Goal: Task Accomplishment & Management: Manage account settings

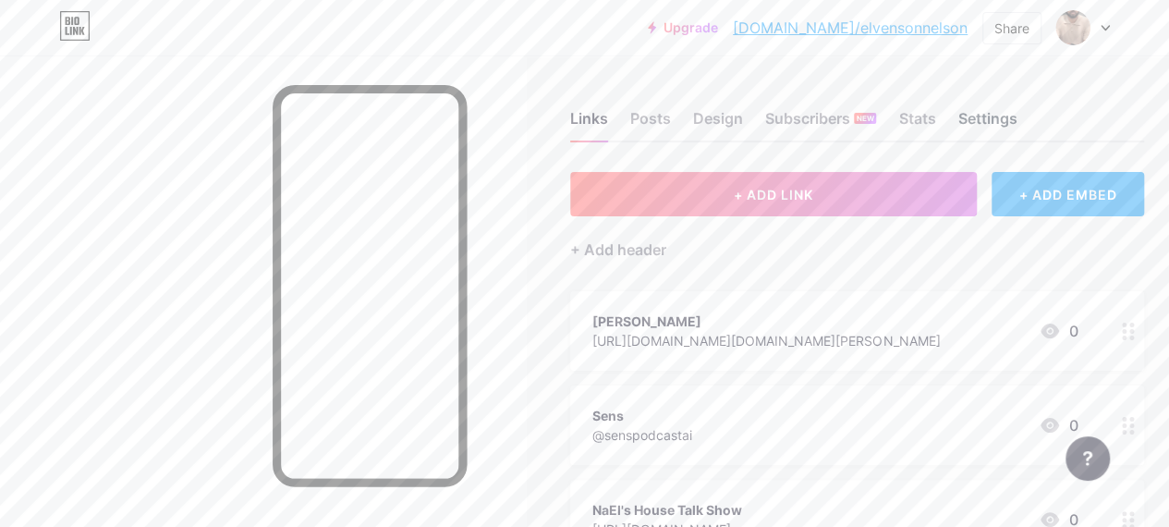
click at [1003, 124] on div "Settings" at bounding box center [986, 123] width 59 height 33
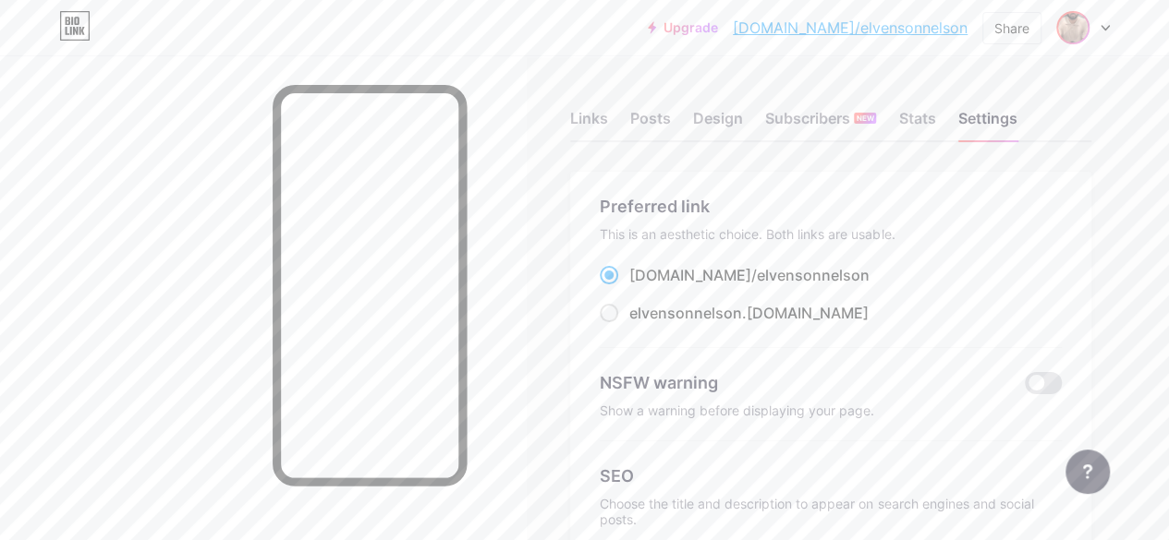
click at [1073, 27] on img at bounding box center [1073, 28] width 30 height 30
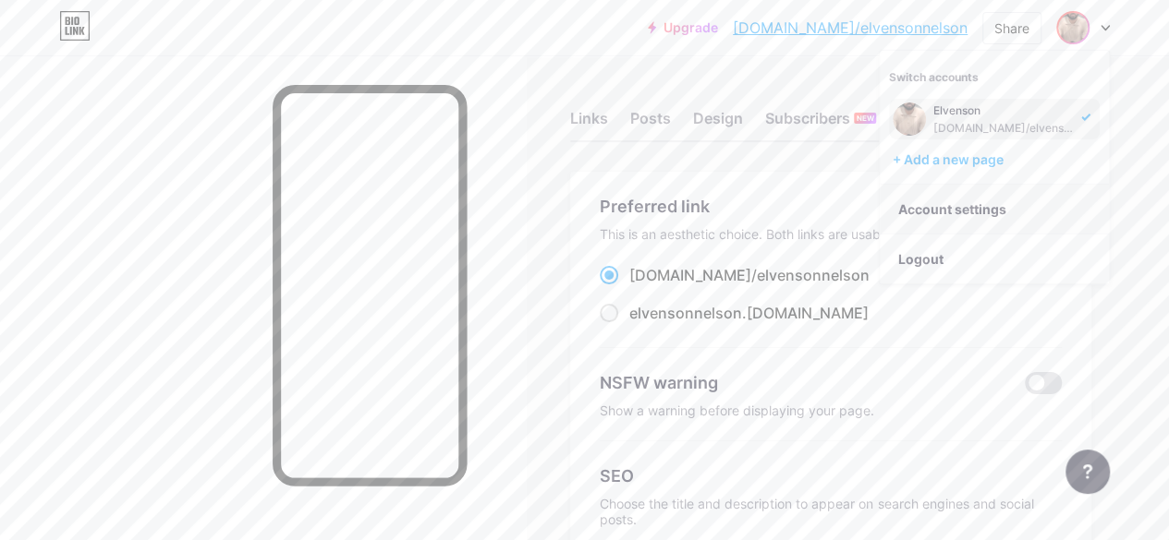
click at [937, 204] on link "Account settings" at bounding box center [993, 210] width 229 height 50
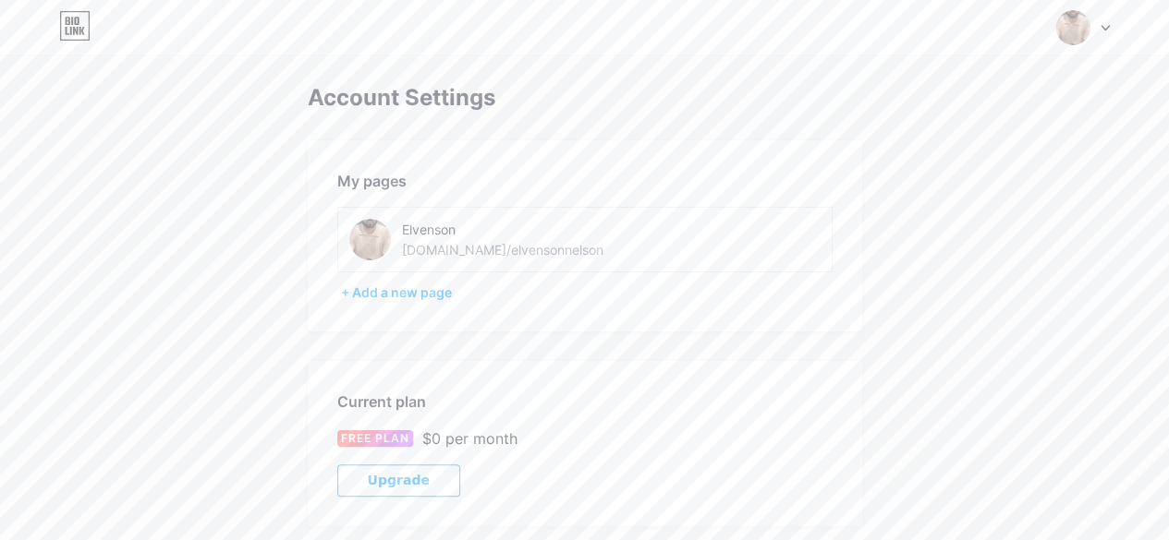
click at [371, 239] on img at bounding box center [370, 240] width 42 height 42
click at [475, 241] on div "[DOMAIN_NAME]/elvensonnelson" at bounding box center [502, 249] width 201 height 19
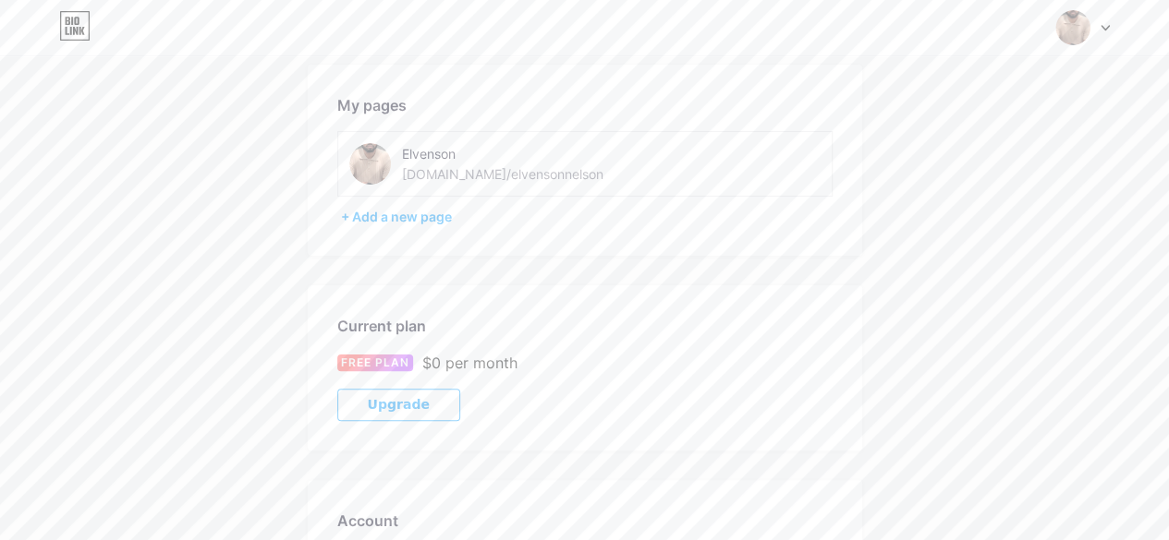
scroll to position [68, 0]
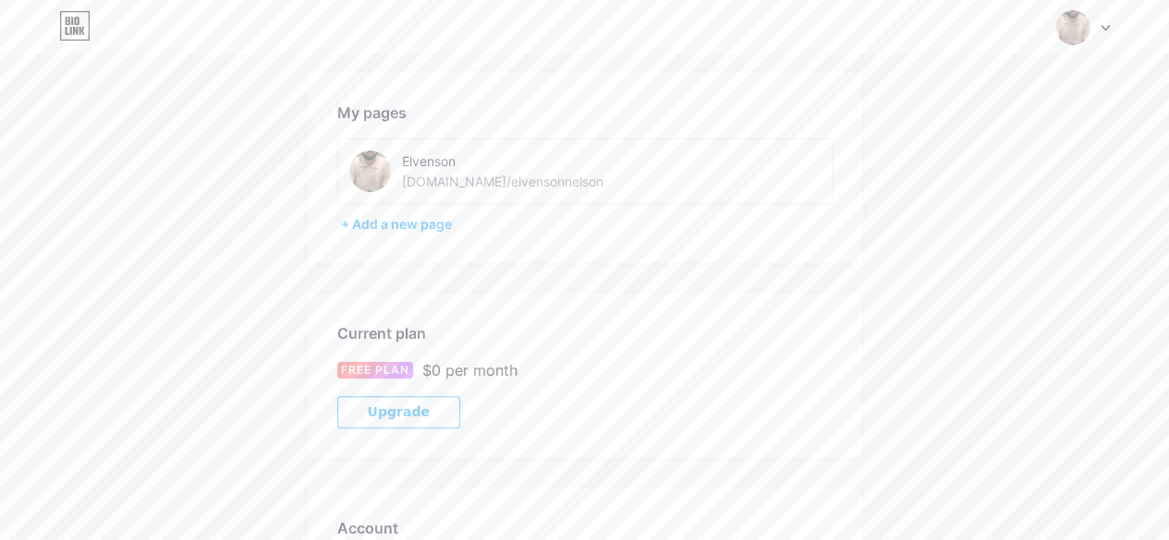
click at [1100, 27] on icon at bounding box center [1104, 28] width 9 height 6
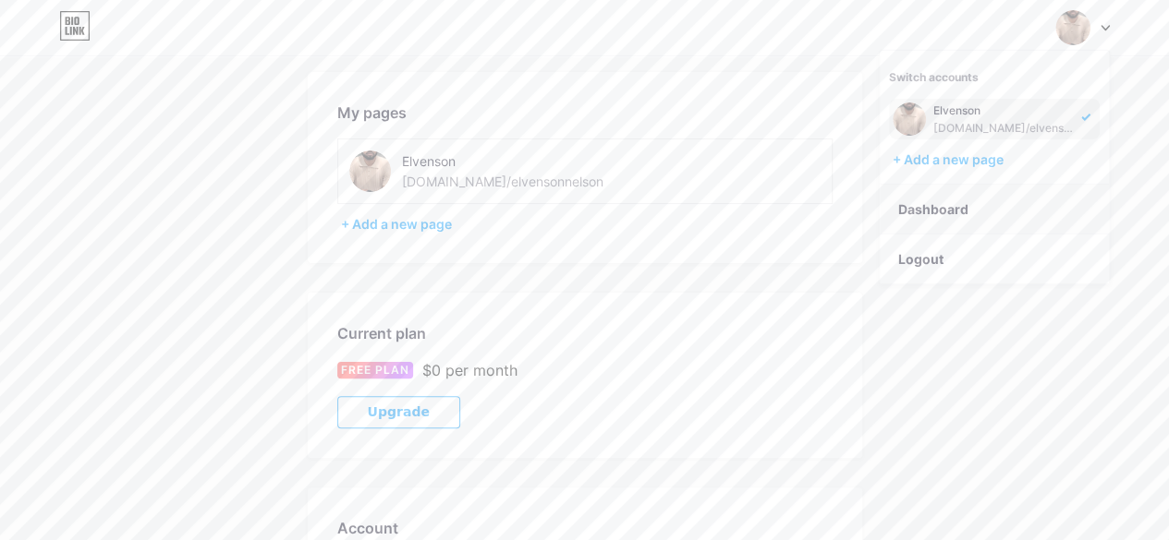
click at [951, 209] on link "Dashboard" at bounding box center [993, 210] width 229 height 50
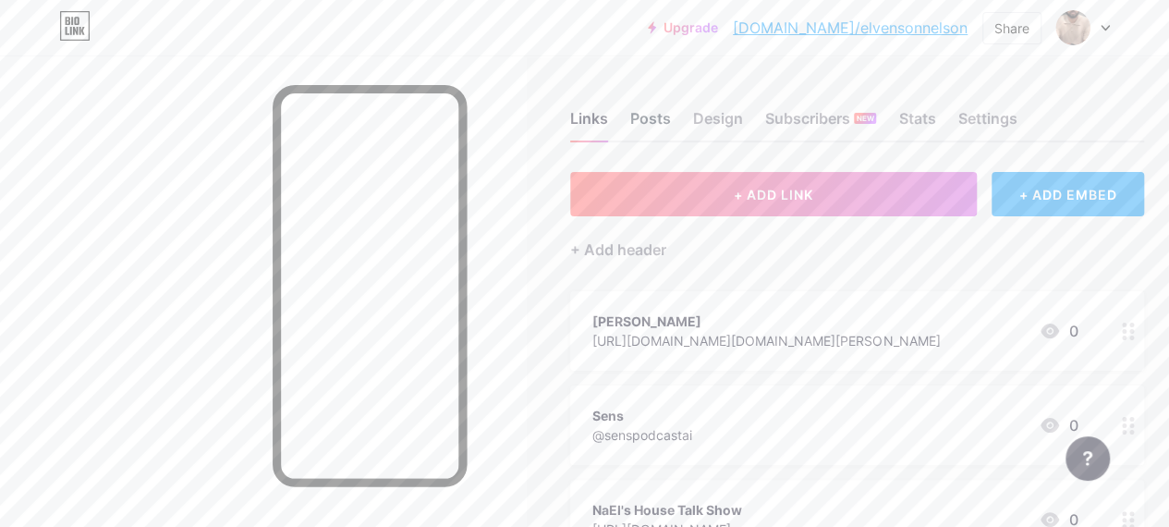
click at [661, 118] on div "Posts" at bounding box center [650, 123] width 41 height 33
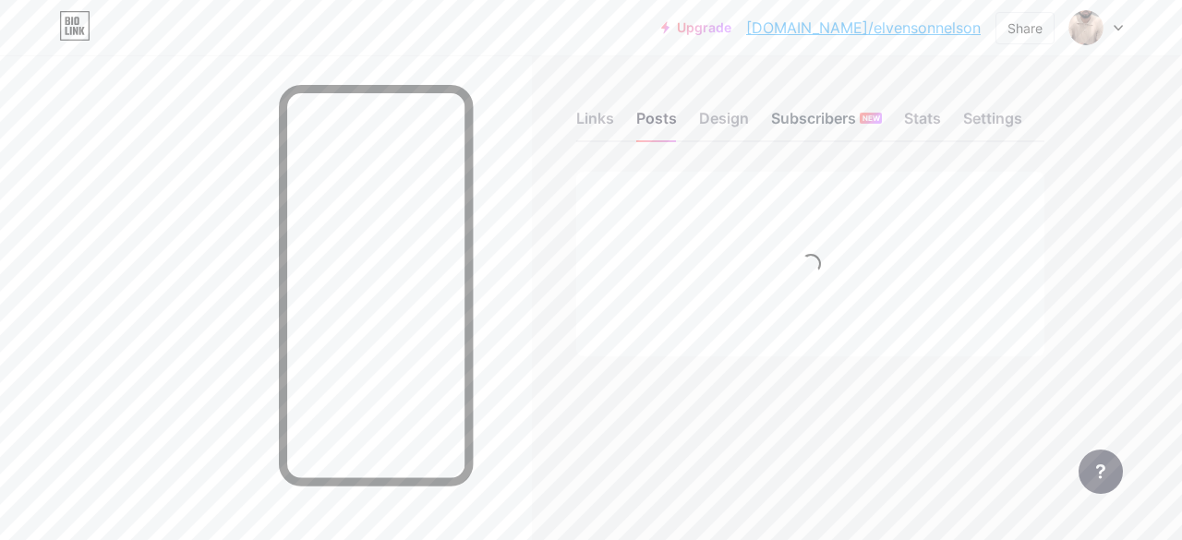
click at [816, 119] on div "Subscribers NEW" at bounding box center [826, 123] width 111 height 33
click at [988, 118] on div "Settings" at bounding box center [993, 123] width 59 height 33
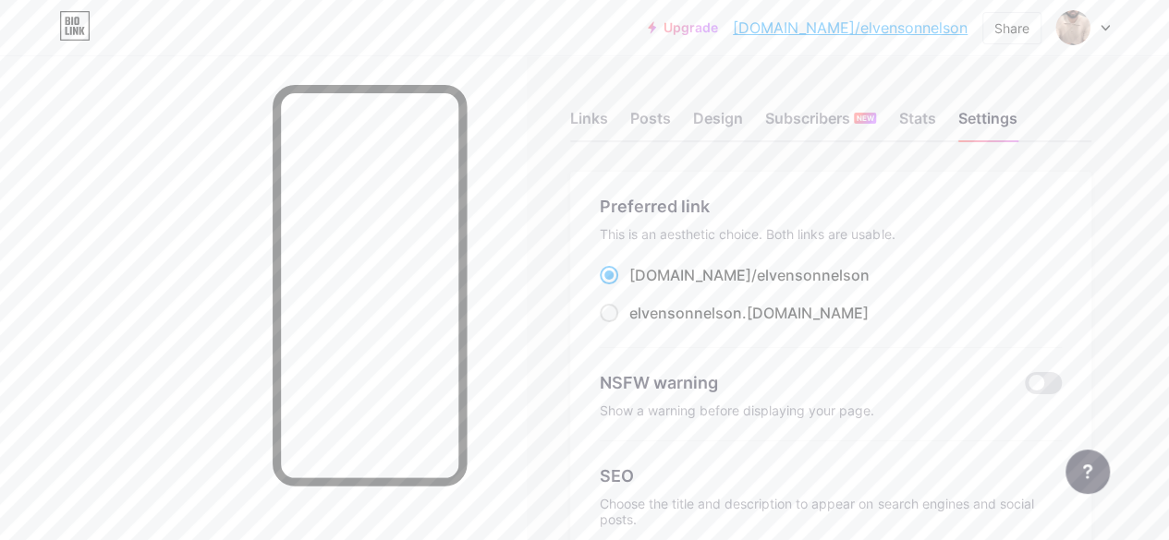
click at [515, 60] on div at bounding box center [263, 325] width 526 height 540
click at [920, 33] on link "[DOMAIN_NAME]/elvensonnelson" at bounding box center [850, 28] width 235 height 22
click at [616, 313] on span at bounding box center [609, 313] width 18 height 18
click at [629, 324] on input "elvensonnelson .[DOMAIN_NAME]" at bounding box center [635, 330] width 12 height 12
radio input "true"
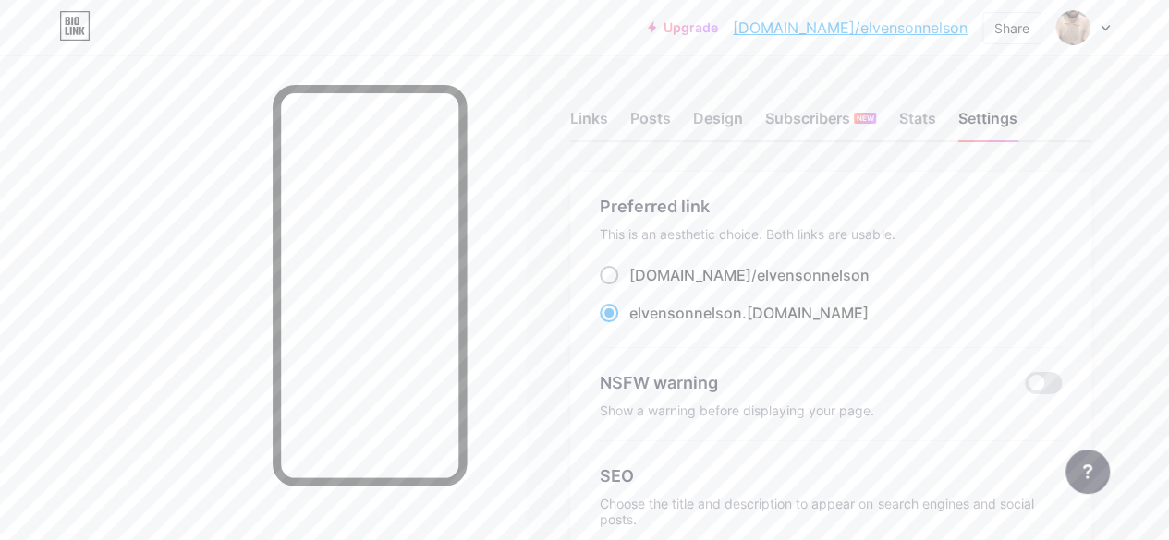
click at [613, 272] on span at bounding box center [609, 275] width 18 height 18
click at [629, 286] on input "[DOMAIN_NAME]/ elvensonnelson" at bounding box center [635, 292] width 12 height 12
radio input "true"
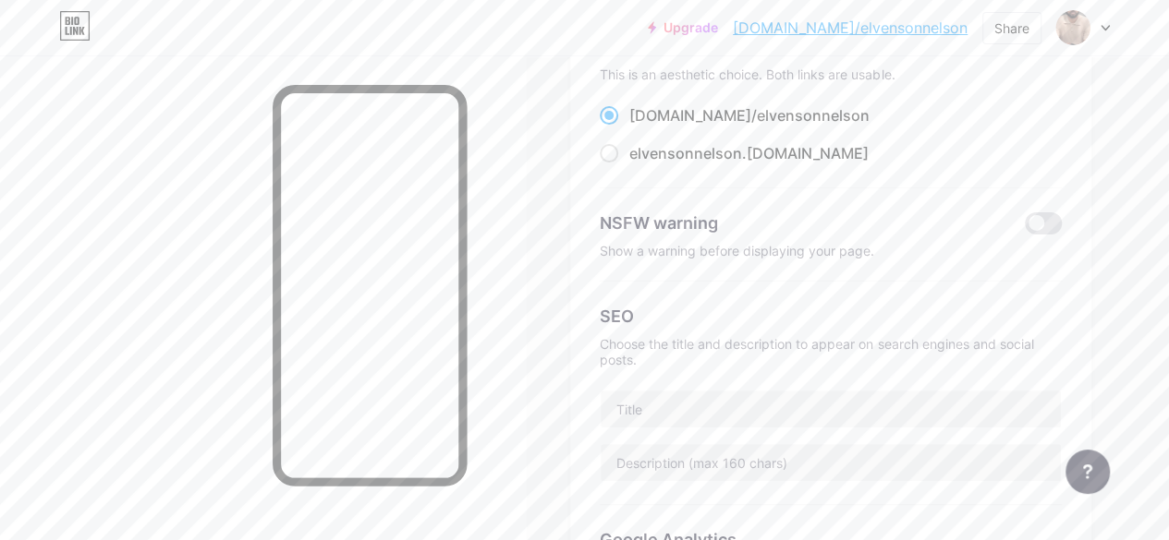
scroll to position [143, 0]
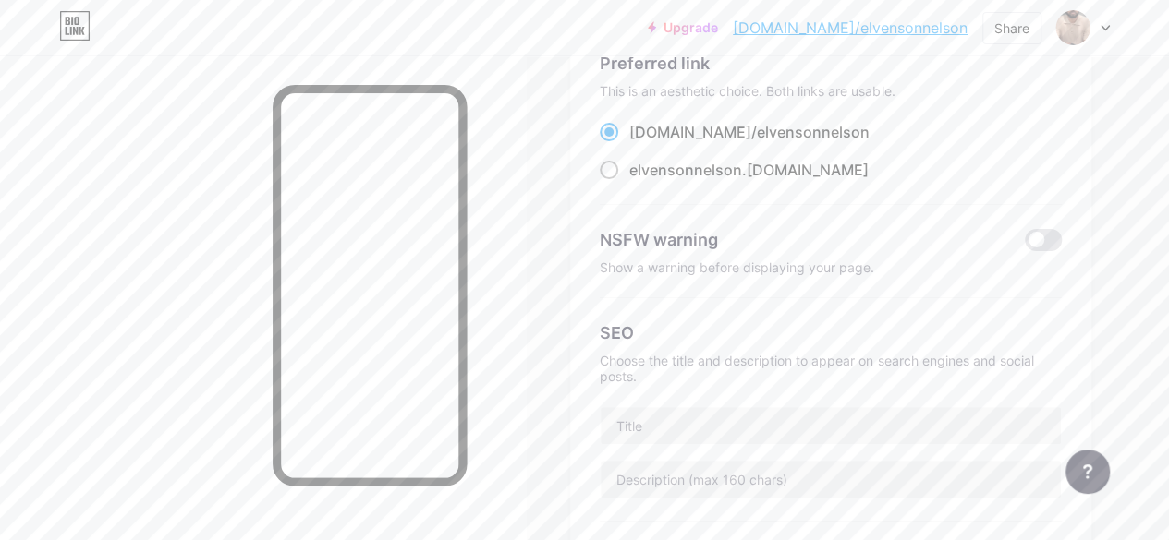
click at [609, 174] on span at bounding box center [609, 170] width 18 height 18
click at [629, 181] on input "elvensonnelson .[DOMAIN_NAME]" at bounding box center [635, 187] width 12 height 12
radio input "true"
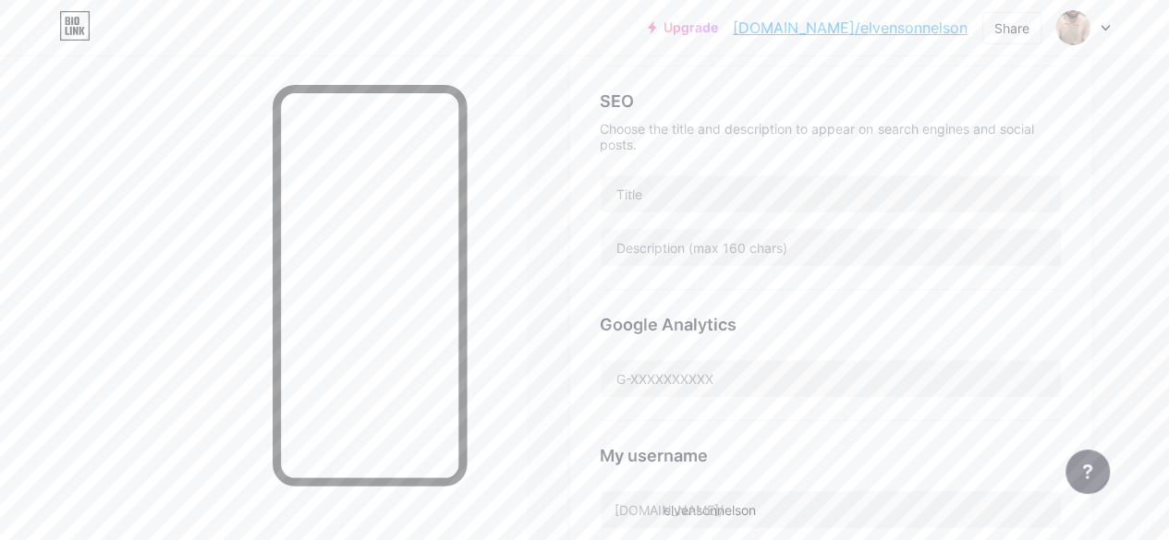
scroll to position [512, 0]
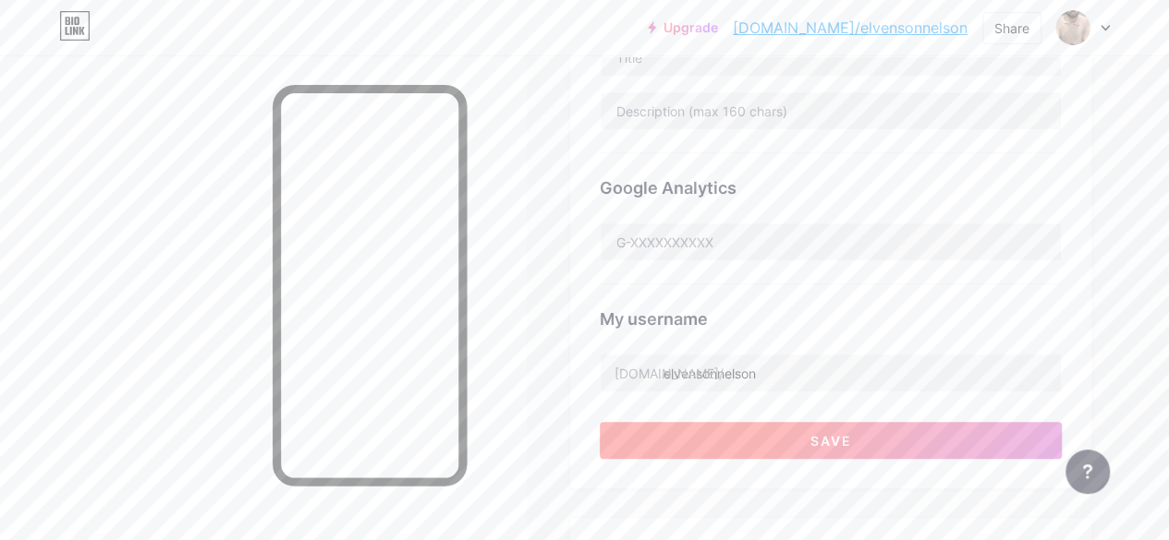
click at [819, 435] on span "Save" at bounding box center [831, 441] width 42 height 16
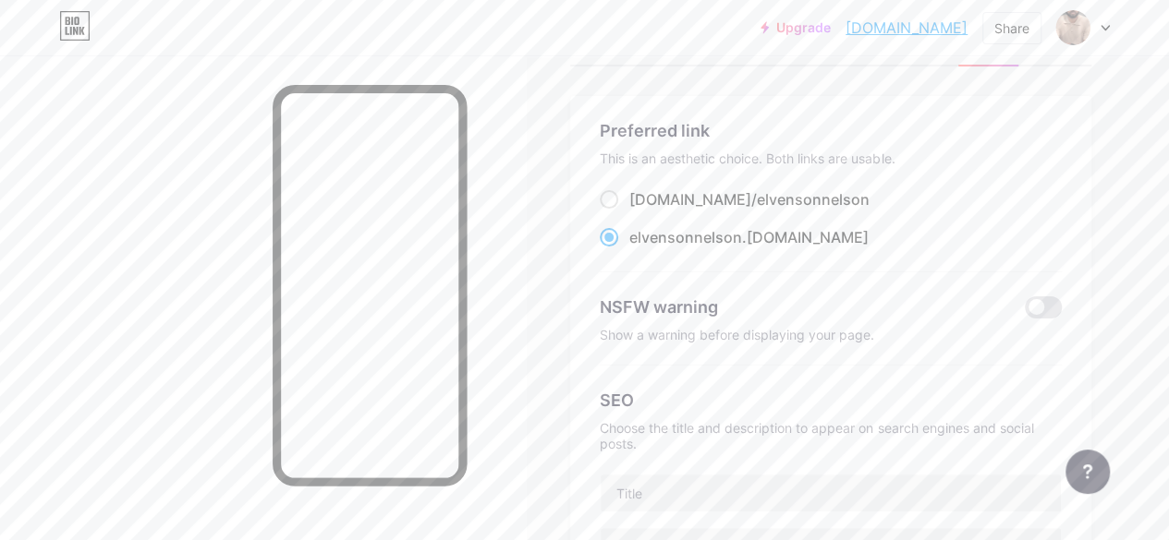
scroll to position [0, 0]
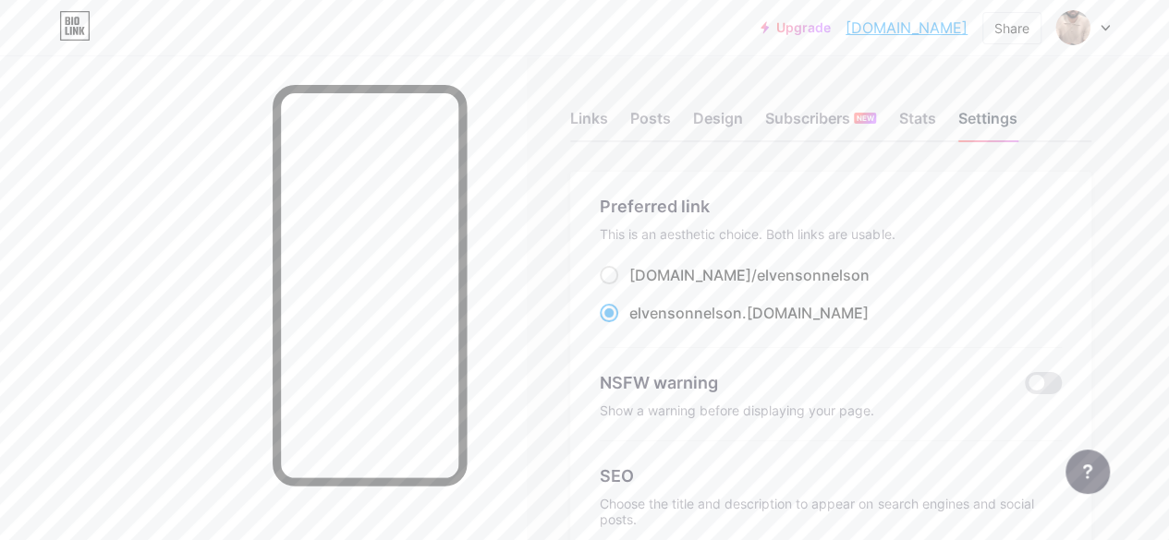
click at [1003, 117] on div "Settings" at bounding box center [986, 123] width 59 height 33
click at [613, 280] on span at bounding box center [609, 275] width 18 height 18
click at [629, 286] on input "[DOMAIN_NAME]/ elvensonnelson" at bounding box center [635, 292] width 12 height 12
radio input "true"
click at [615, 321] on span at bounding box center [609, 313] width 18 height 18
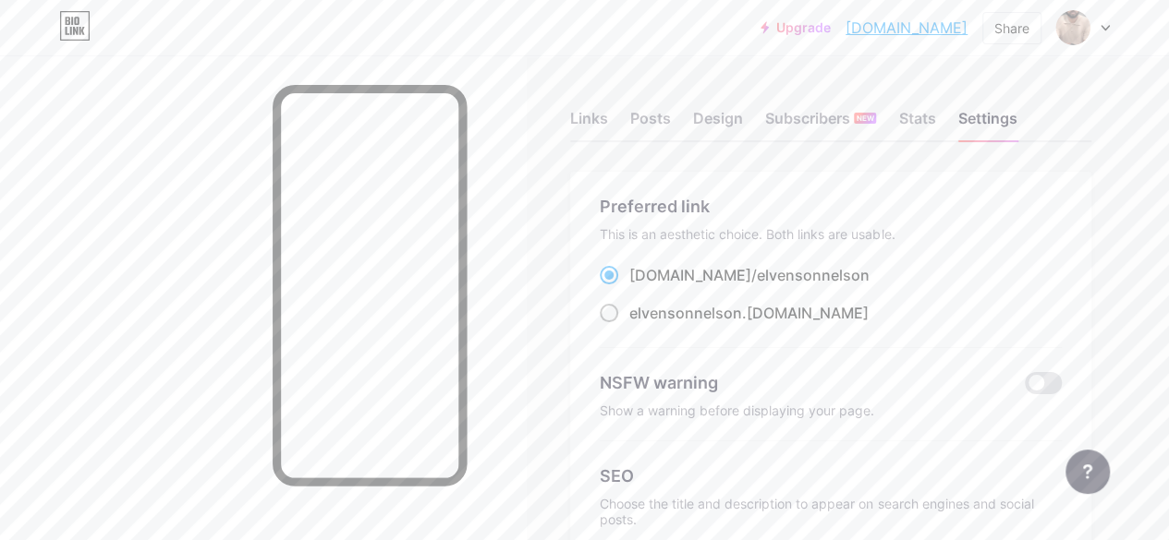
click at [629, 324] on input "elvensonnelson .[DOMAIN_NAME]" at bounding box center [635, 330] width 12 height 12
radio input "true"
click at [739, 119] on div "Design" at bounding box center [718, 123] width 50 height 33
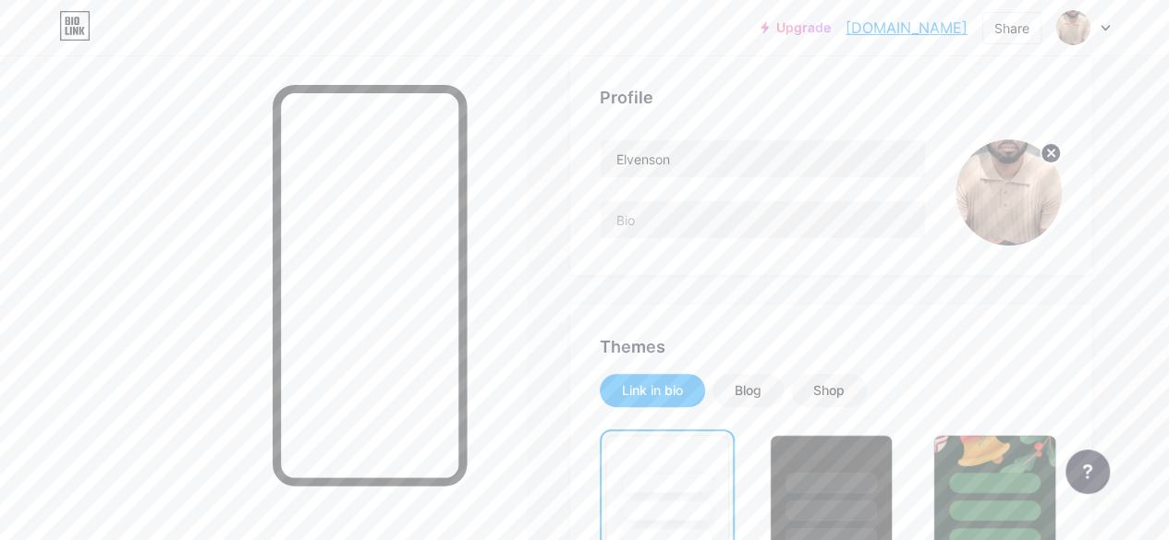
scroll to position [135, 0]
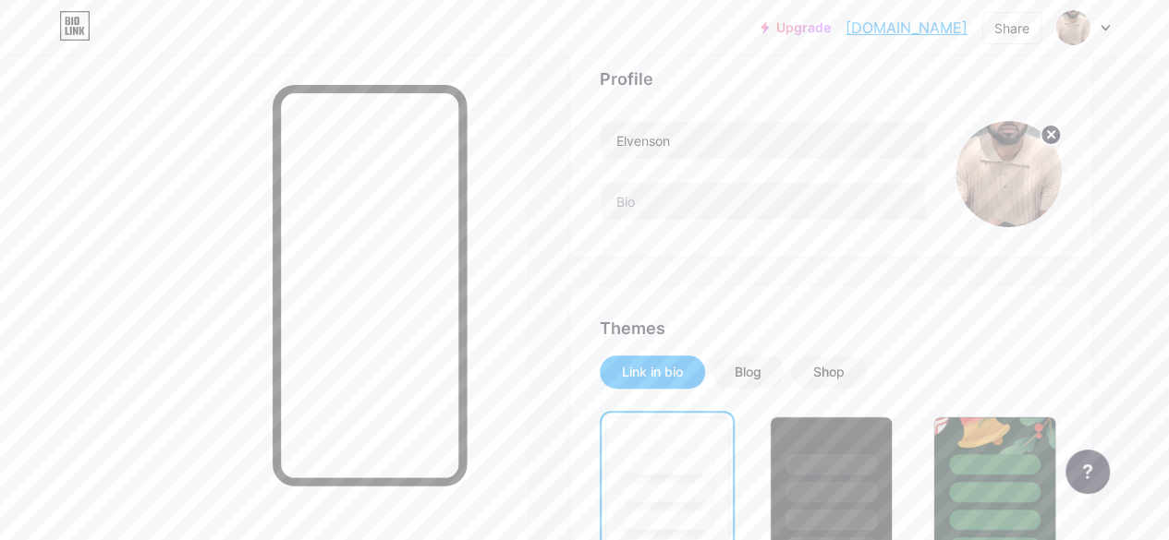
click at [1048, 132] on icon at bounding box center [1051, 134] width 6 height 6
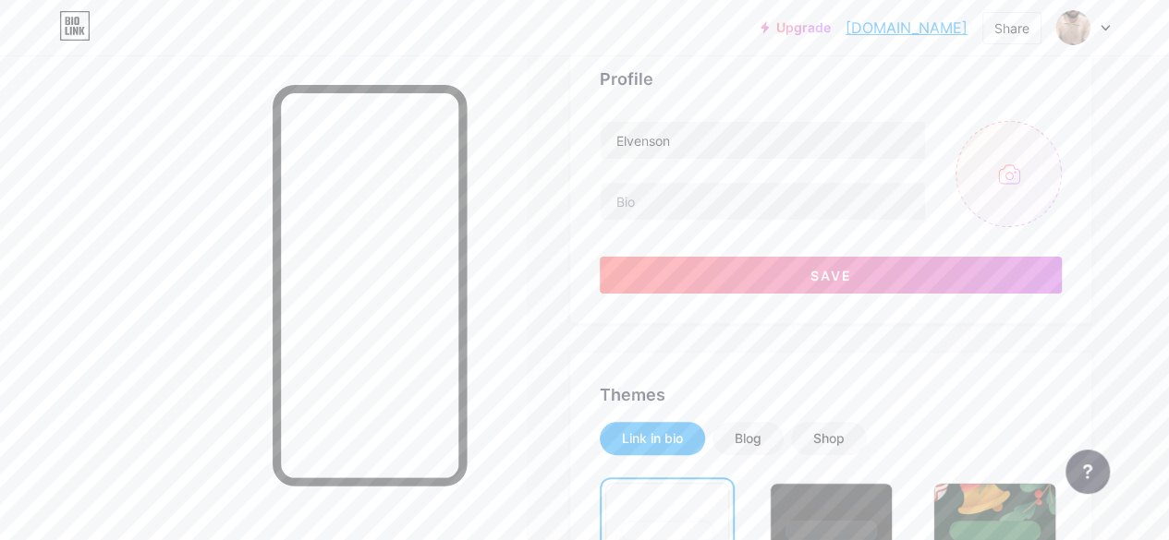
click at [1001, 172] on input "file" at bounding box center [1008, 174] width 106 height 106
type input "C:\fakepath\PIC ID.jpg"
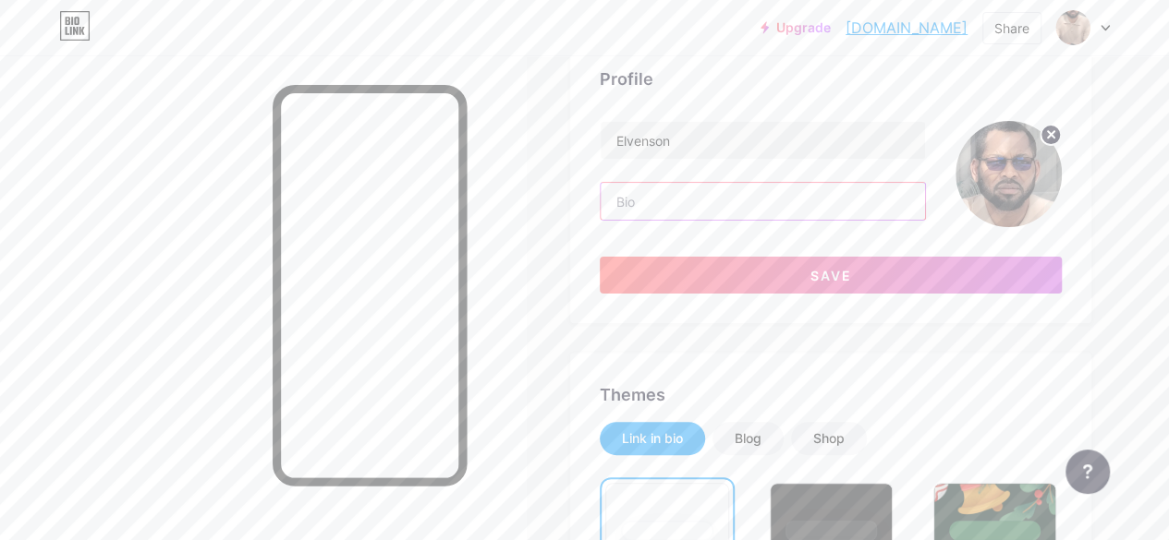
click at [699, 204] on input "text" at bounding box center [762, 201] width 324 height 37
paste input "[PERSON_NAME] est un homme de foi, de famille et d’engagement. [PERSON_NAME], p…"
type input "E"
click at [665, 200] on input "text" at bounding box center [762, 201] width 324 height 37
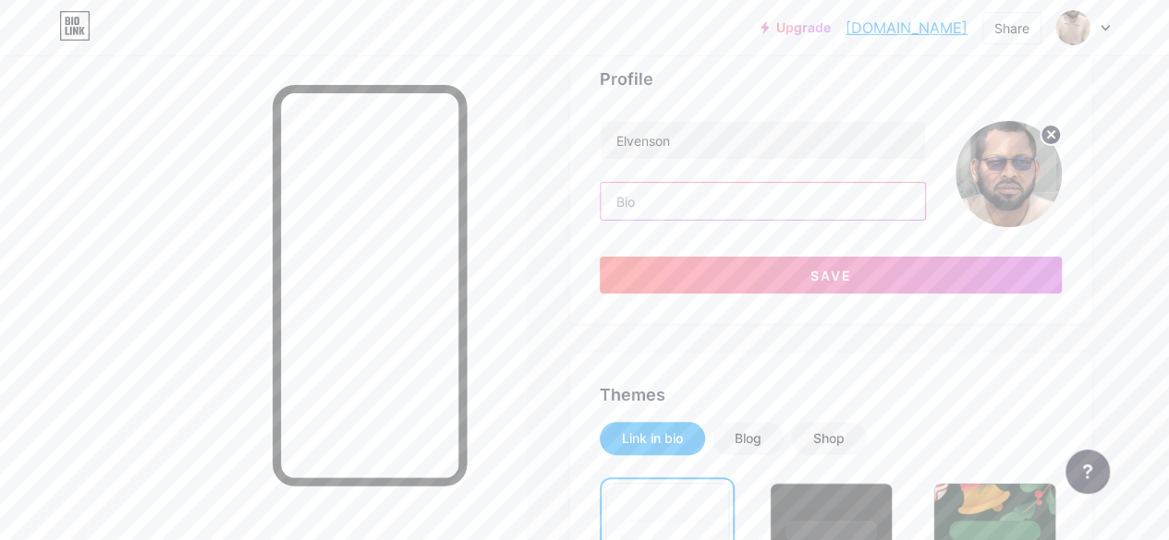
drag, startPoint x: 665, startPoint y: 200, endPoint x: 619, endPoint y: 197, distance: 46.3
click at [619, 197] on input "text" at bounding box center [762, 201] width 324 height 37
click at [691, 209] on input "text" at bounding box center [762, 201] width 324 height 37
paste input "[PERSON_NAME] est un homme de foi, de famille et d’engagement. [PERSON_NAME], p…"
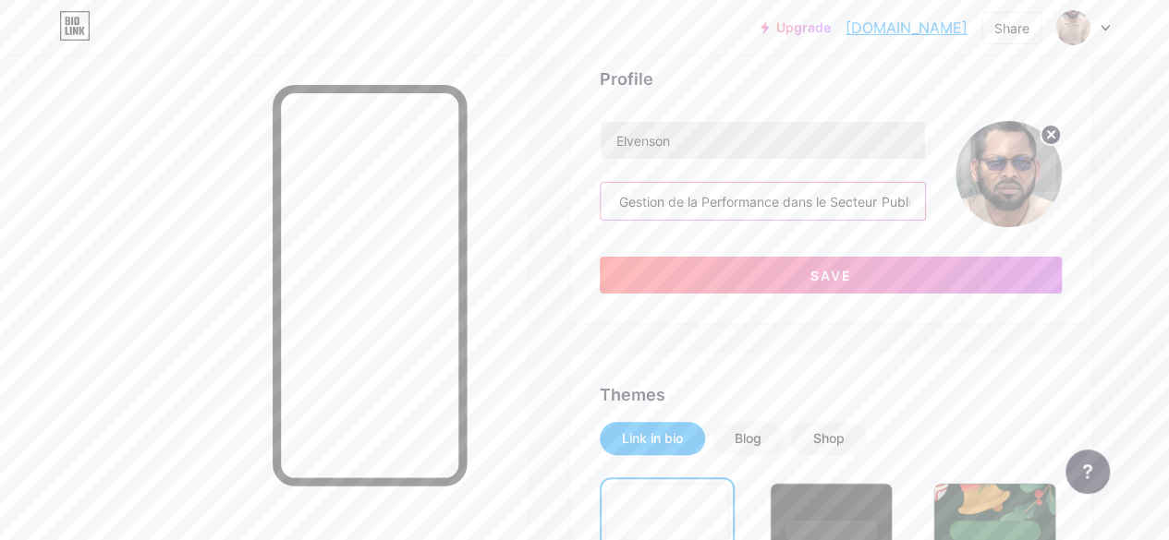
type input "[PERSON_NAME] est un homme de foi, de famille et d’engagement. [PERSON_NAME], p…"
click at [697, 136] on input "Elvenson" at bounding box center [762, 140] width 324 height 37
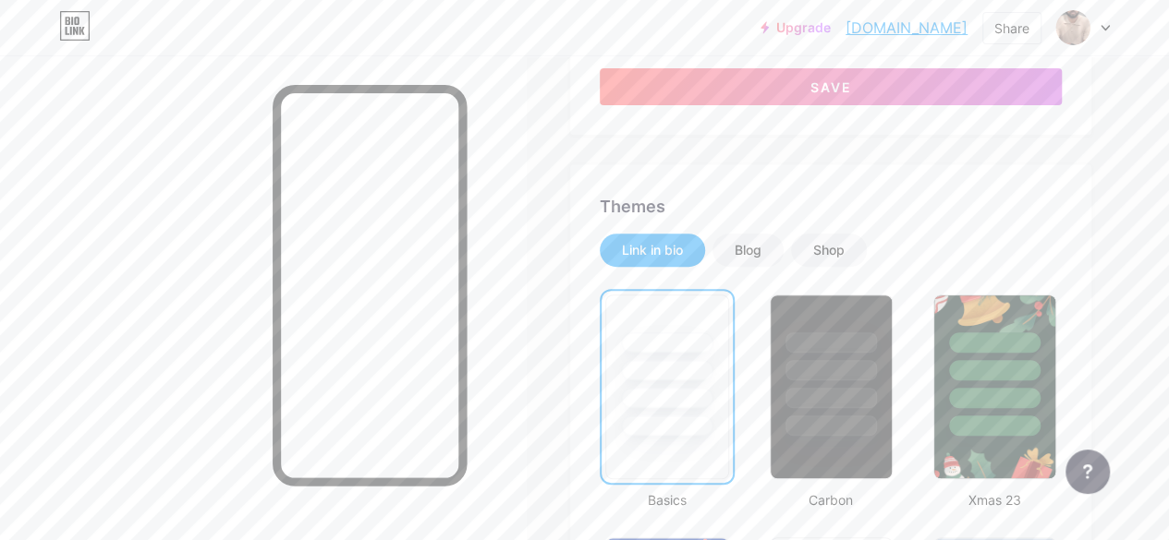
scroll to position [285, 0]
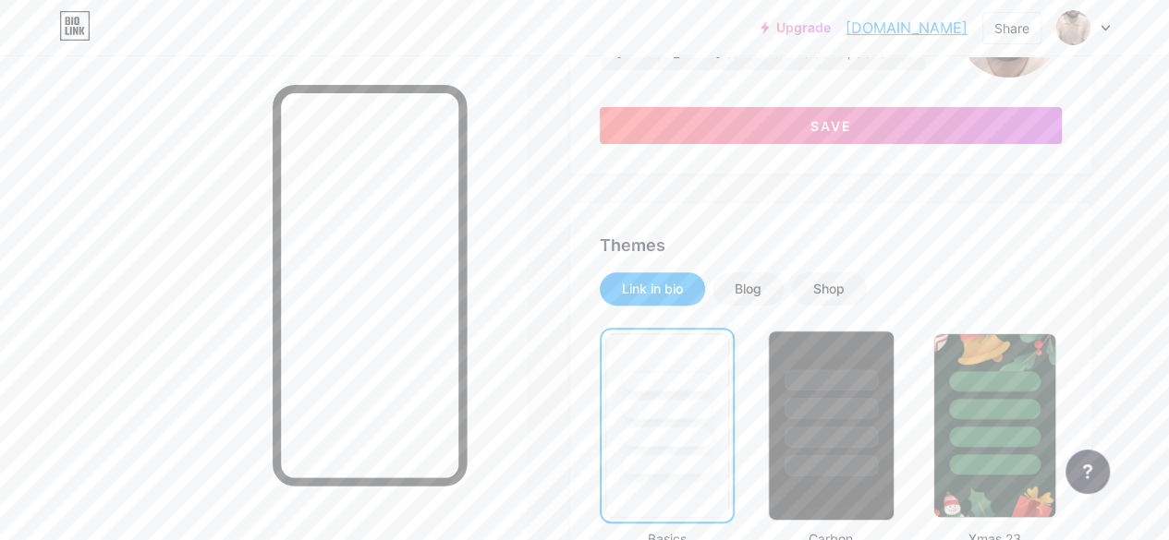
type input "[PERSON_NAME]"
click at [839, 405] on div at bounding box center [830, 408] width 94 height 21
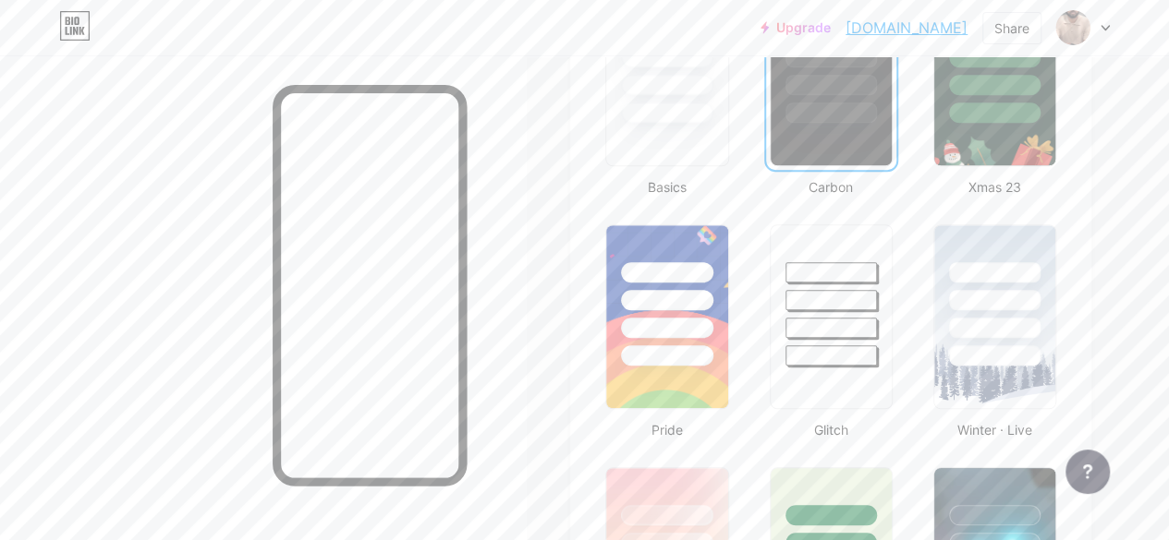
scroll to position [645, 0]
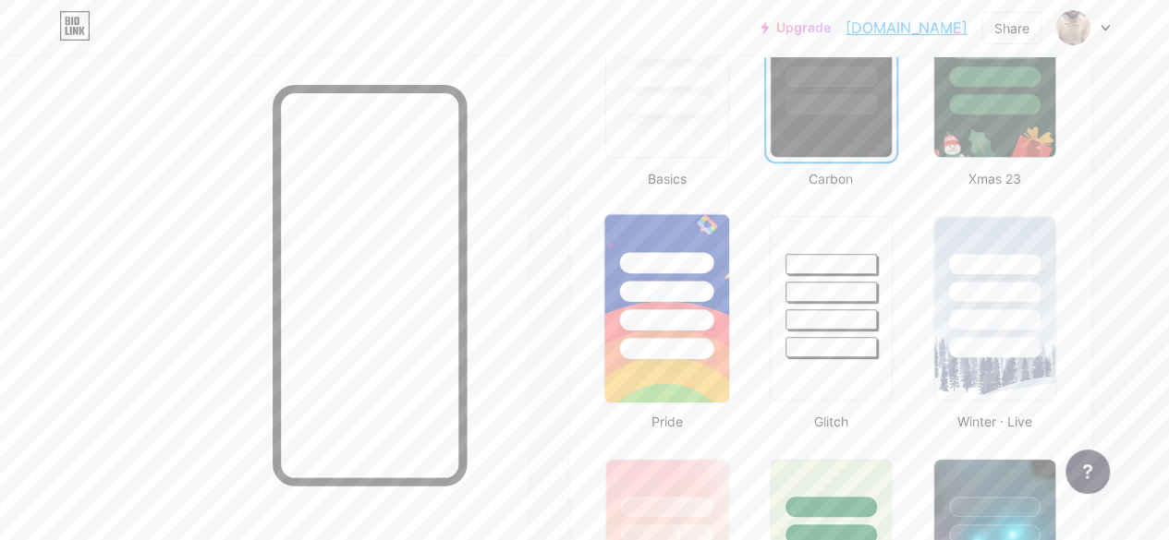
click at [667, 298] on div at bounding box center [667, 291] width 94 height 21
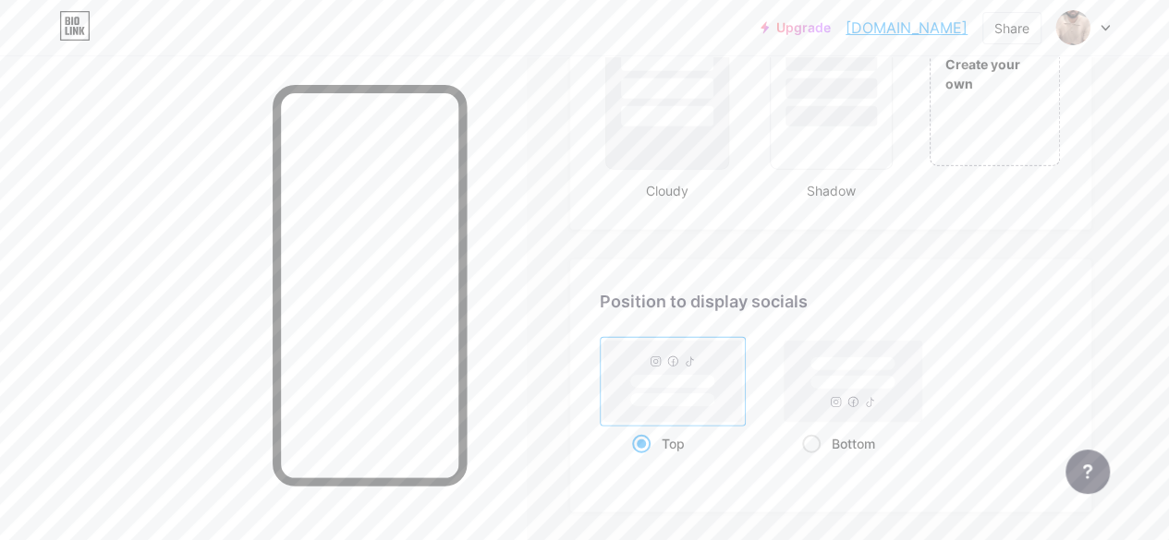
scroll to position [2337, 0]
click at [817, 441] on span at bounding box center [811, 440] width 18 height 18
click at [814, 457] on input "Bottom" at bounding box center [808, 463] width 12 height 12
radio input "true"
click at [650, 438] on span at bounding box center [641, 440] width 18 height 18
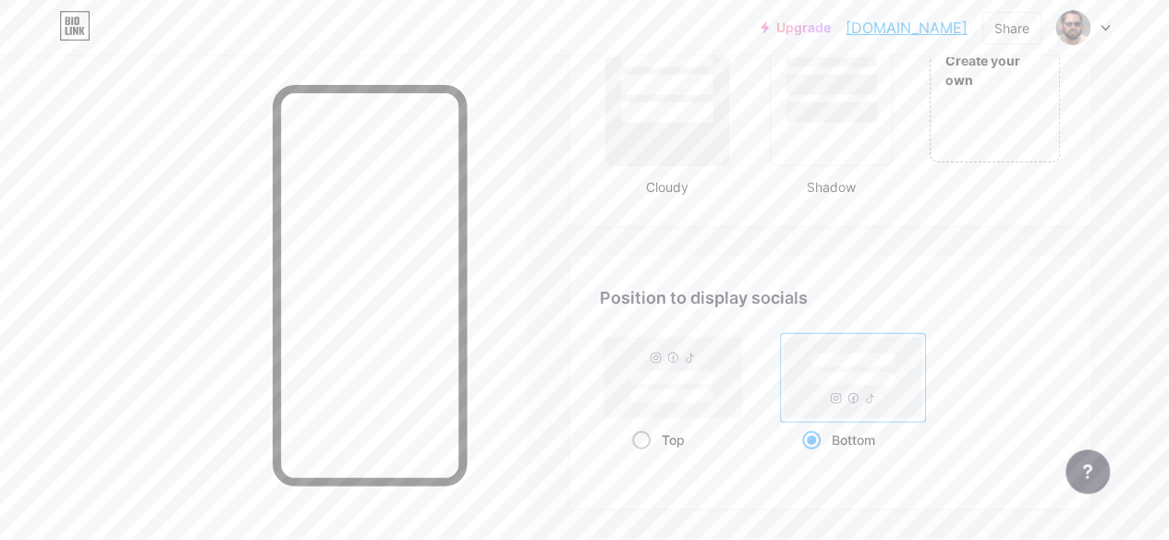
click at [644, 457] on input "Top" at bounding box center [638, 463] width 12 height 12
radio input "true"
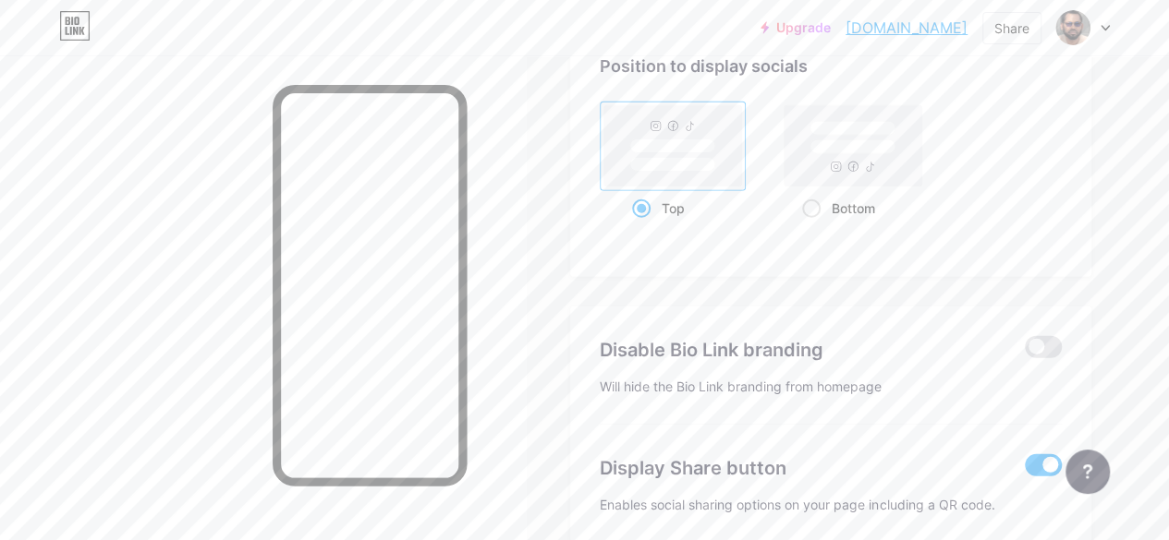
scroll to position [2585, 0]
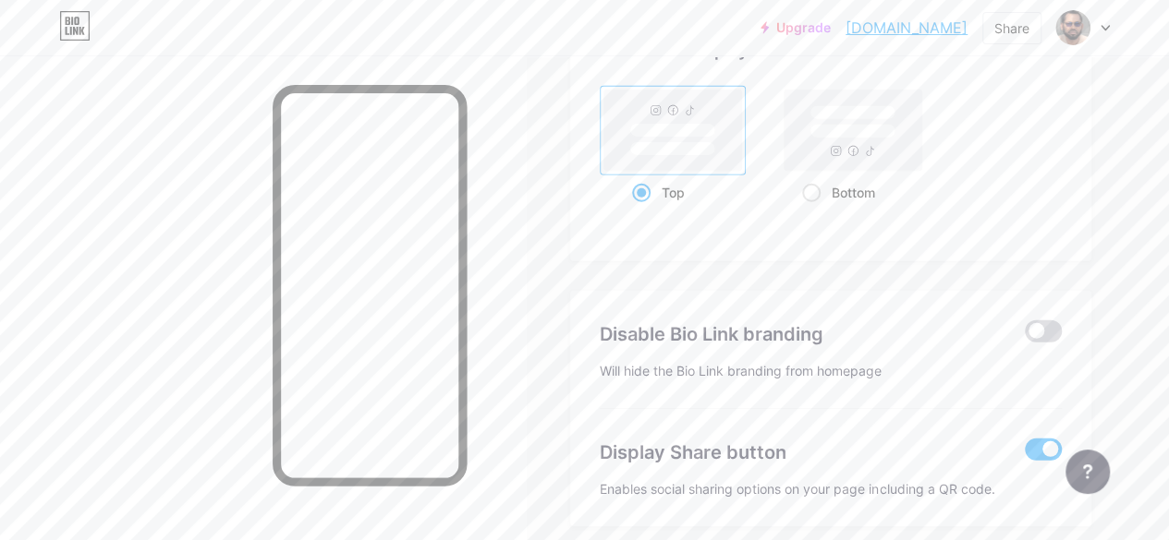
click at [1042, 335] on span at bounding box center [1043, 332] width 37 height 22
click at [1025, 336] on input "checkbox" at bounding box center [1025, 336] width 0 height 0
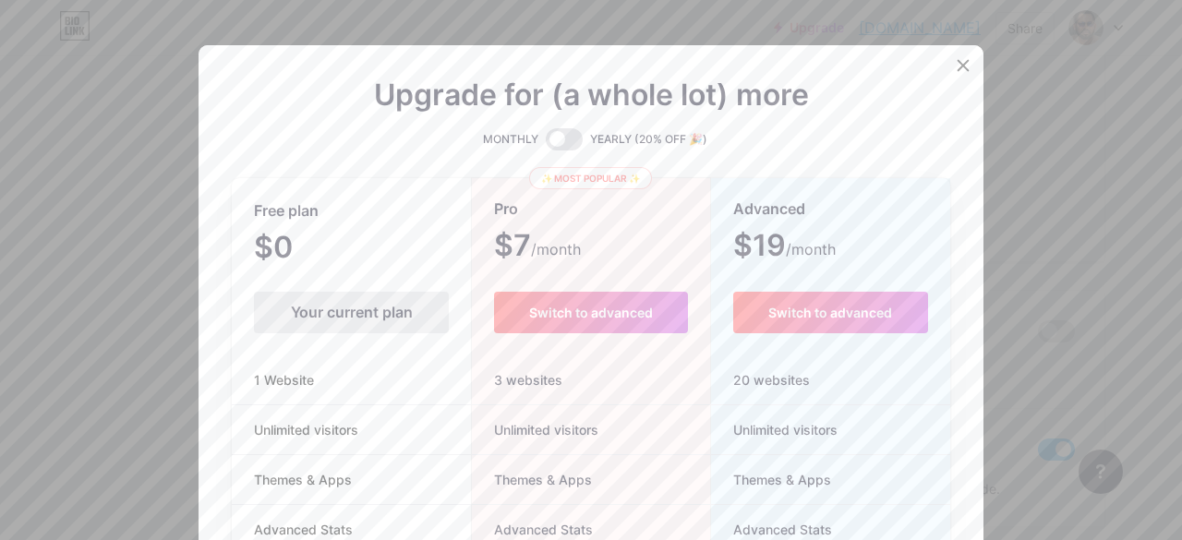
click at [318, 319] on div "Your current plan" at bounding box center [351, 313] width 195 height 42
click at [960, 67] on icon at bounding box center [963, 65] width 15 height 15
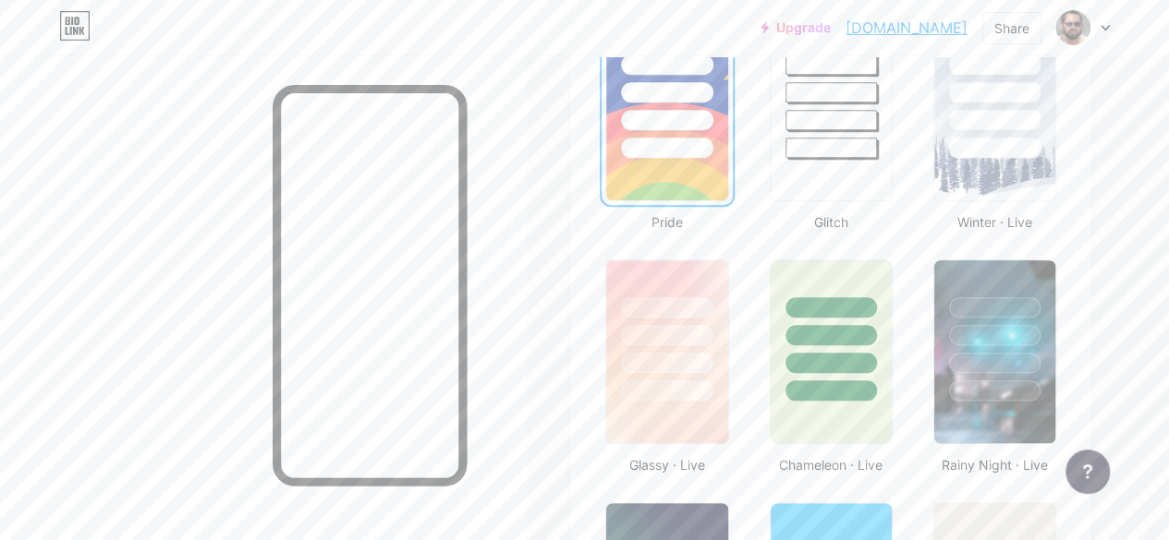
scroll to position [837, 0]
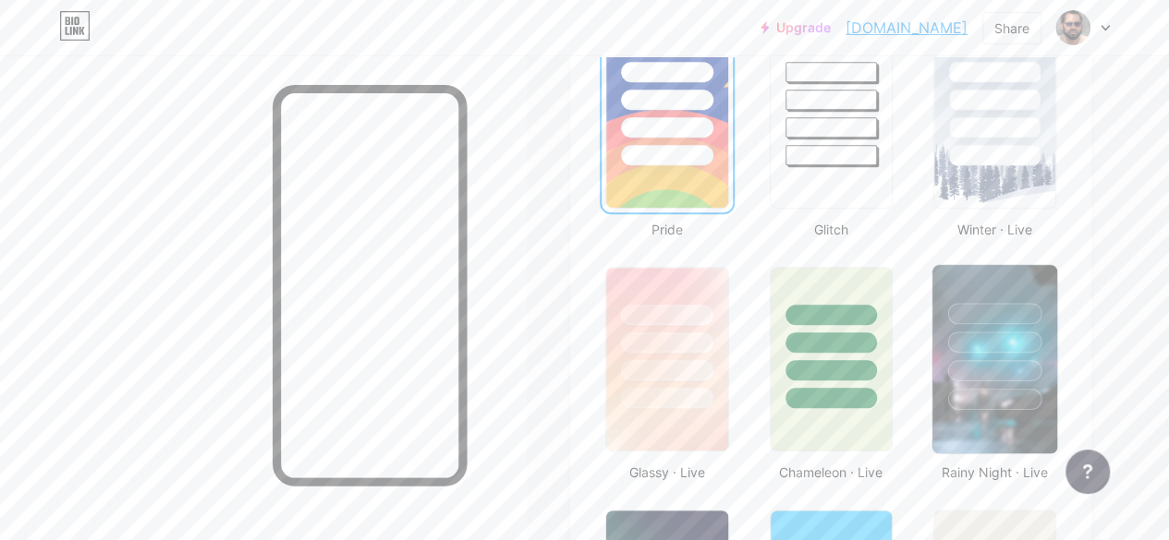
click at [993, 320] on div at bounding box center [994, 313] width 94 height 21
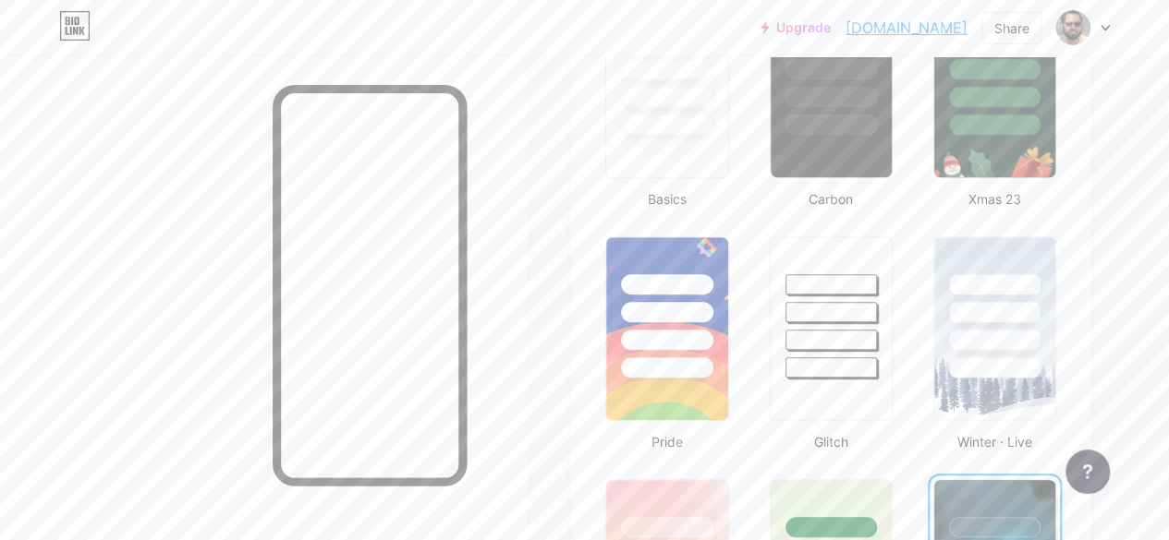
scroll to position [628, 0]
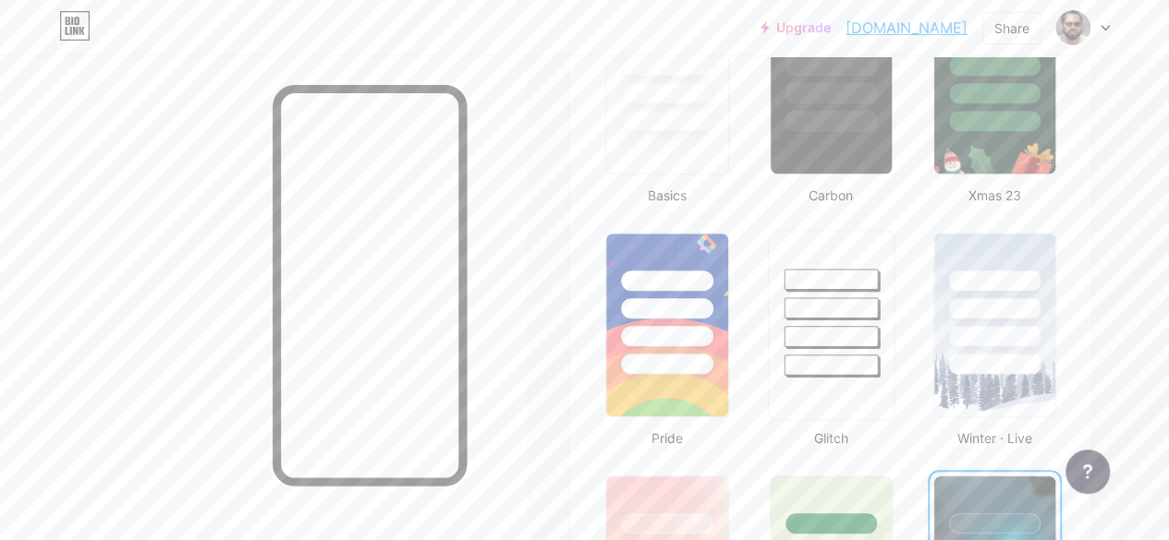
click at [815, 269] on div at bounding box center [830, 279] width 94 height 21
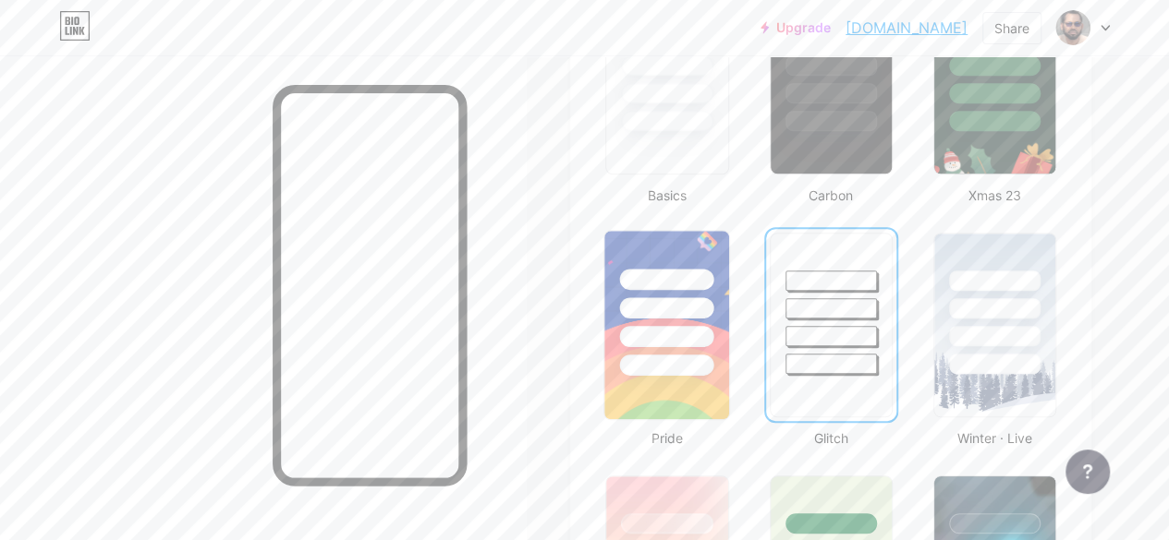
click at [678, 315] on div at bounding box center [667, 307] width 94 height 21
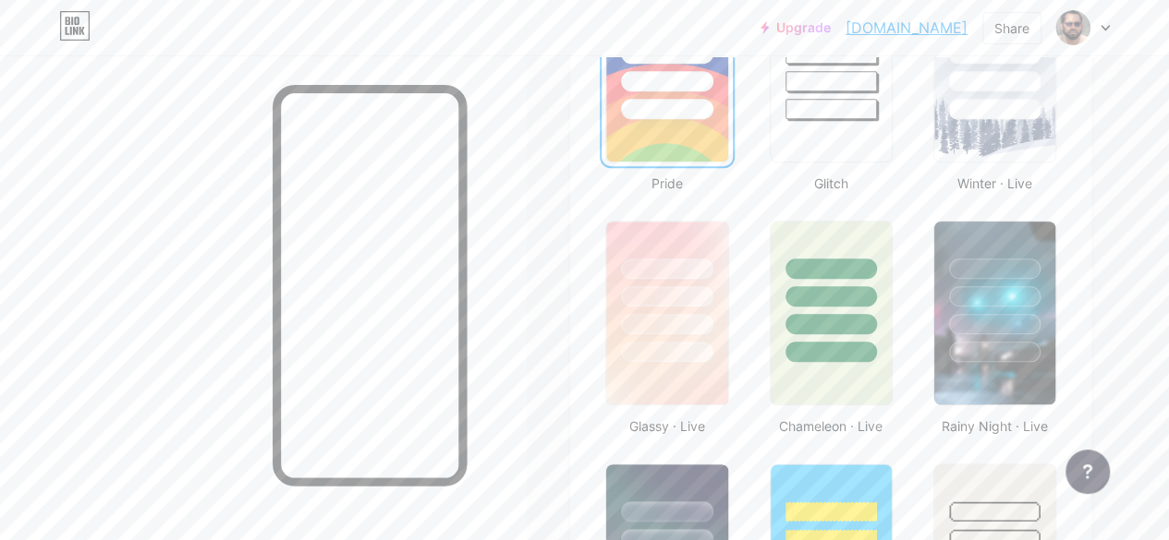
scroll to position [918, 0]
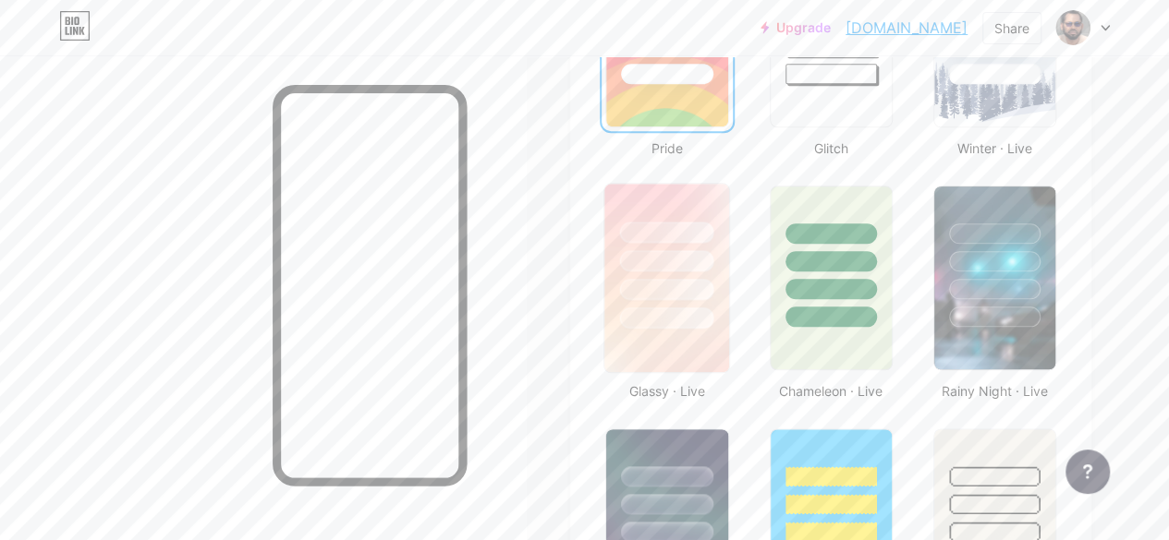
click at [684, 287] on div at bounding box center [667, 289] width 94 height 21
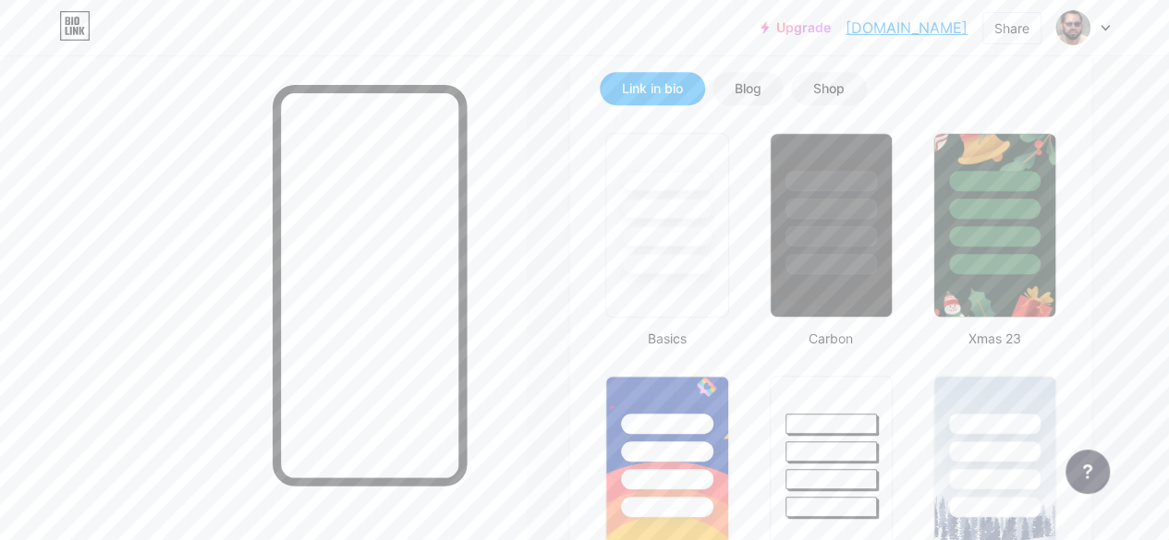
scroll to position [508, 0]
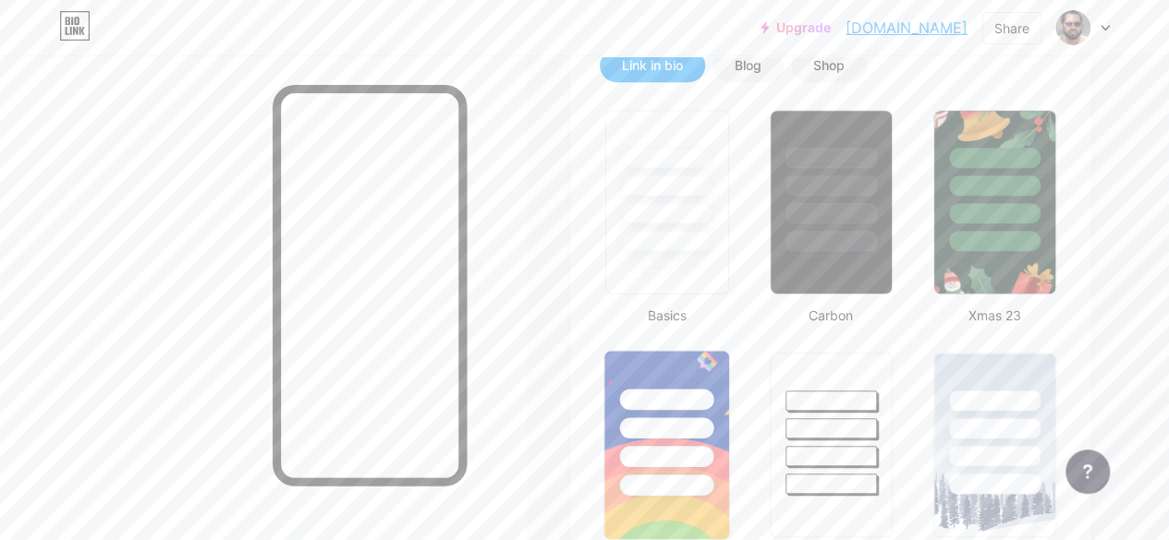
click at [657, 424] on div at bounding box center [667, 428] width 94 height 21
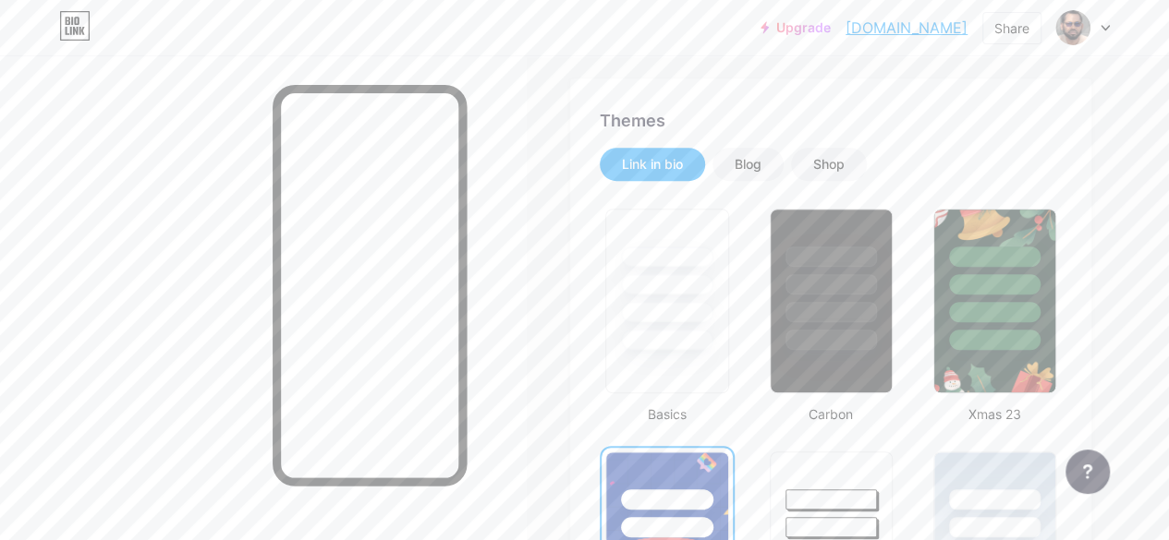
scroll to position [358, 0]
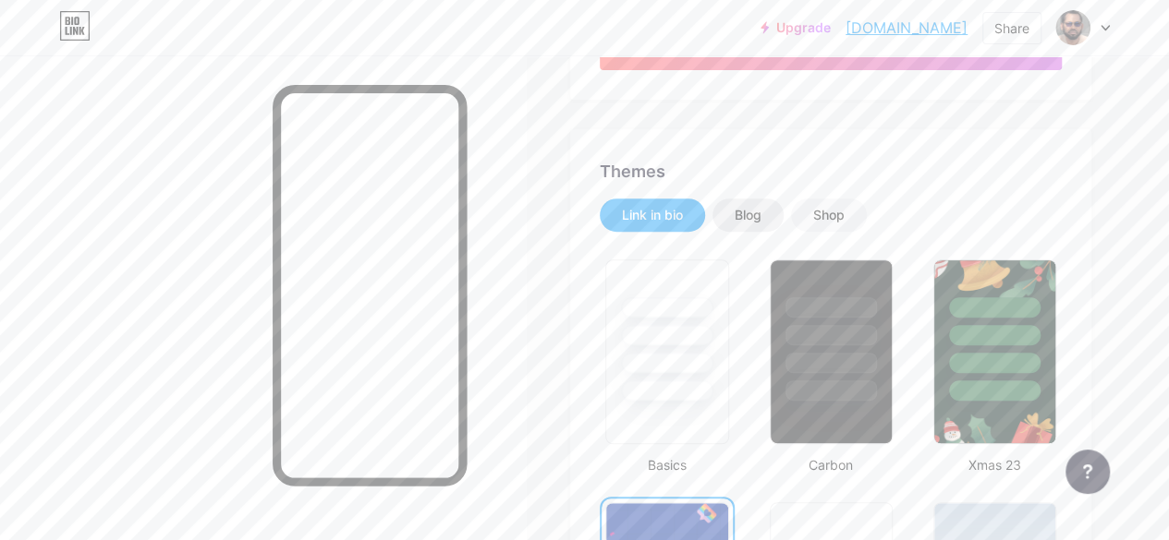
click at [761, 212] on div "Blog" at bounding box center [747, 215] width 27 height 18
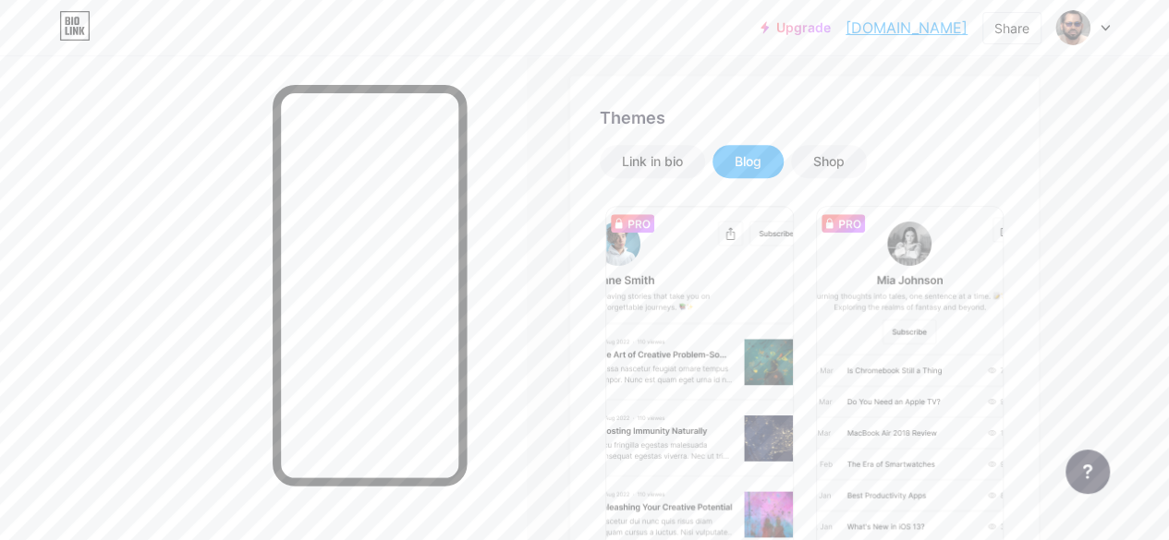
scroll to position [375, 0]
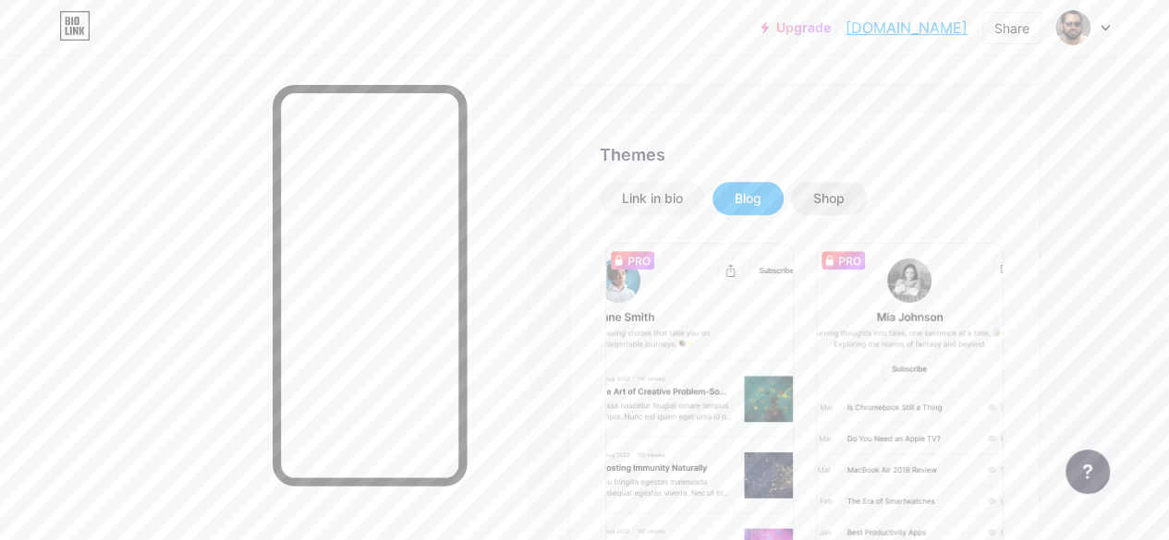
click at [844, 198] on div "Shop" at bounding box center [828, 198] width 31 height 18
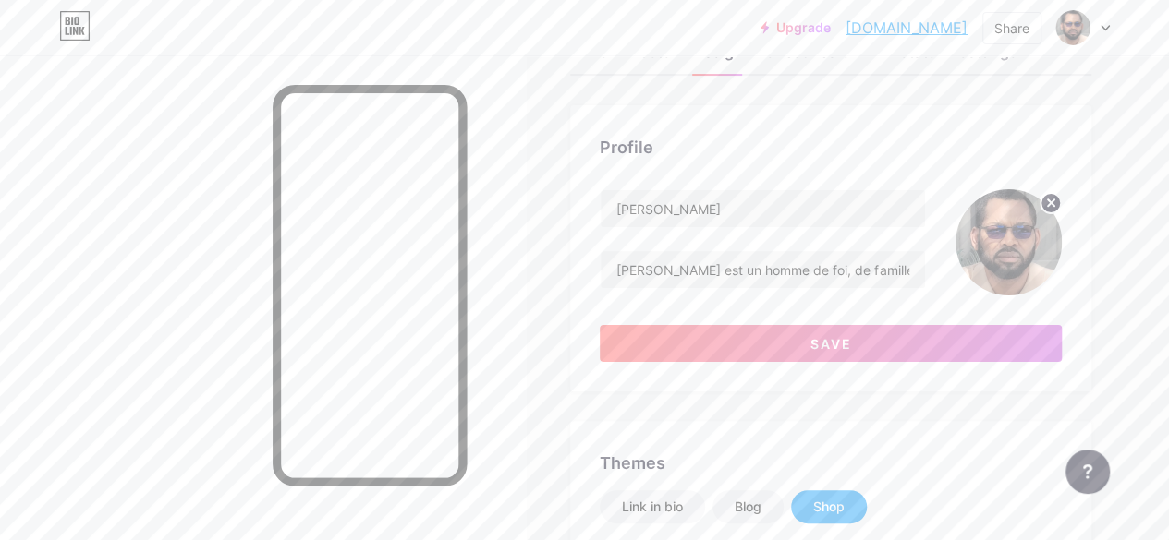
scroll to position [0, 0]
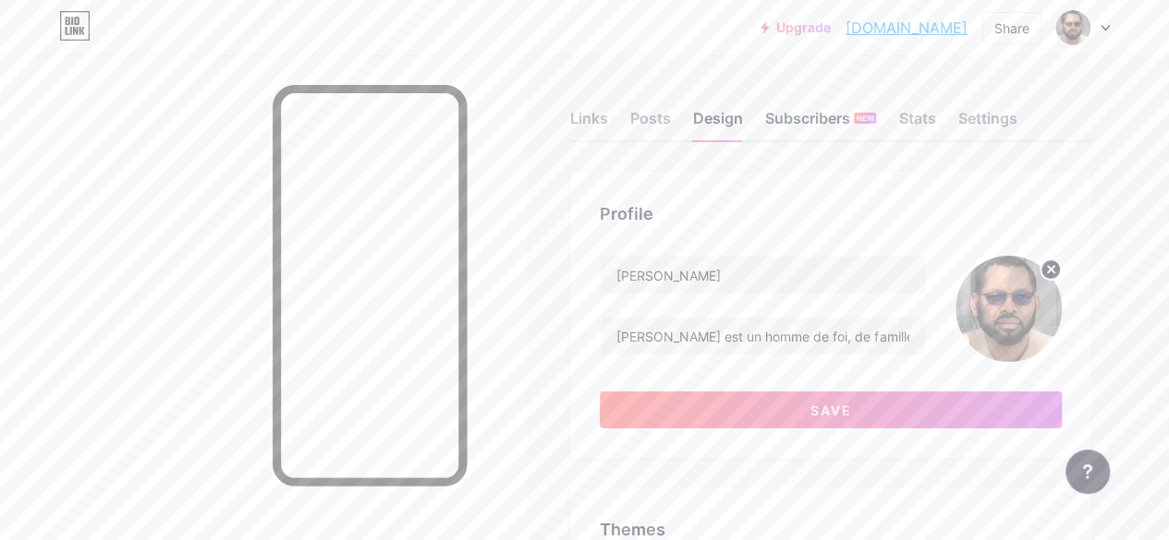
click at [796, 119] on div "Subscribers NEW" at bounding box center [820, 123] width 111 height 33
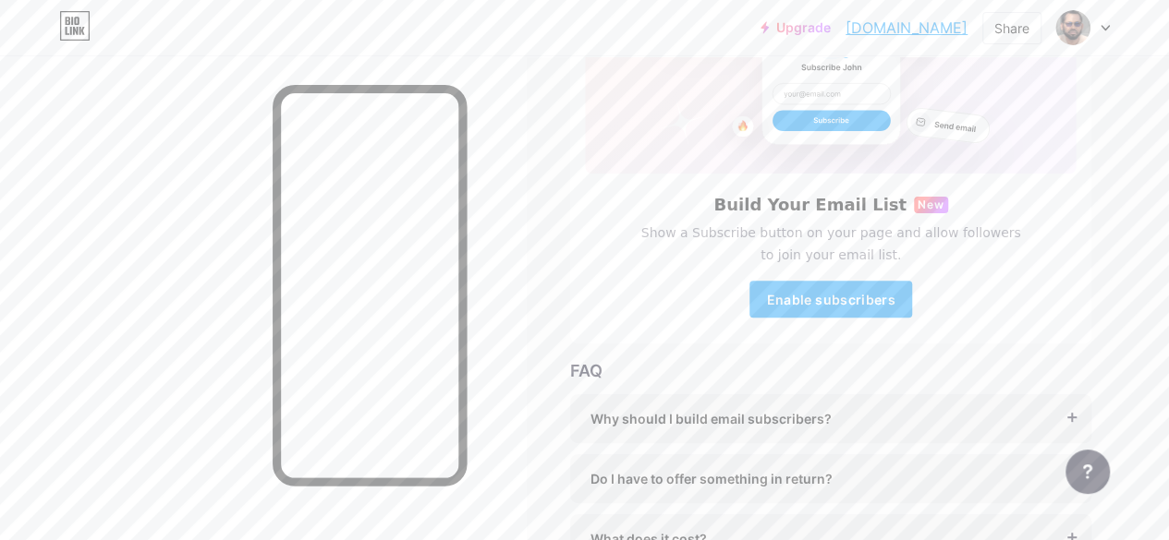
scroll to position [214, 0]
click at [868, 299] on span "Enable subscribers" at bounding box center [830, 298] width 128 height 16
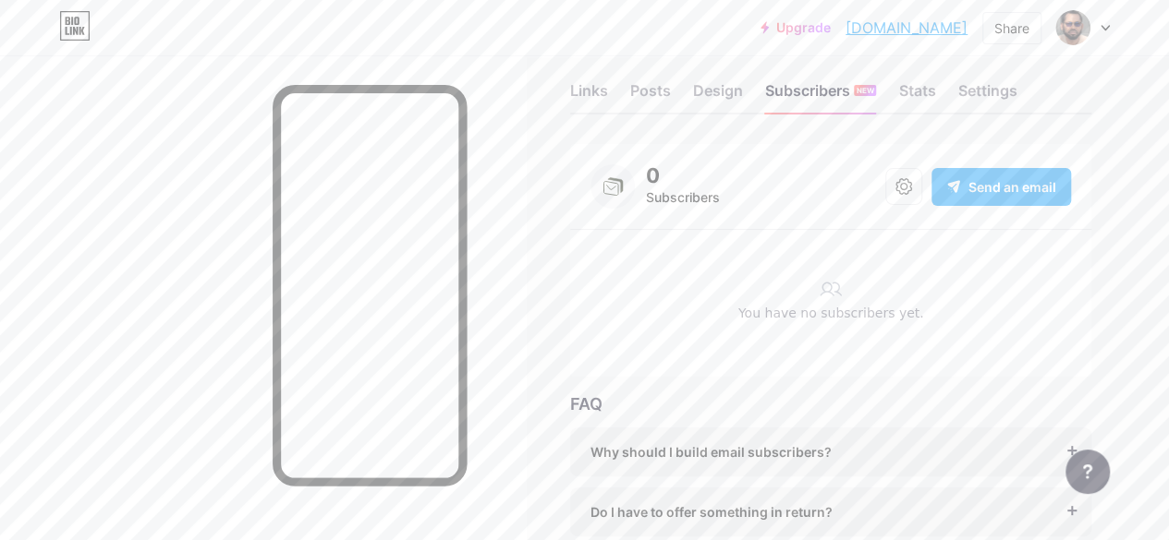
scroll to position [0, 0]
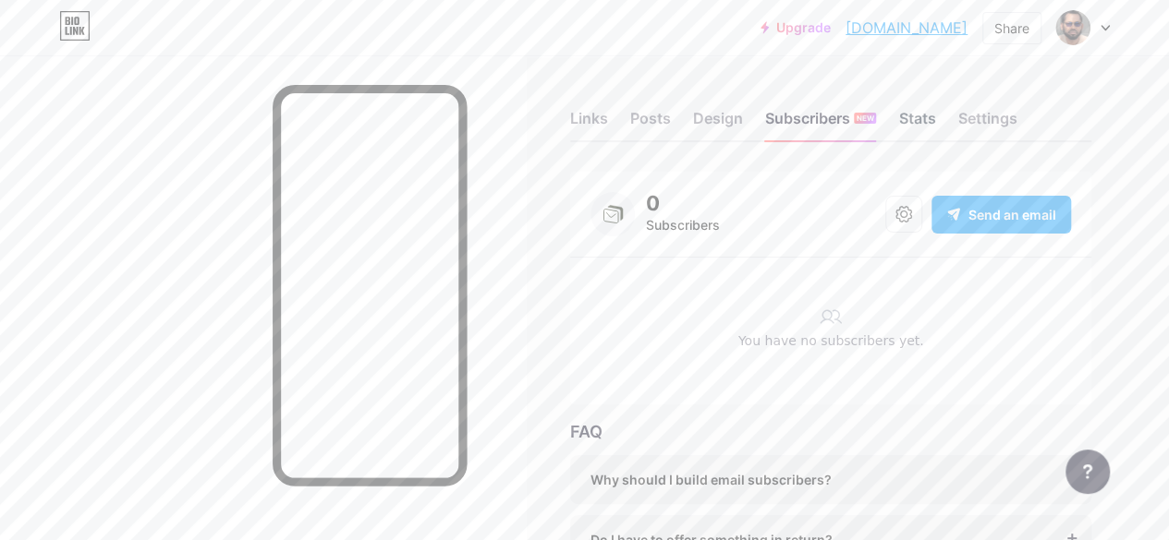
click at [911, 117] on div "Stats" at bounding box center [916, 123] width 37 height 33
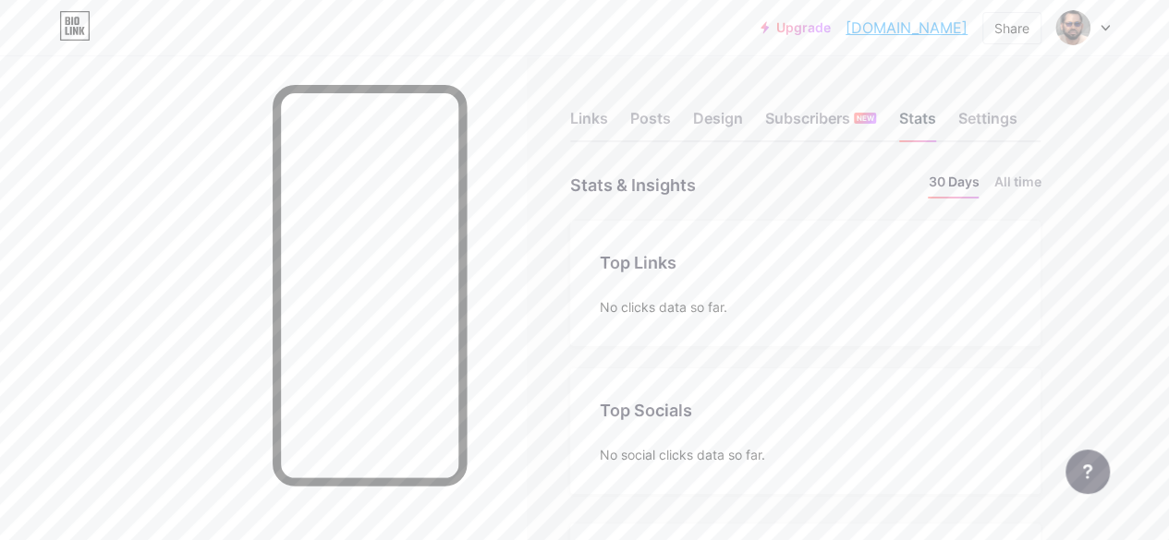
scroll to position [540, 1168]
click at [1025, 178] on li "All time" at bounding box center [1016, 185] width 47 height 27
click at [997, 120] on div "Settings" at bounding box center [986, 123] width 59 height 33
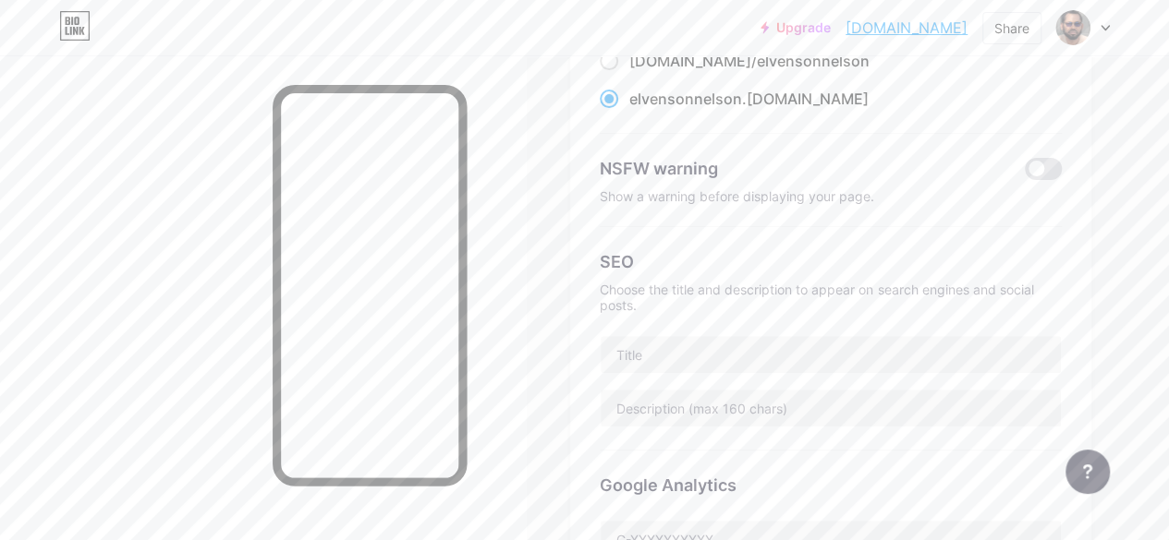
scroll to position [229, 0]
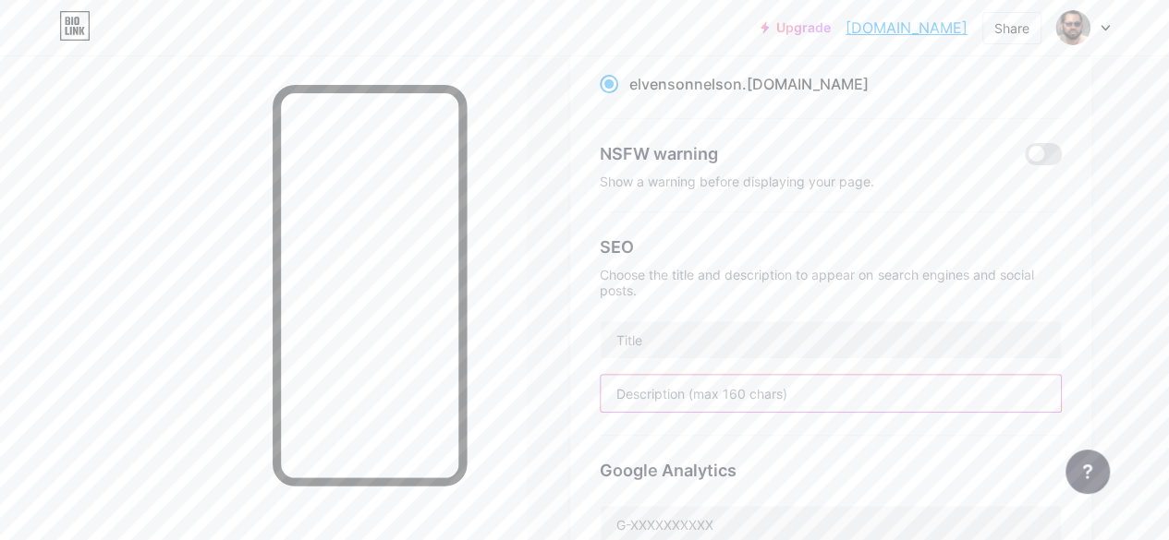
click at [676, 396] on input "text" at bounding box center [830, 393] width 460 height 37
paste input "[PERSON_NAME] is a man driven by faith, grounded in family values, and committe…"
type input "E"
click at [647, 394] on input "text" at bounding box center [830, 393] width 460 height 37
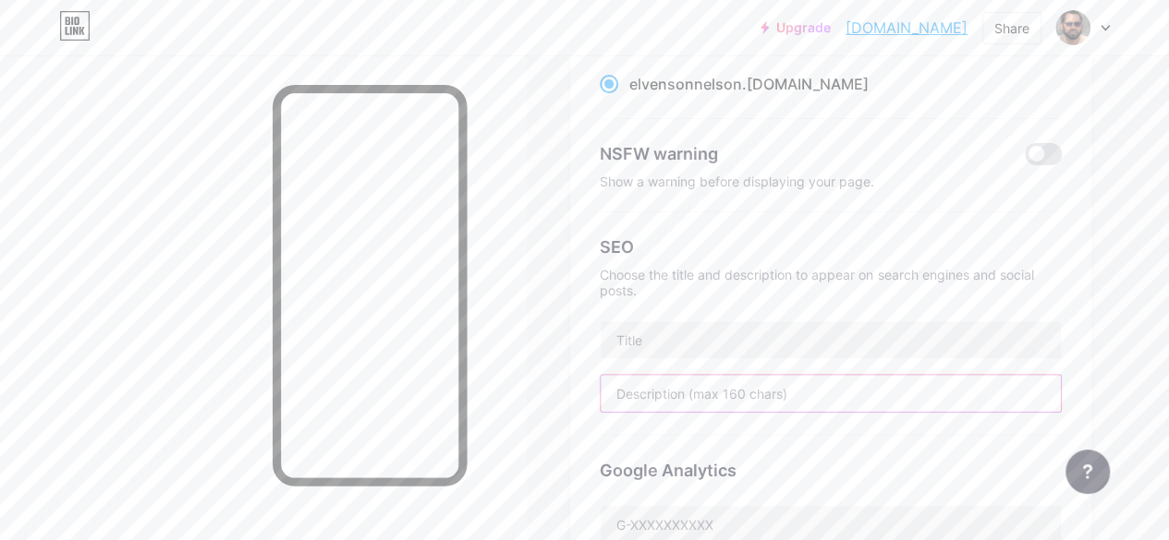
paste input "[PERSON_NAME] is a man of faith, family, and commitment. A loving husband, devo…"
type input "E"
drag, startPoint x: 608, startPoint y: 237, endPoint x: 708, endPoint y: 294, distance: 114.6
click at [708, 294] on div "SEO Choose the title and description to appear on search engines and social pos…" at bounding box center [831, 324] width 462 height 224
copy div "SEO Choose the title and description to appear on search engines and social pos…"
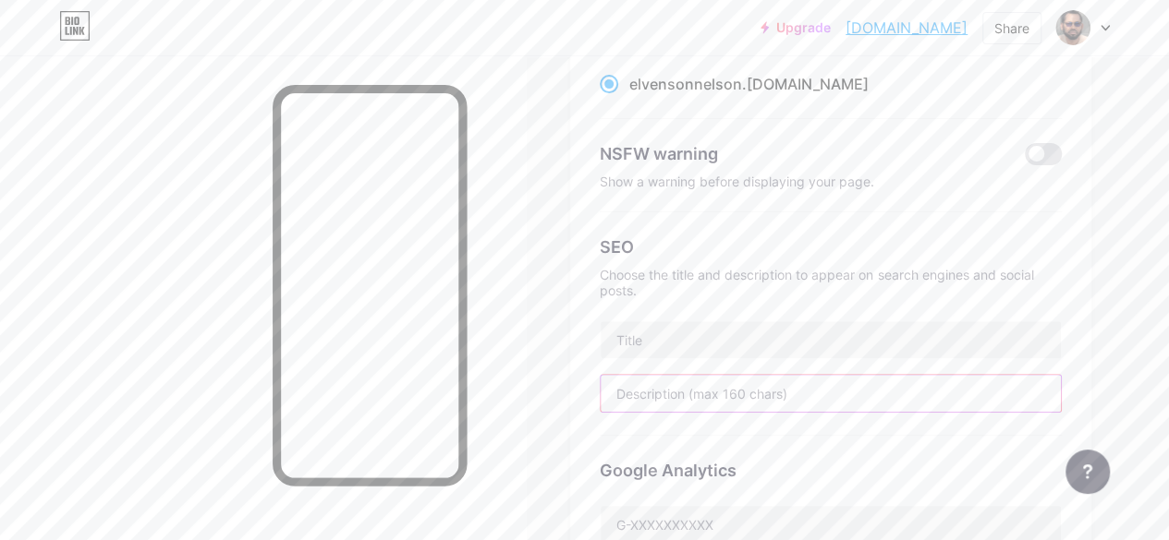
click at [673, 393] on input "text" at bounding box center [830, 393] width 460 height 37
paste input "Man of faith | Family advocate | Author | Speaker Empowering lives through grow…"
click at [728, 393] on input "Man of faith | Family advocate | Author | Speaker Empowering lives through grow…" at bounding box center [830, 393] width 460 height 37
type input "n"
drag, startPoint x: 608, startPoint y: 241, endPoint x: 671, endPoint y: 295, distance: 82.6
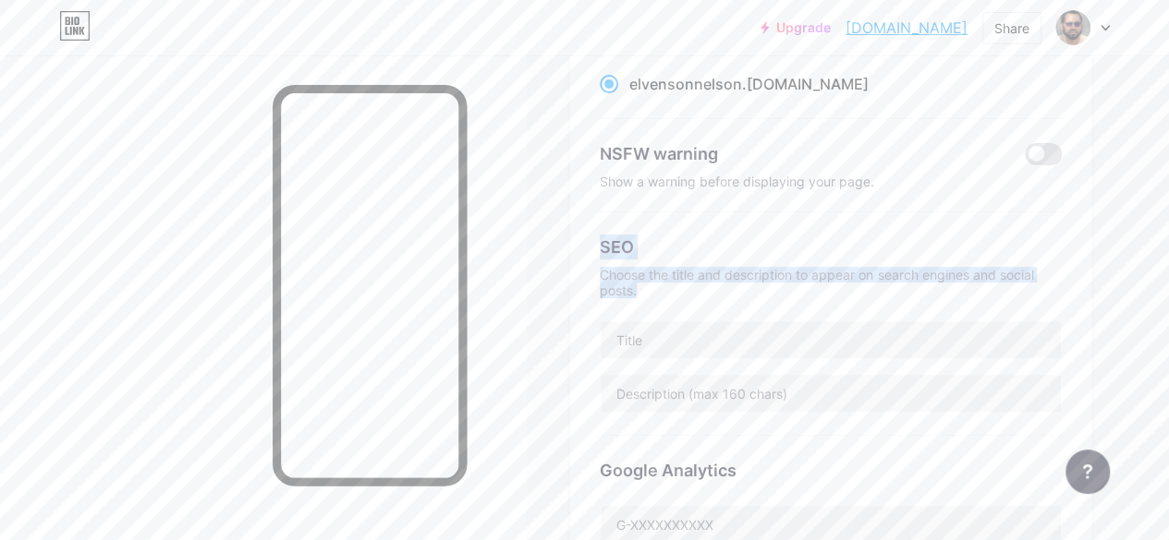
click at [671, 295] on div "SEO Choose the title and description to appear on search engines and social pos…" at bounding box center [831, 324] width 462 height 224
copy div "SEO Choose the title and description to appear on search engines and social pos…"
click at [634, 344] on input "text" at bounding box center [830, 339] width 460 height 37
paste input "[PERSON_NAME] | Faith, Family & Personal Growth Author & Speaker"
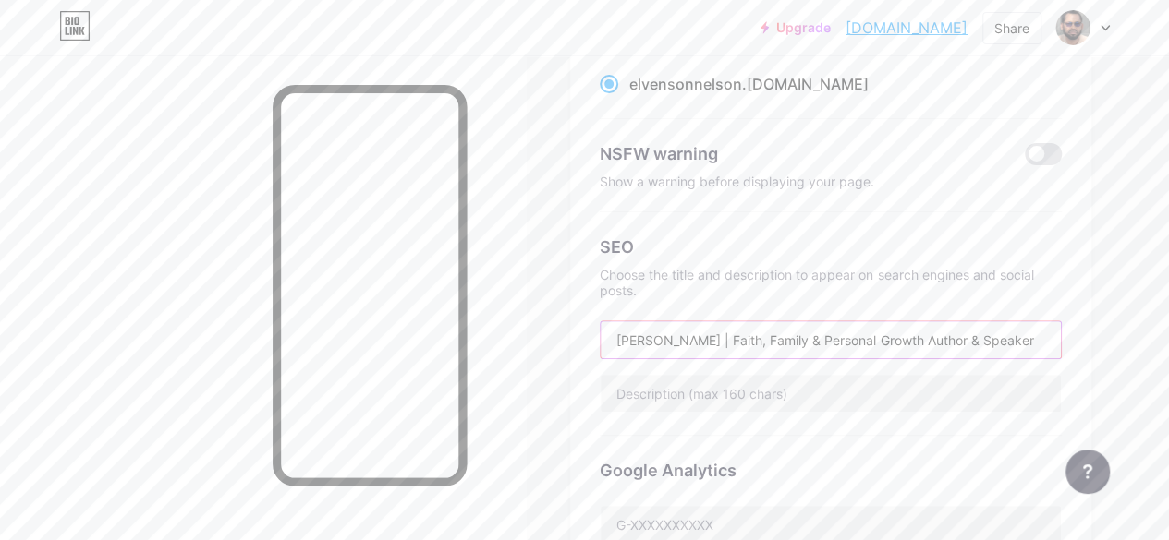
type input "[PERSON_NAME] | Faith, Family & Personal Growth Author & Speaker"
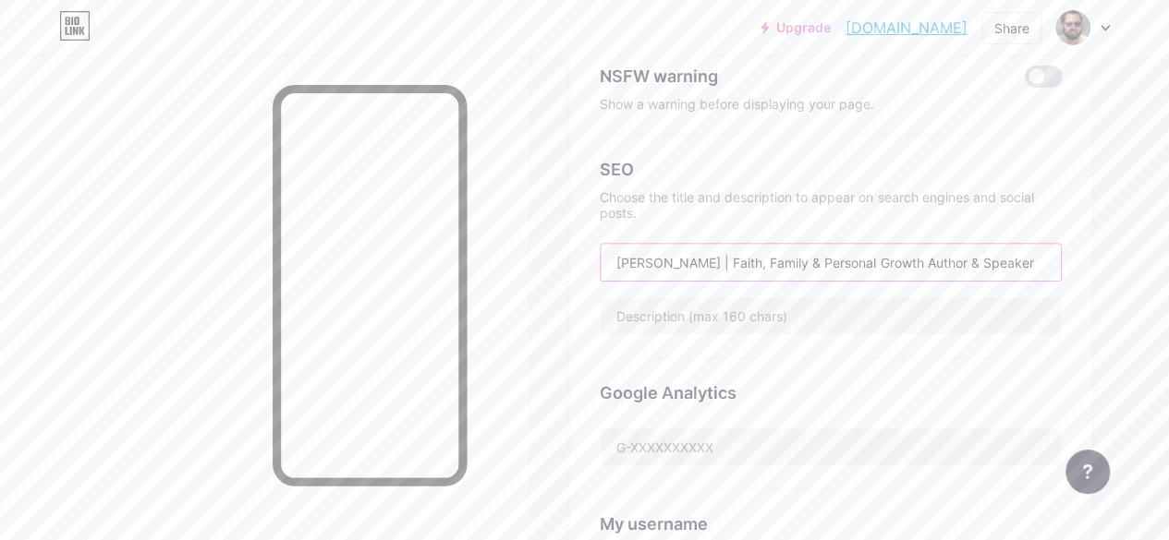
scroll to position [312, 0]
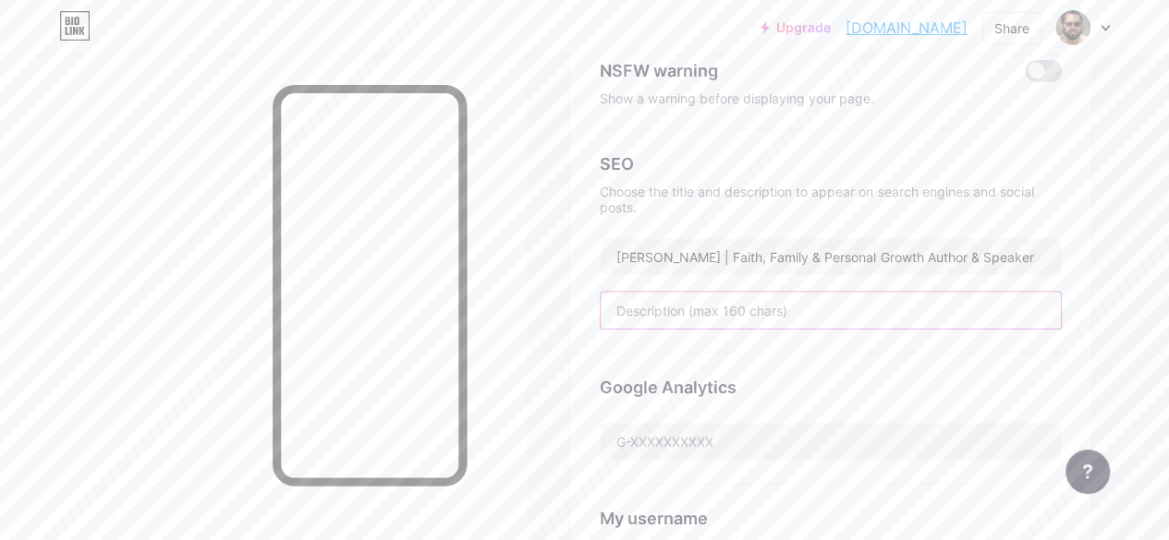
click at [709, 300] on input "text" at bounding box center [830, 310] width 460 height 37
paste input "iscover [PERSON_NAME] — a man of faith, family advocate, and inspiring author. …"
click at [1005, 315] on input "iscover [PERSON_NAME] — a man of faith, family advocate, and inspiring author. …" at bounding box center [830, 310] width 460 height 37
click at [866, 311] on input "iscover [PERSON_NAME] — a man of faith, family advocate, and inspiring author. …" at bounding box center [830, 310] width 460 height 37
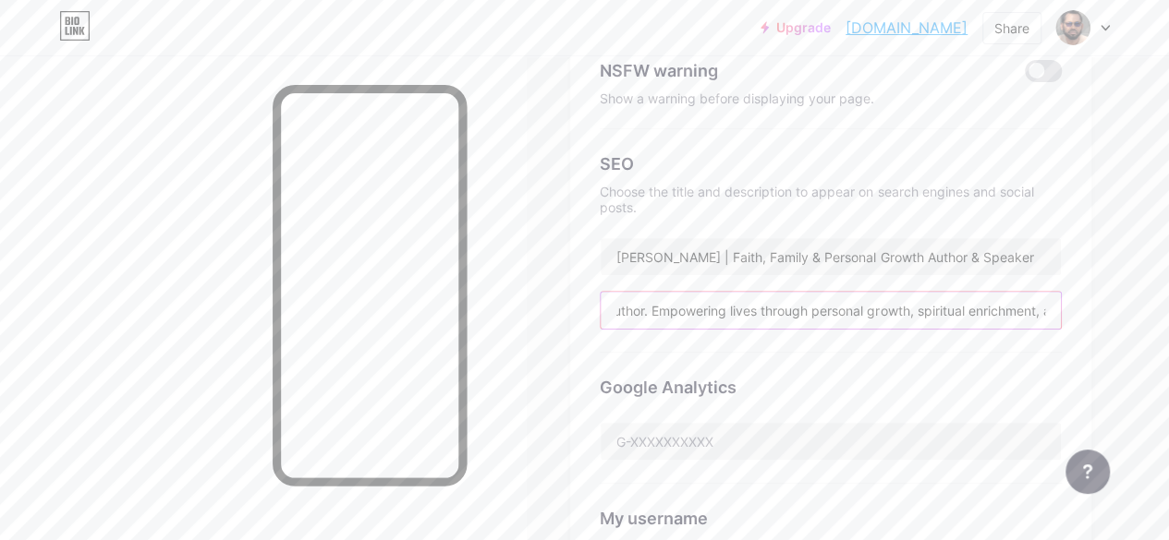
scroll to position [0, 462]
click at [1047, 313] on input "iscover [PERSON_NAME] — a man of faith, family advocate, and inspiring author. …" at bounding box center [830, 310] width 460 height 37
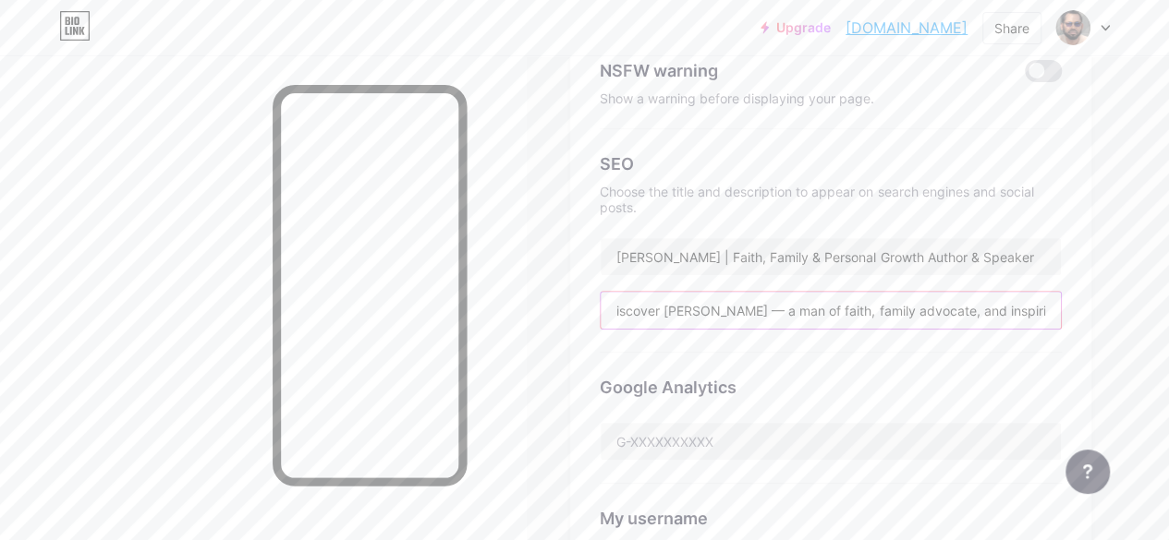
click at [992, 311] on input "iscover [PERSON_NAME] — a man of faith, family advocate, and inspiring author. …" at bounding box center [830, 310] width 460 height 37
click at [737, 309] on input "iscover [PERSON_NAME] — a man of faith, family advocate, and inspiring author. …" at bounding box center [830, 310] width 460 height 37
click at [668, 313] on input "iscover [PERSON_NAME] — a man of faith, family advocate, and inspiring author. …" at bounding box center [830, 310] width 460 height 37
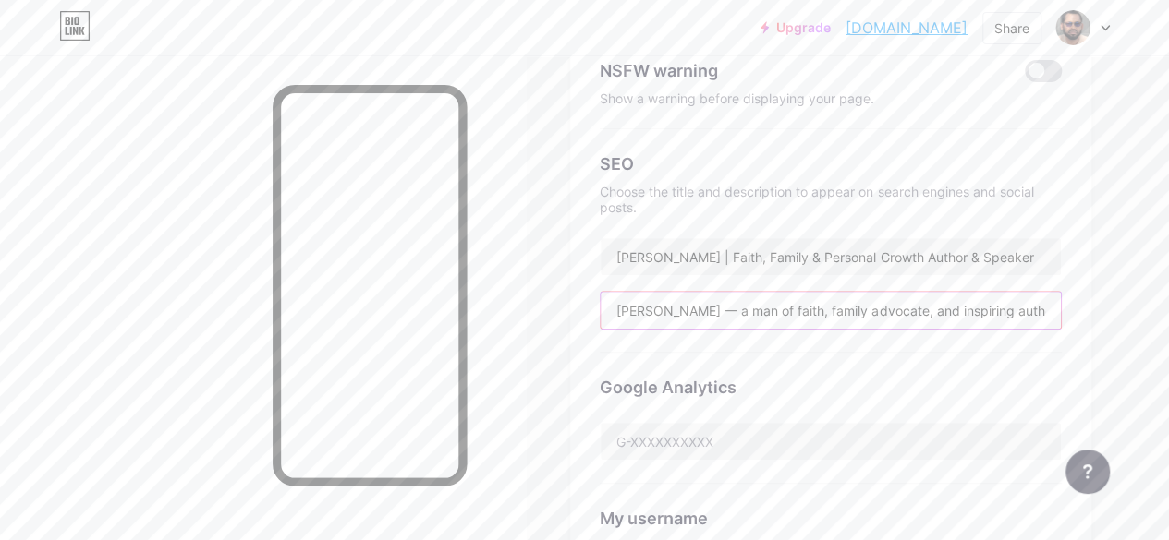
click at [745, 311] on input "[PERSON_NAME] — a man of faith, family advocate, and inspiring author. Empoweri…" at bounding box center [830, 310] width 460 height 37
type input "[PERSON_NAME] : a man of faith, family advocate, and inspiring author. Empoweri…"
click at [937, 256] on input "[PERSON_NAME] | Faith, Family & Personal Growth Author & Speaker" at bounding box center [830, 256] width 460 height 37
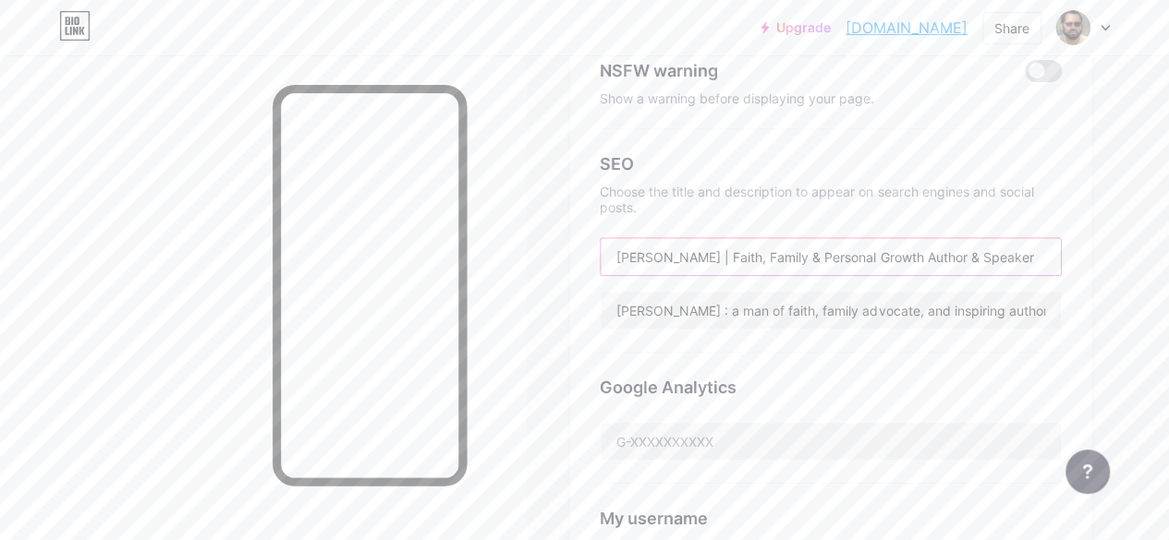
click at [932, 256] on input "[PERSON_NAME] | Faith, Family & Personal Growth Author & Speaker" at bounding box center [830, 256] width 460 height 37
click at [972, 263] on input "[PERSON_NAME] | Faith, Family & Personal Growth rising Author & Speaker" at bounding box center [830, 256] width 460 height 37
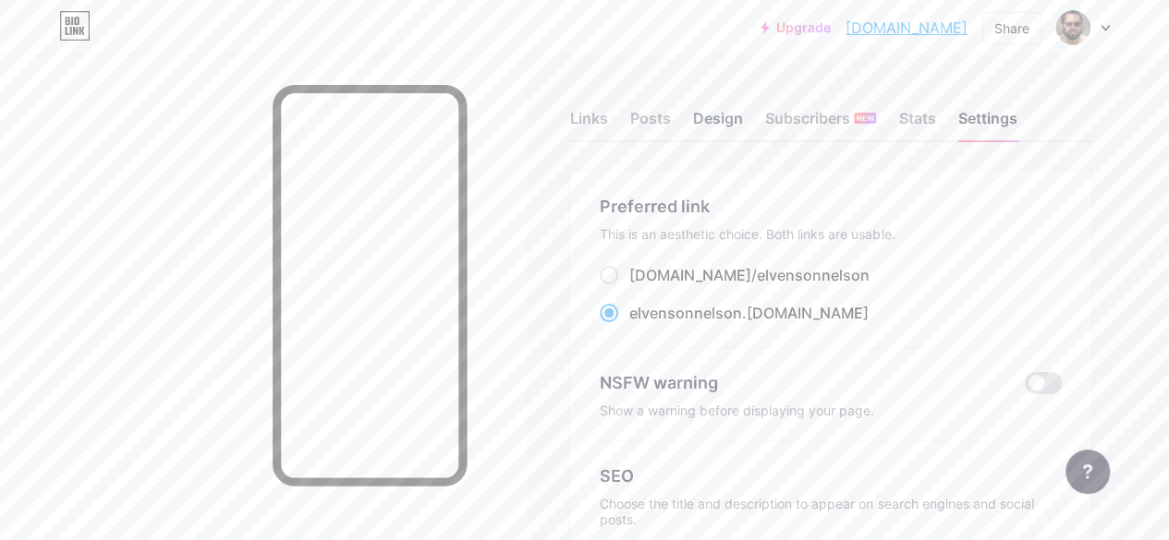
type input "[PERSON_NAME] | Faith, Family & Personal Growth Author & Speaker"
click at [726, 121] on div "Design" at bounding box center [718, 123] width 50 height 33
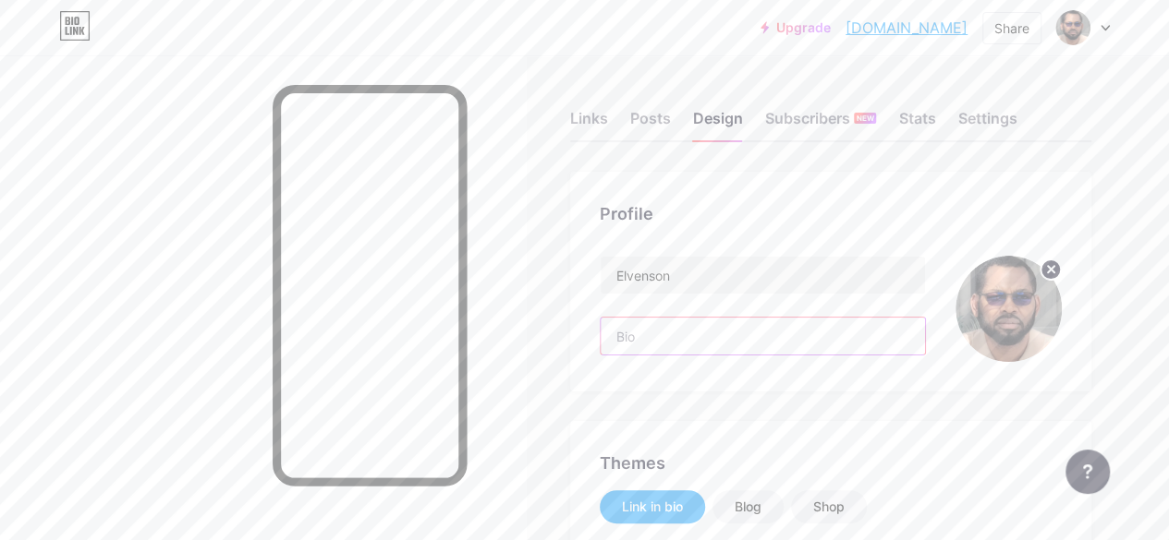
click at [660, 337] on input "text" at bounding box center [762, 336] width 324 height 37
click at [634, 338] on input "text" at bounding box center [762, 336] width 324 height 37
paste input "Man of faith | Family advocate | Author | Speaker Empowering lives through grow…"
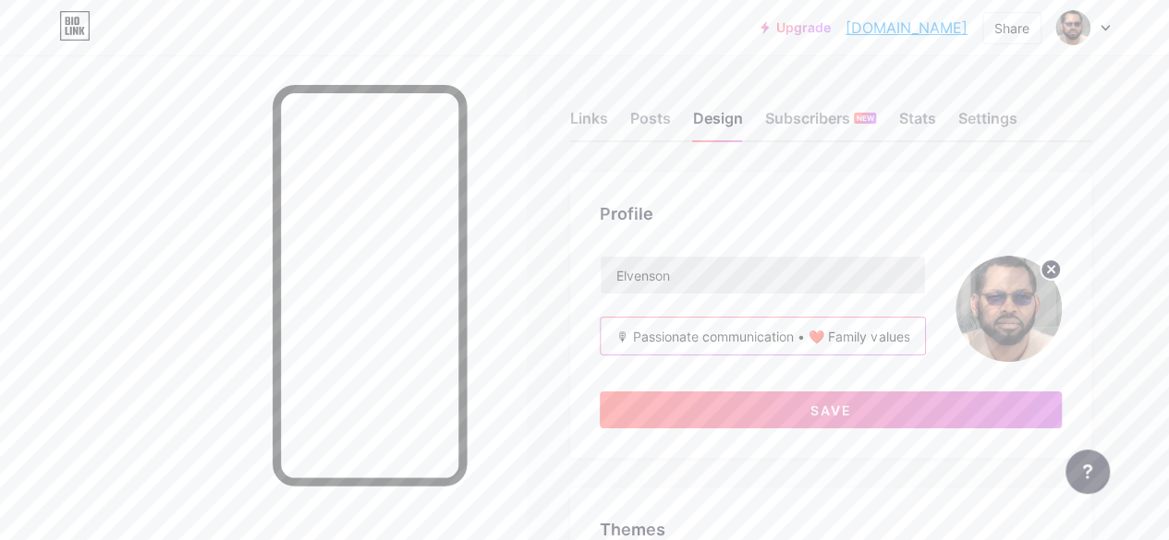
type input "Man of faith | Family advocate | Author | Speaker Empowering lives through grow…"
click at [690, 276] on input "Elvenson" at bounding box center [762, 275] width 324 height 37
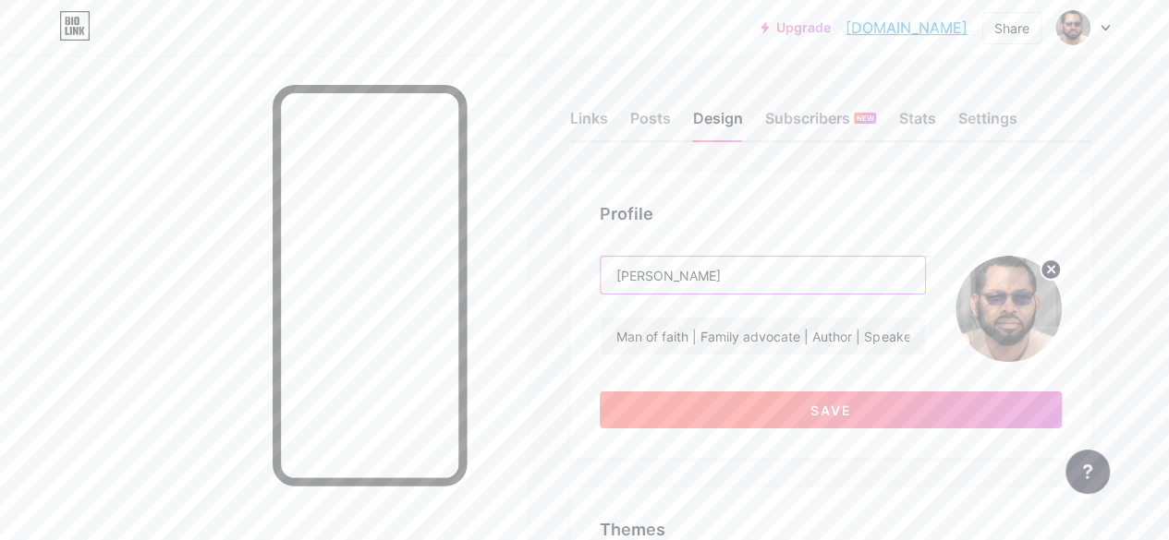
type input "[PERSON_NAME]"
click at [815, 403] on span "Save" at bounding box center [831, 411] width 42 height 16
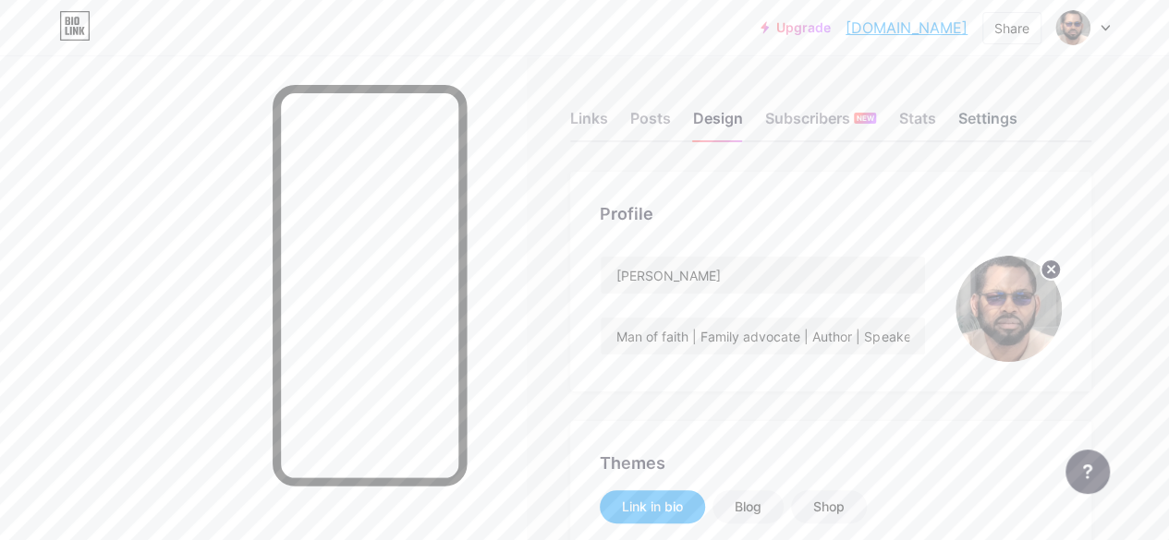
click at [983, 113] on div "Settings" at bounding box center [986, 123] width 59 height 33
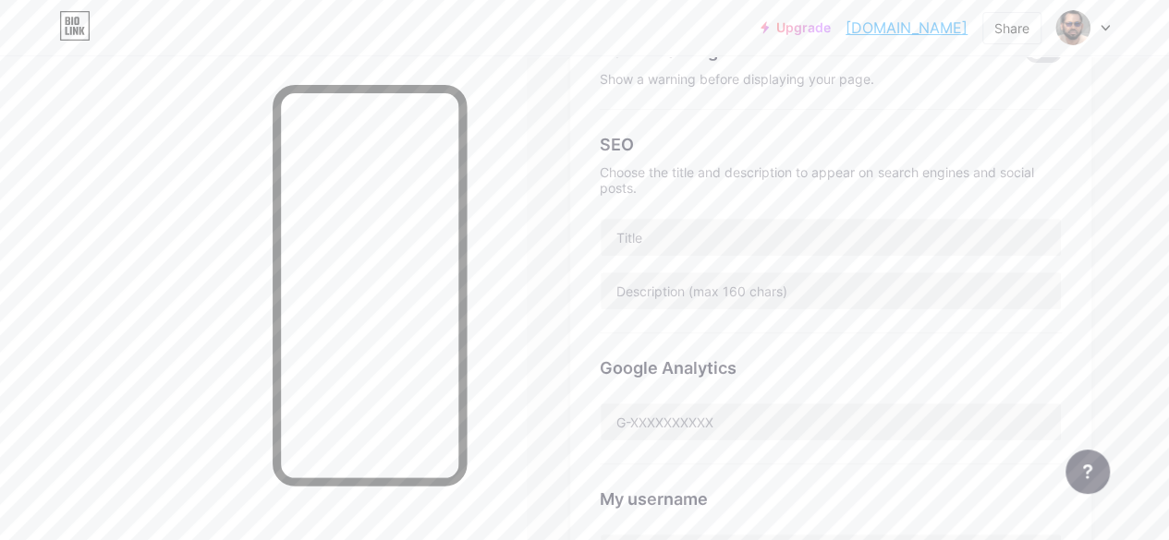
scroll to position [301, 0]
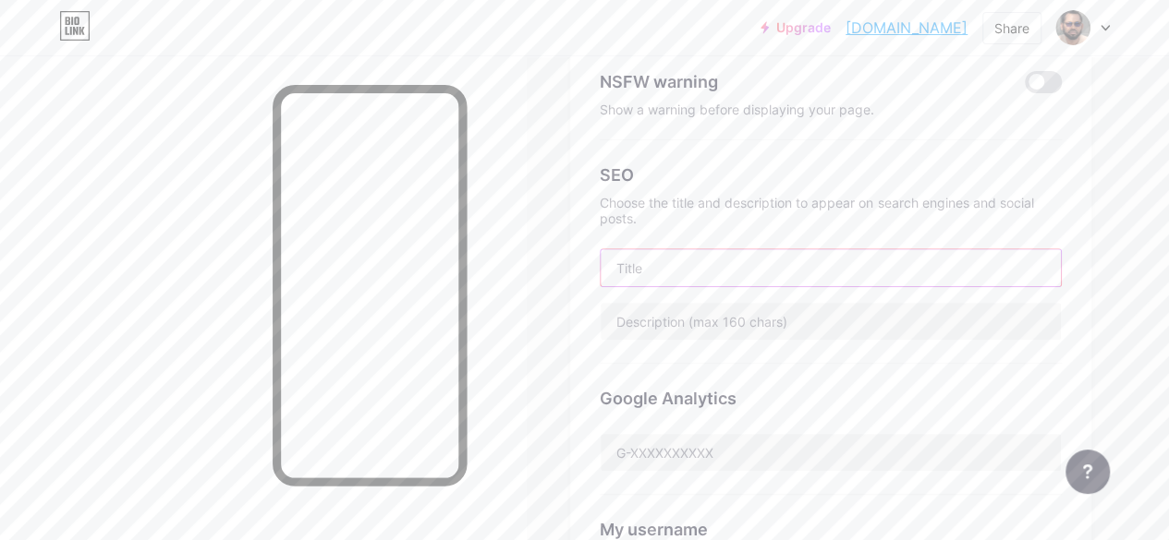
click at [715, 280] on input "text" at bounding box center [830, 267] width 460 height 37
click at [674, 328] on input "text" at bounding box center [830, 321] width 460 height 37
type input "[PERSON_NAME] : a man of faith, family advocate, and inspiring author. Empoweri…"
click at [668, 263] on input "text" at bounding box center [830, 267] width 460 height 37
click at [677, 308] on input "[PERSON_NAME] : a man of faith, family advocate, and inspiring author. Empoweri…" at bounding box center [830, 321] width 460 height 37
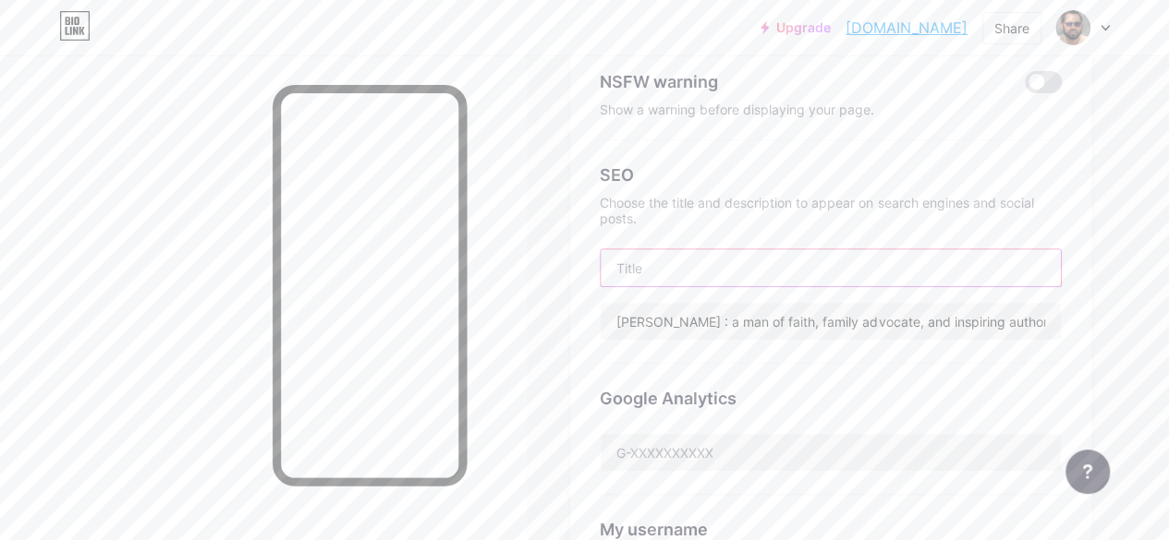
click at [634, 269] on input "text" at bounding box center [830, 267] width 460 height 37
paste input "[PERSON_NAME] | Faith, Family & Personal Growth Author & Speaker"
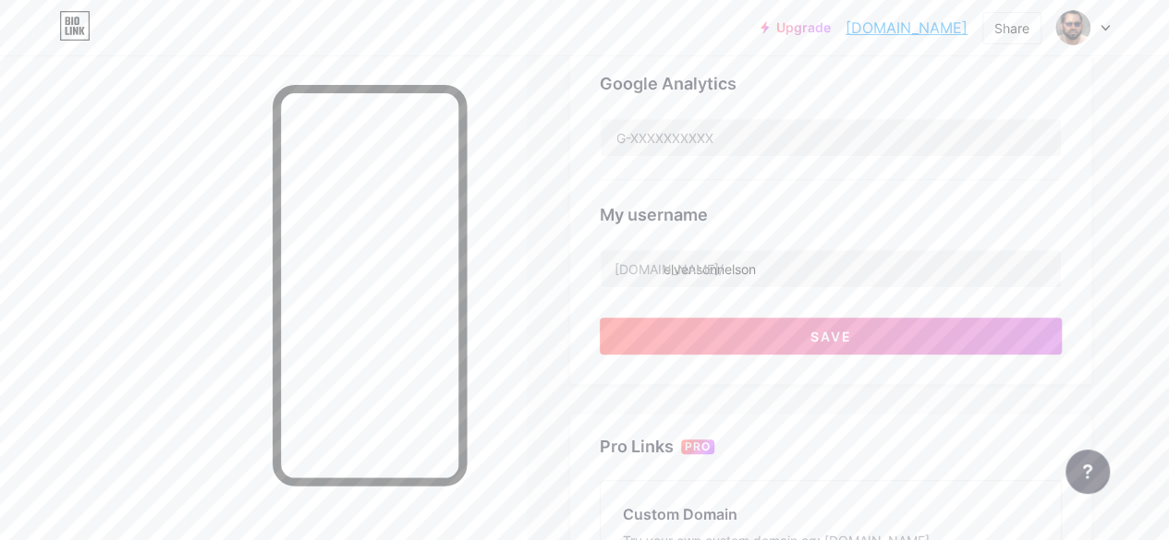
scroll to position [622, 0]
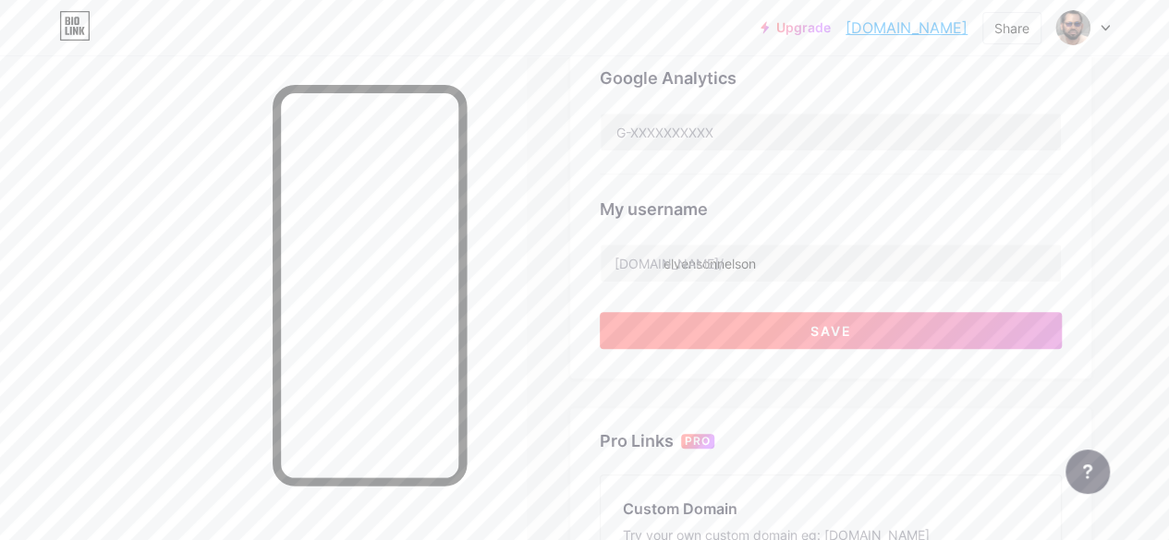
type input "[PERSON_NAME] | Faith, Family & Personal Growth Author & Speaker"
click at [941, 328] on button "Save" at bounding box center [831, 330] width 462 height 37
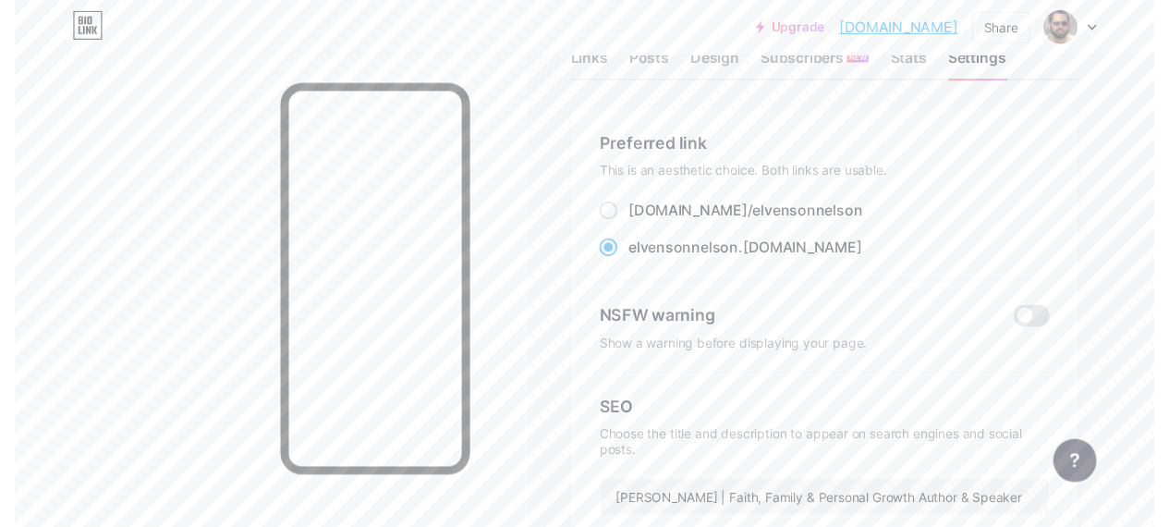
scroll to position [0, 0]
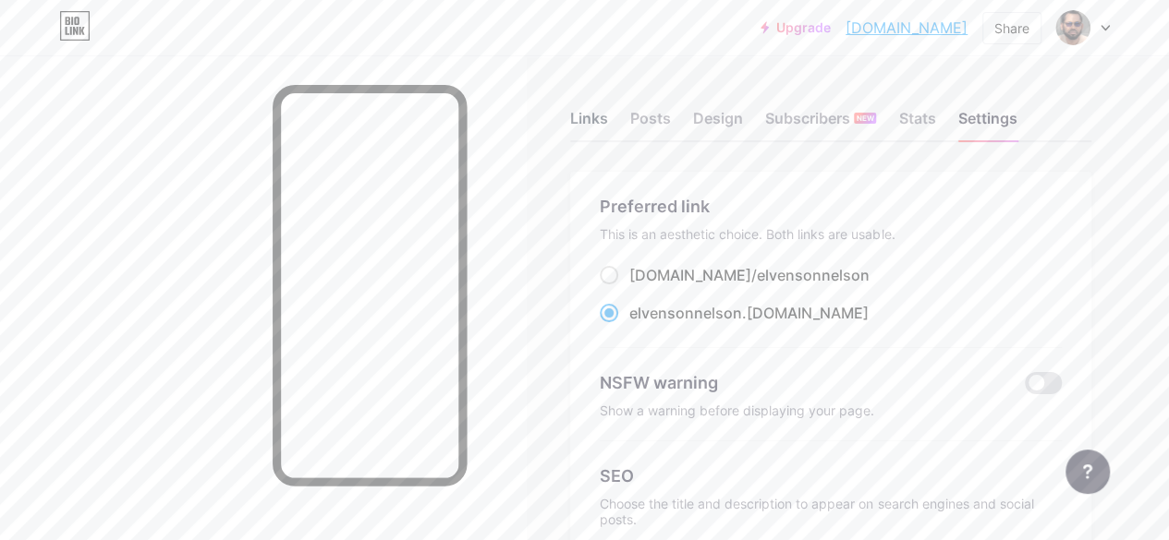
click at [600, 115] on div "Links" at bounding box center [589, 123] width 38 height 33
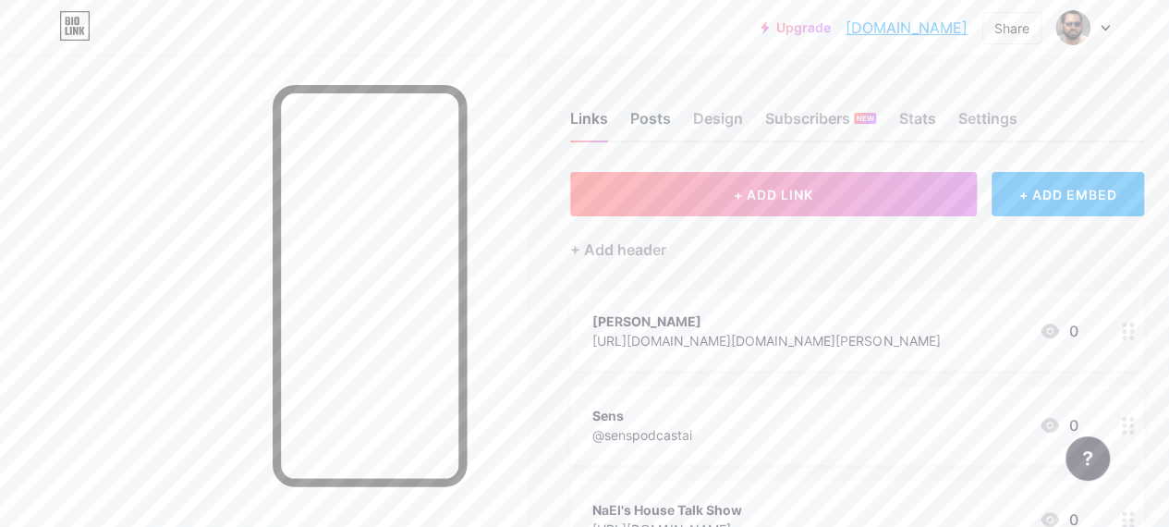
click at [662, 114] on div "Posts" at bounding box center [650, 123] width 41 height 33
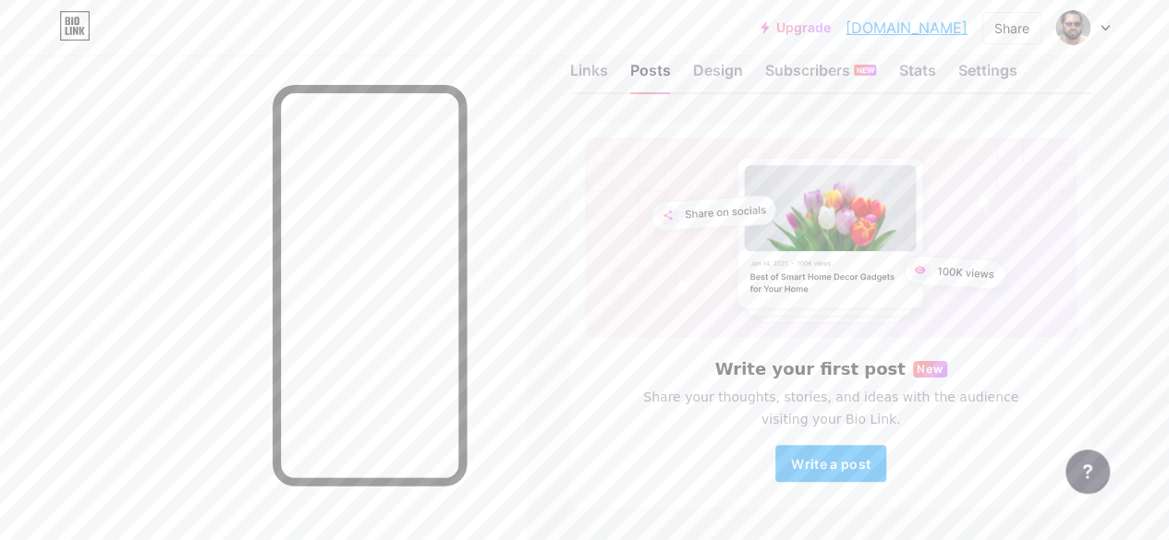
scroll to position [105, 0]
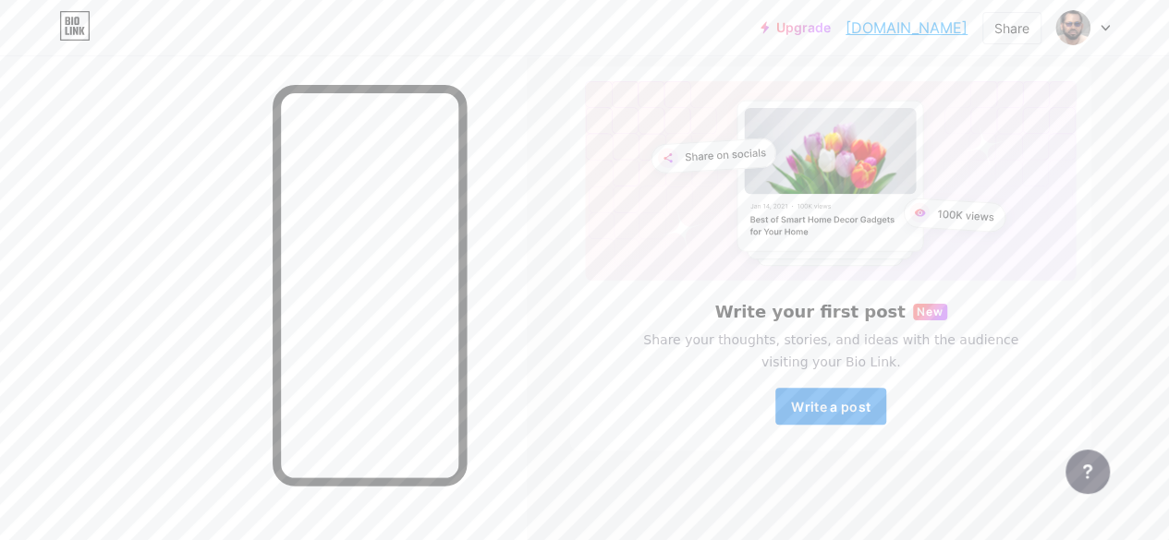
click at [807, 410] on span "Write a post" at bounding box center [830, 407] width 79 height 16
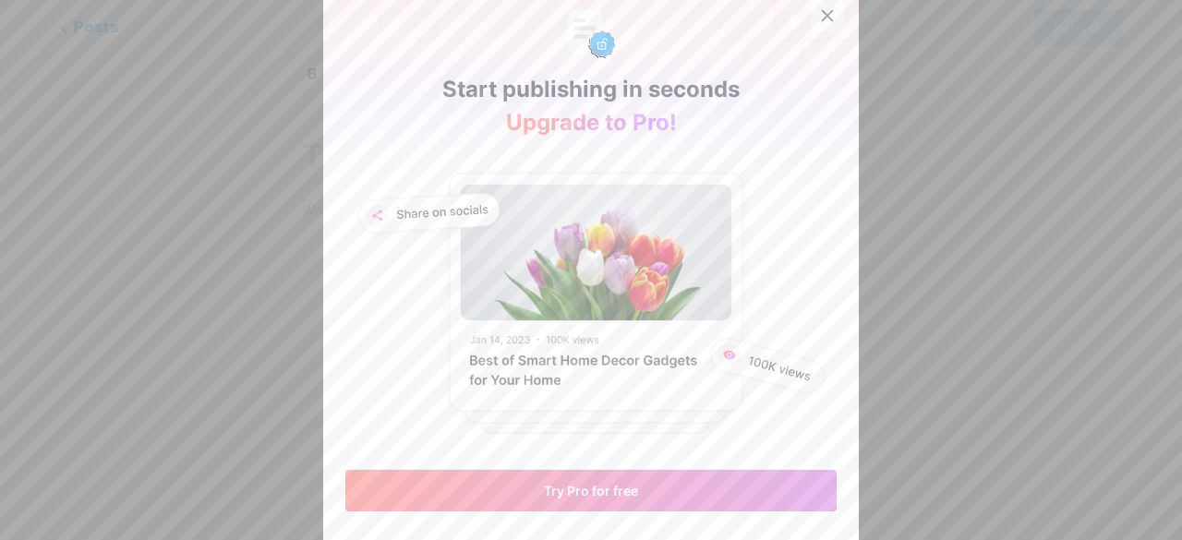
click at [823, 16] on icon at bounding box center [828, 16] width 10 height 10
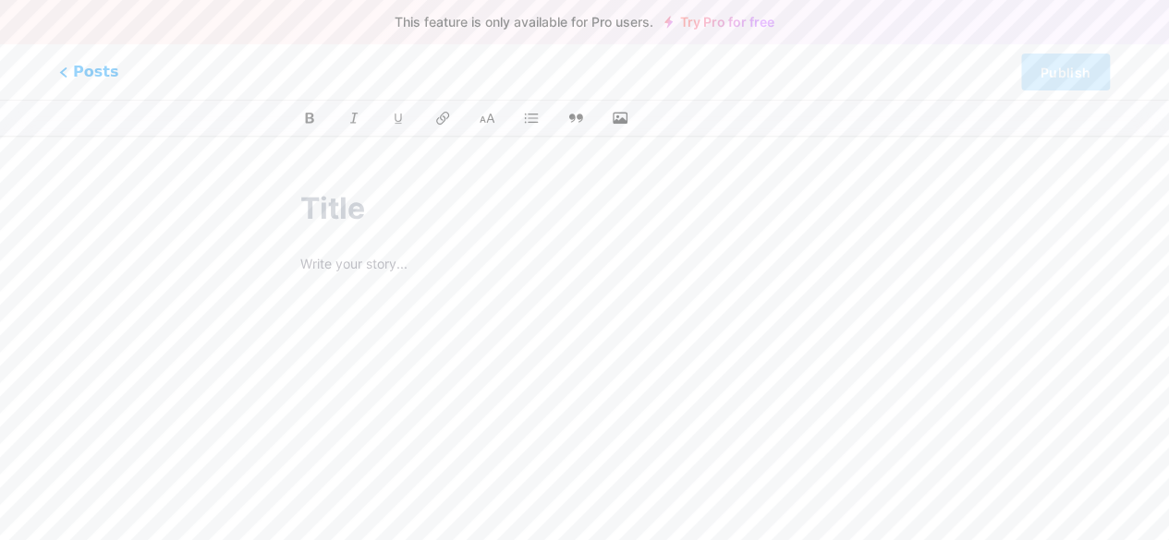
click at [348, 200] on input "text" at bounding box center [584, 209] width 568 height 44
type input "WI"
type input "wi"
type input "With"
type input "with"
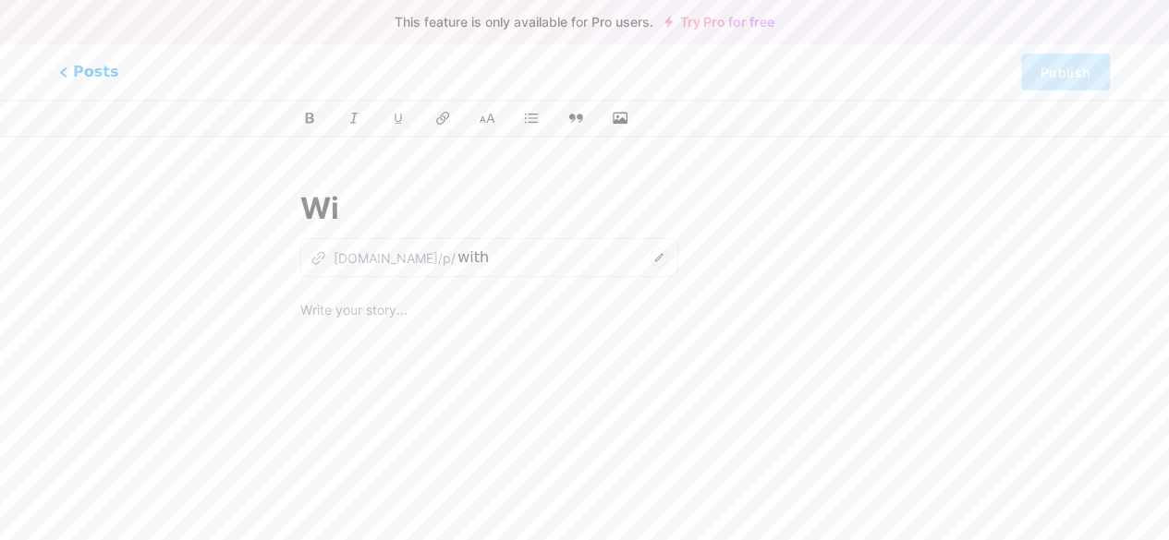
type input "W"
type input "Be cha"
type input "be-cha"
type input "Be the cha"
type input "be-the-ch"
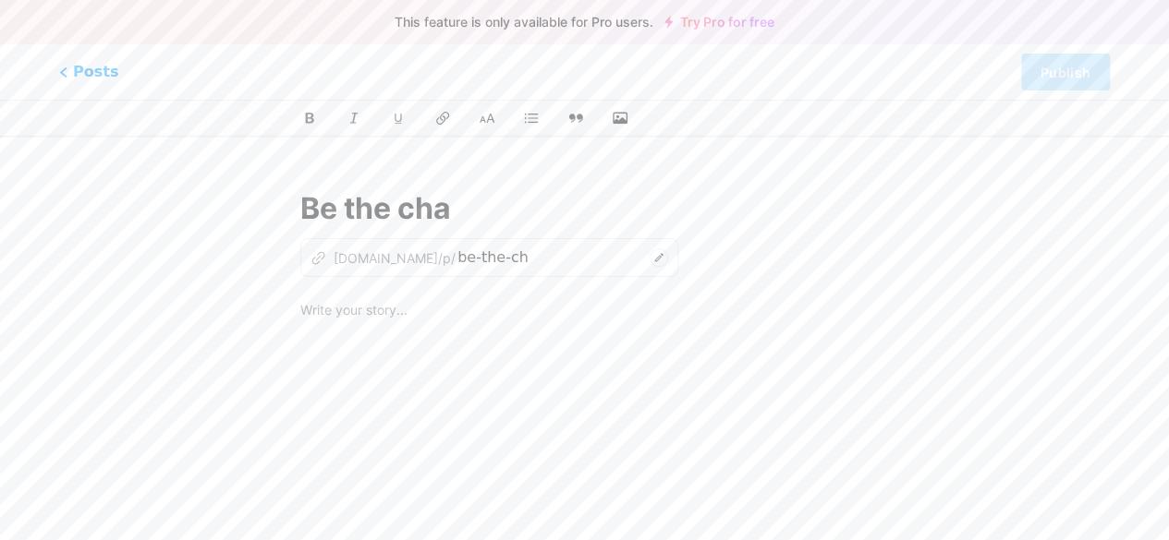
type input "Be the chan"
type input "be-the-chan"
type input "Be the change"
type input "be-the-chang"
type input "Be the change"
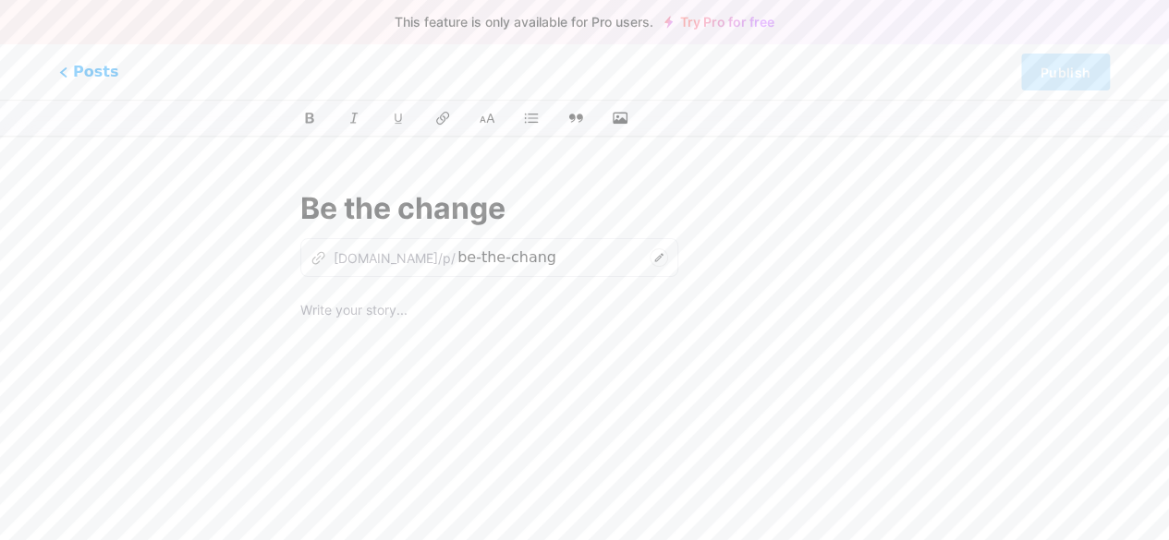
type input "be-the-change"
type input "Be the change you wan"
type input "be-the-change-you-wa"
type input "Be the change you want"
type input "be-the-change-you-want"
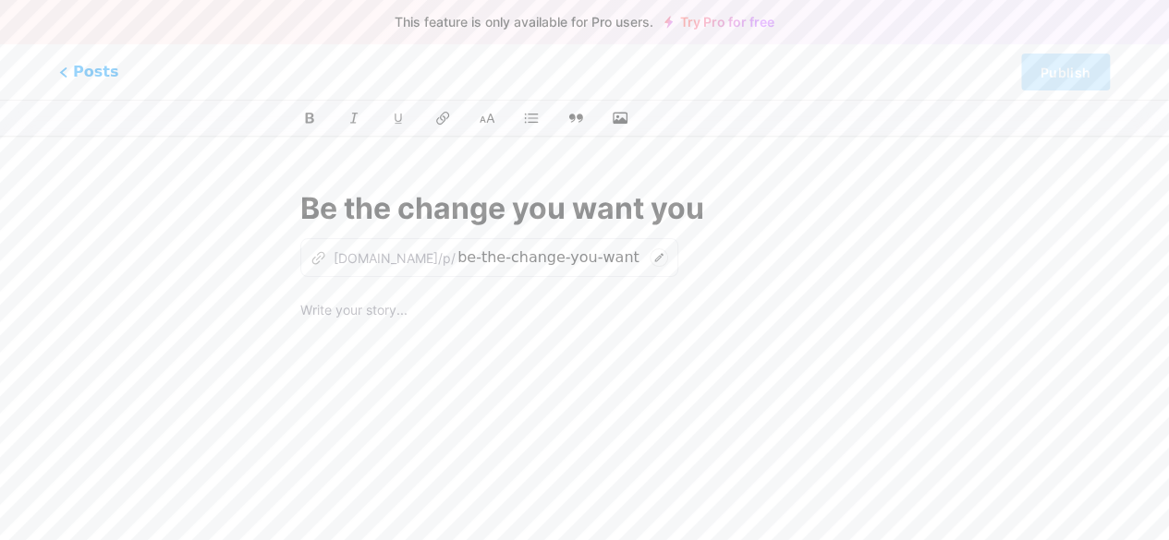
type input "Be the change you want you s"
type input "be-the-change-you-want-you"
type input "Be the change you want you see"
type input "be-the-change-you-want-you-see"
type input "Be the change you want you see in"
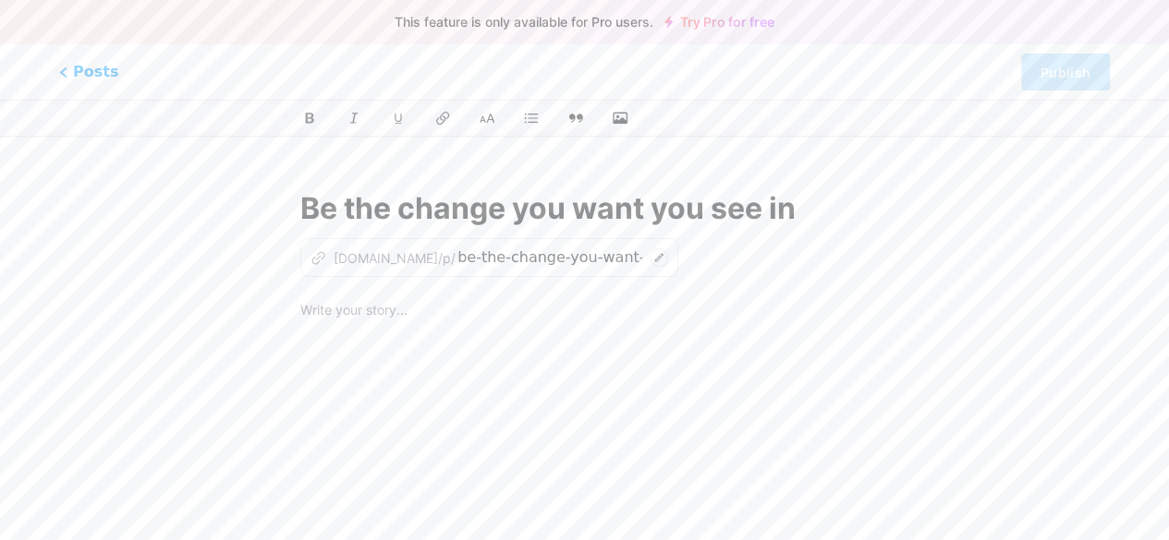
type input "be-the-change-you-want-you-see-in"
type input "Be the change you want you see in t"
type input "be-the-change-you-want-you-see-in-t"
type input "Be the change you want you see in the word"
type input "be-the-change-you-want-you-see-in-the-word"
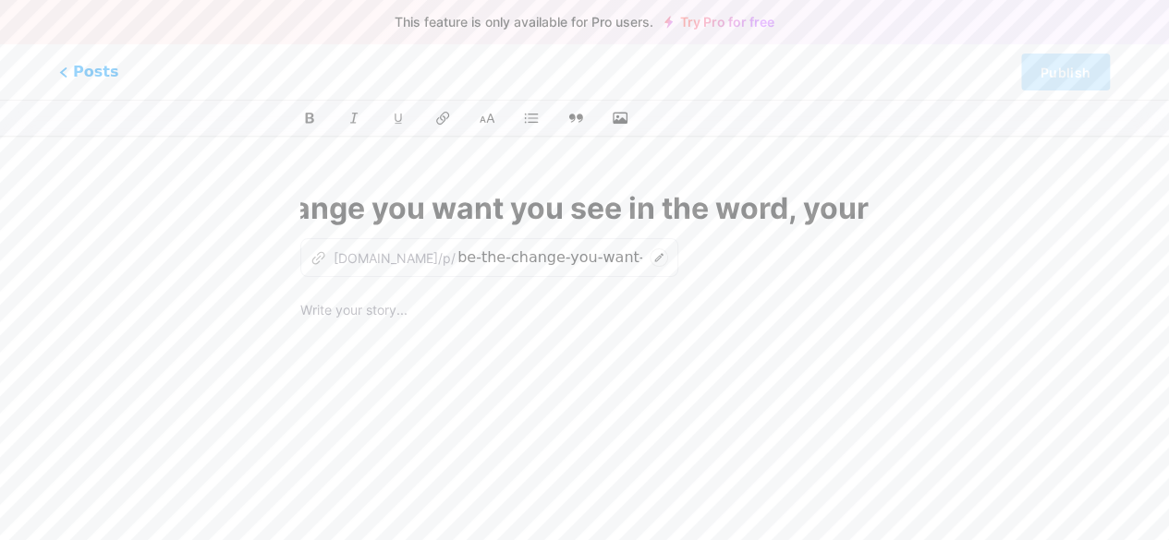
type input "Be the change you want you see in the word, your"
type input "be-the-change-you-want-you-see-in-the-word-your"
type input "Be the change you want you see in the word, your commun"
type input "be-the-change-you-want-you-see-in-the-word-your-commu"
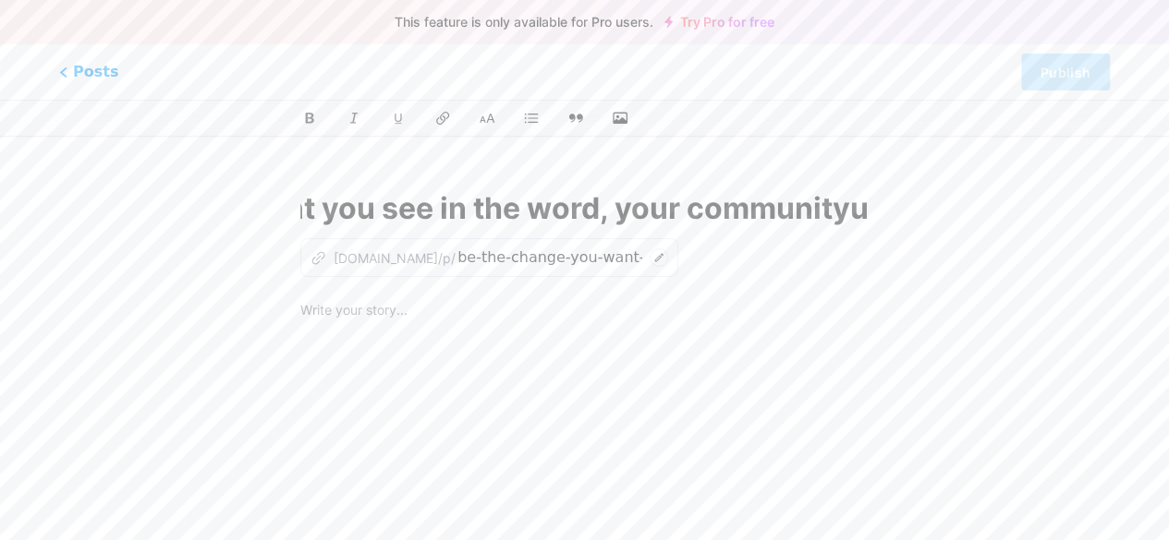
type input "Be the change you want you see in the word, your community"
type input "be-the-change-you-want-you-see-in-the-word-your-community"
type input "Be the change you want you see in the word, your community! Gr"
type input "be-the-change-you-want-you-see-in-the-word-your-community-ge"
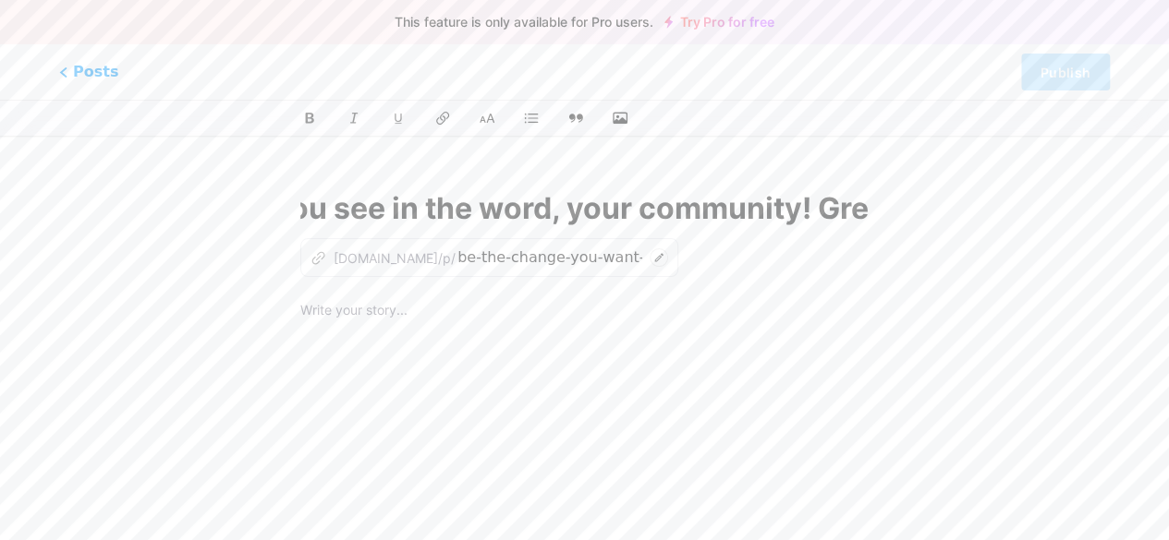
type input "Be the change you want you see in the word, your community! Gree"
type input "be-the-change-you-want-you-see-in-the-word-your-community-gree"
type input "Be the change you want you see in the word, your community! Greet"
type input "be-the-change-you-want-you-see-in-the-word-your-community-greet"
type input "Be the change you want you see in the word, your community! Gree"
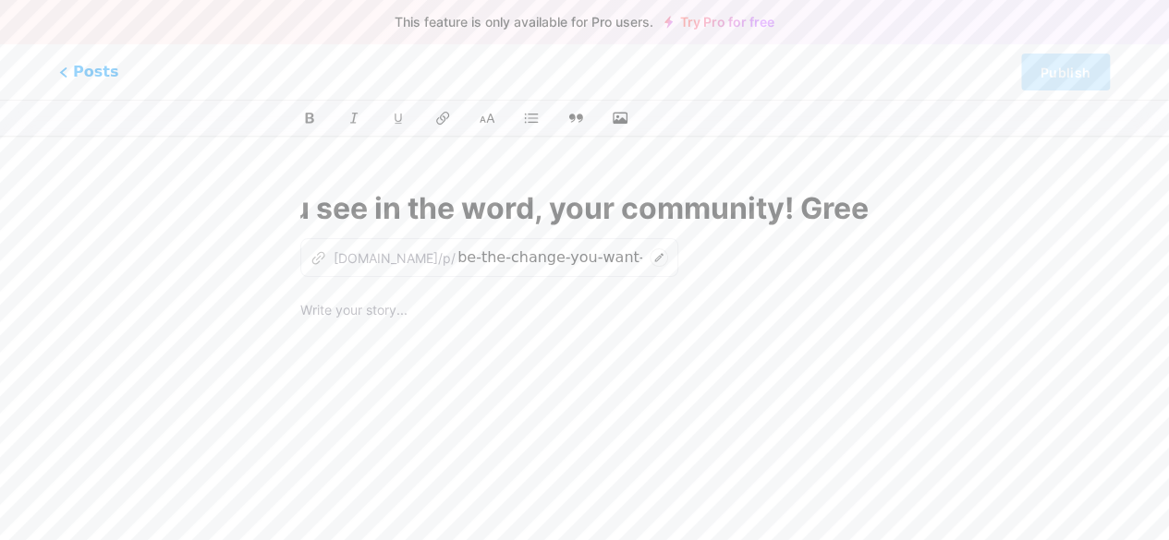
scroll to position [0, 400]
type input "be-the-change-you-want-you-see-in-the-word-your-community-gree"
type input "Be the change you want you see in the word, your community! Greetings"
type input "be-the-change-you-want-you-see-in-the-word-your-community-greetings"
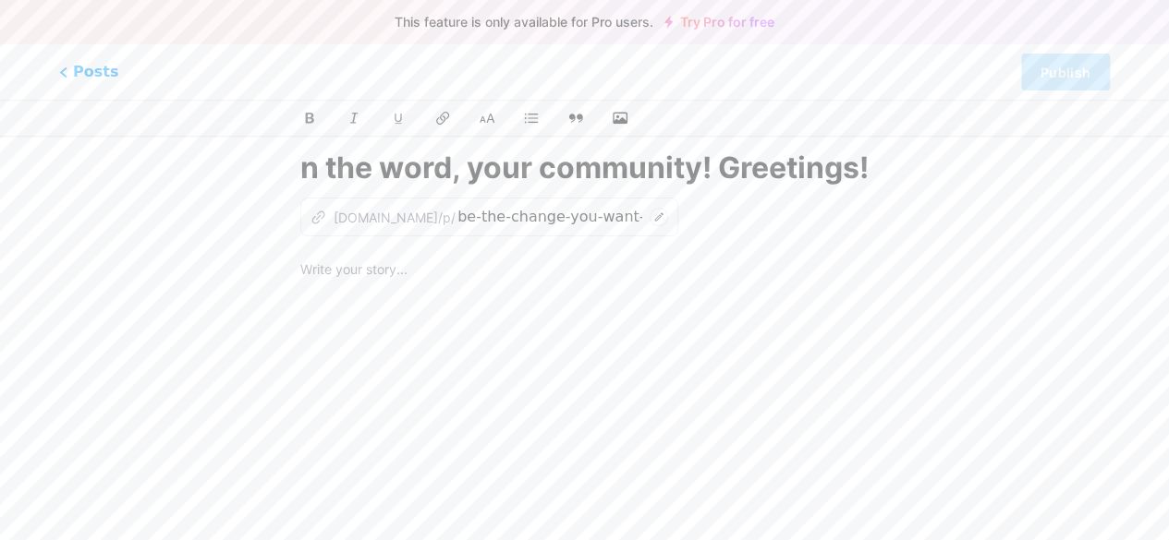
scroll to position [0, 0]
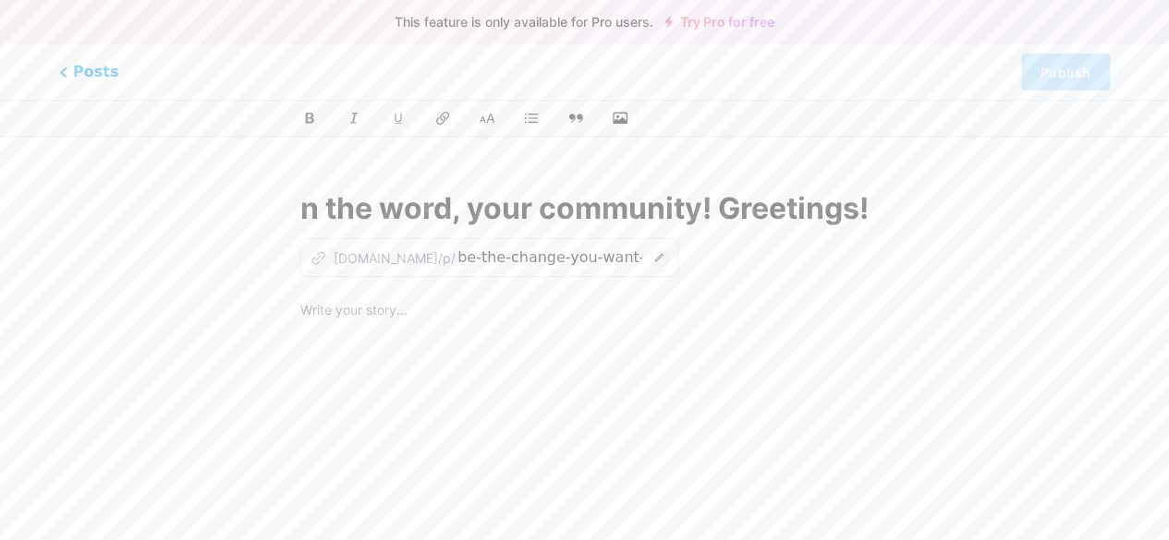
click at [370, 221] on input "Be the change you want you see in the word, your community! Greetings!" at bounding box center [584, 209] width 568 height 44
type input "Be the change you want you see in the word, your community! Greetings!"
click at [333, 319] on p at bounding box center [584, 312] width 568 height 26
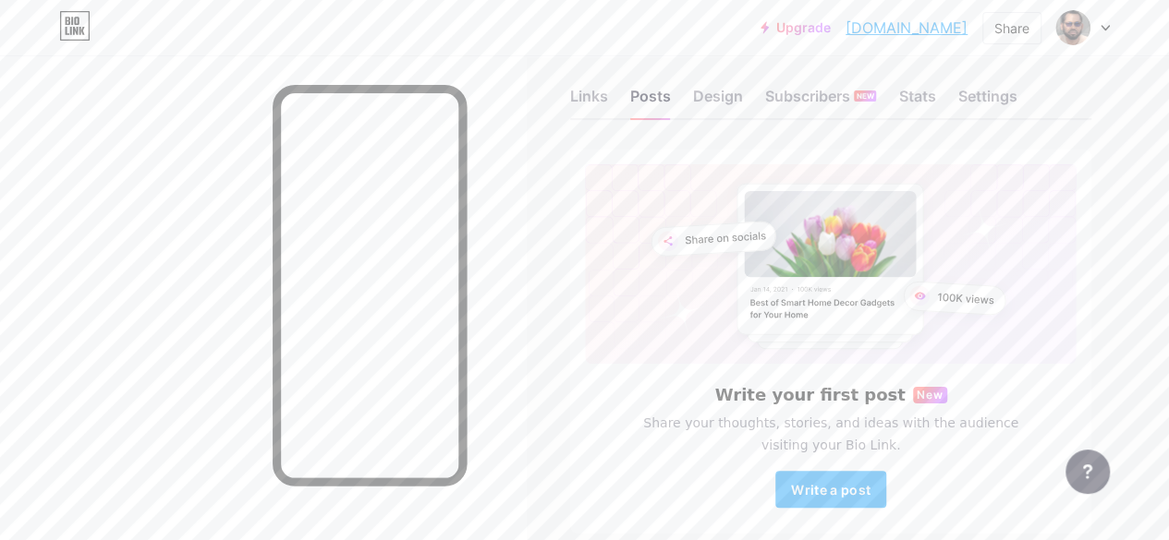
scroll to position [105, 0]
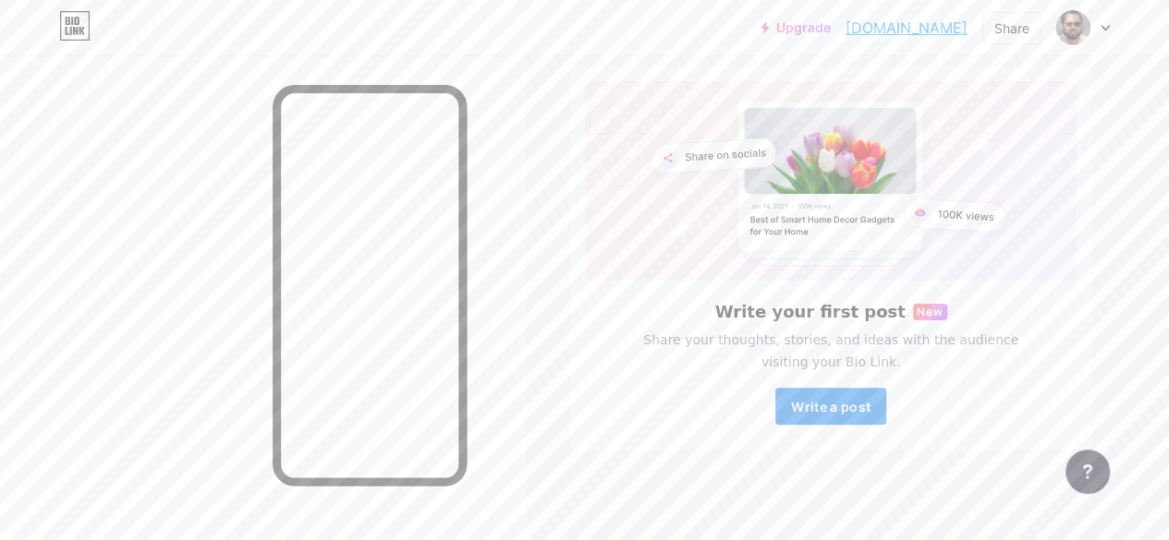
click at [849, 411] on span "Write a post" at bounding box center [830, 407] width 79 height 16
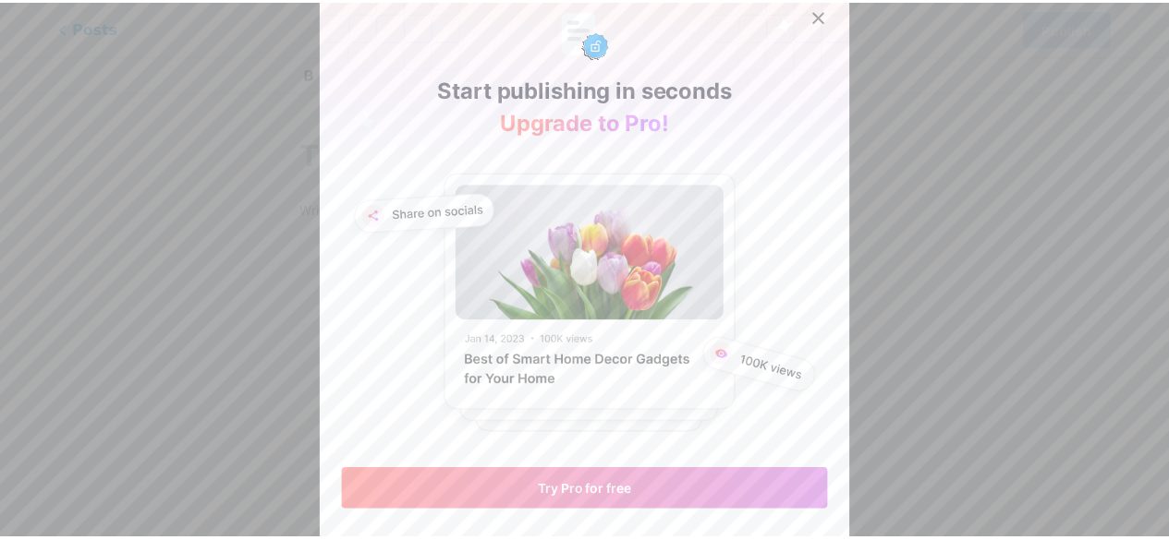
scroll to position [15, 0]
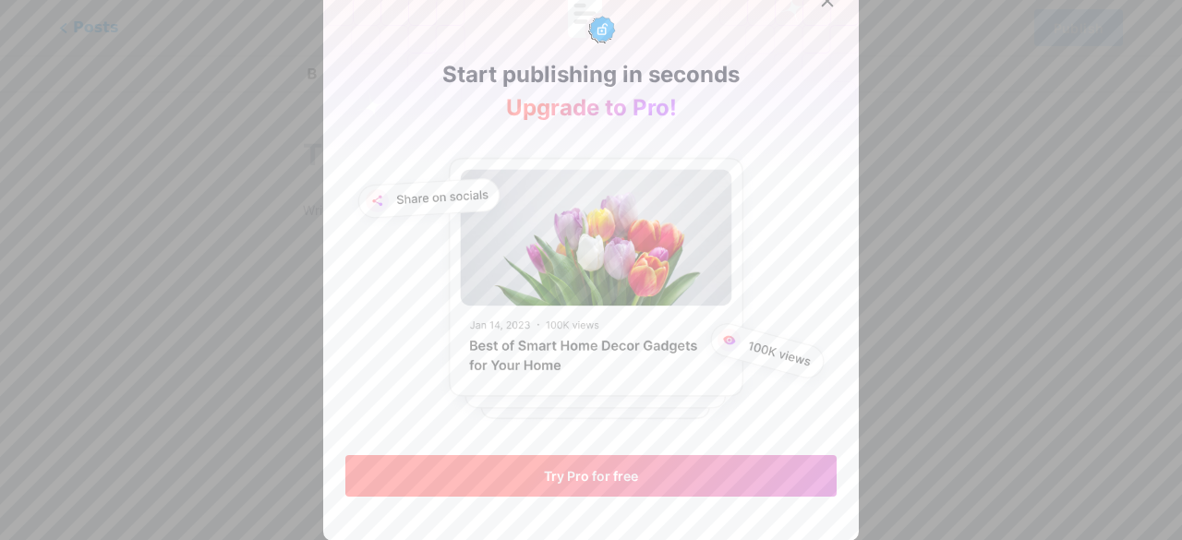
click at [523, 478] on button "Try Pro for free" at bounding box center [591, 476] width 491 height 42
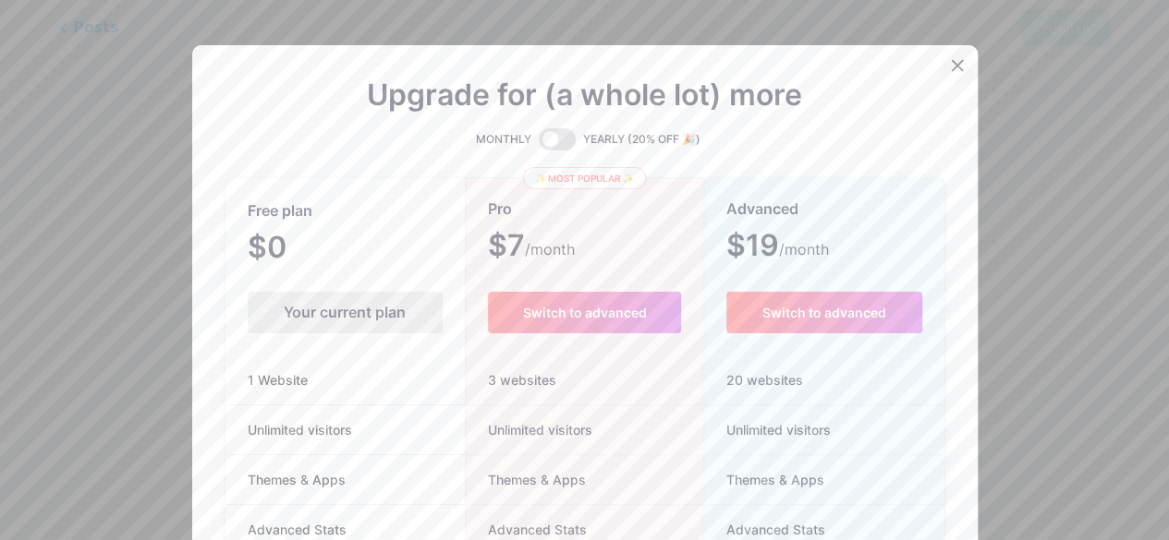
click at [952, 75] on div at bounding box center [956, 65] width 33 height 33
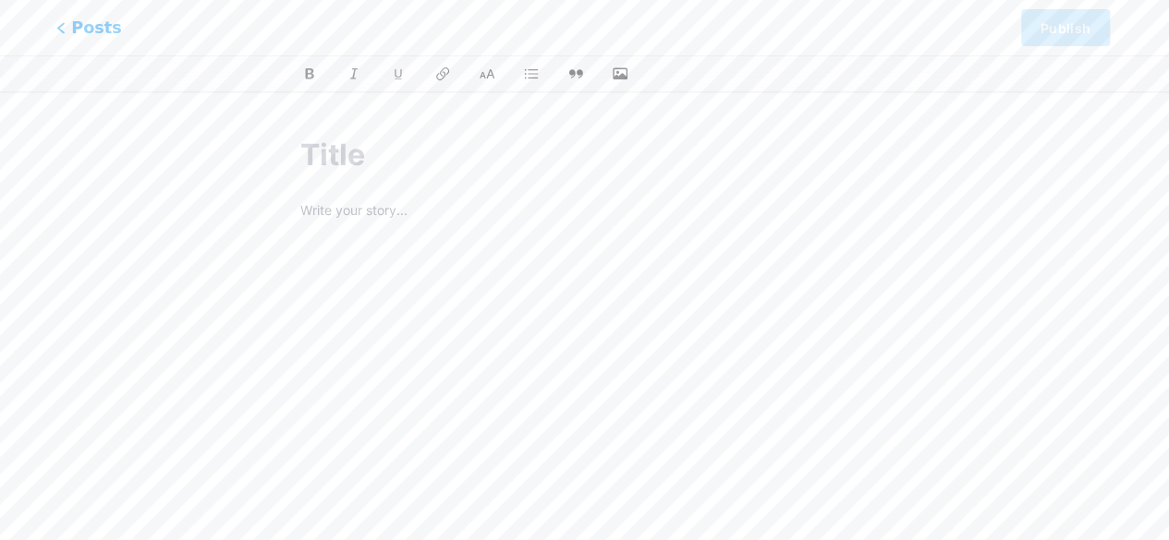
click at [67, 30] on span "Posts" at bounding box center [89, 28] width 66 height 24
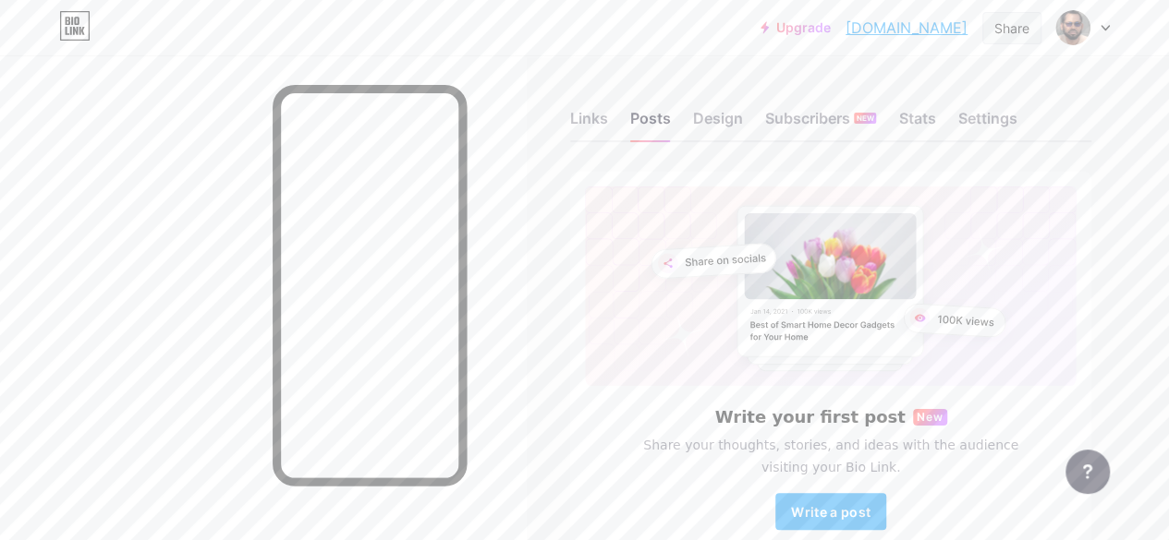
click at [1005, 24] on div "Share" at bounding box center [1011, 27] width 35 height 19
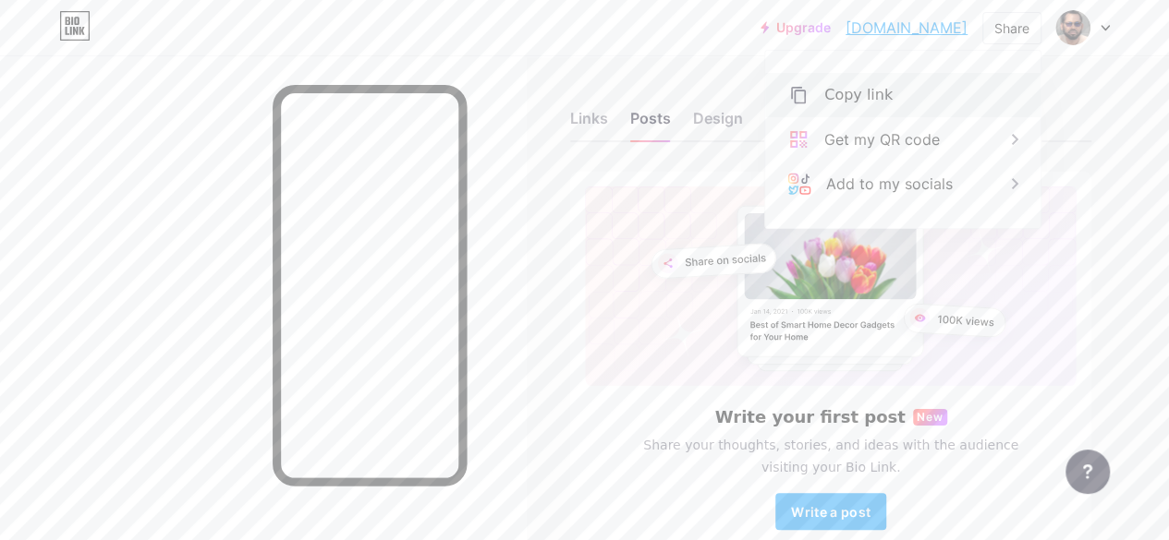
click at [848, 92] on div "Copy link" at bounding box center [858, 95] width 68 height 22
click at [998, 185] on div "Add to my socials" at bounding box center [902, 184] width 275 height 44
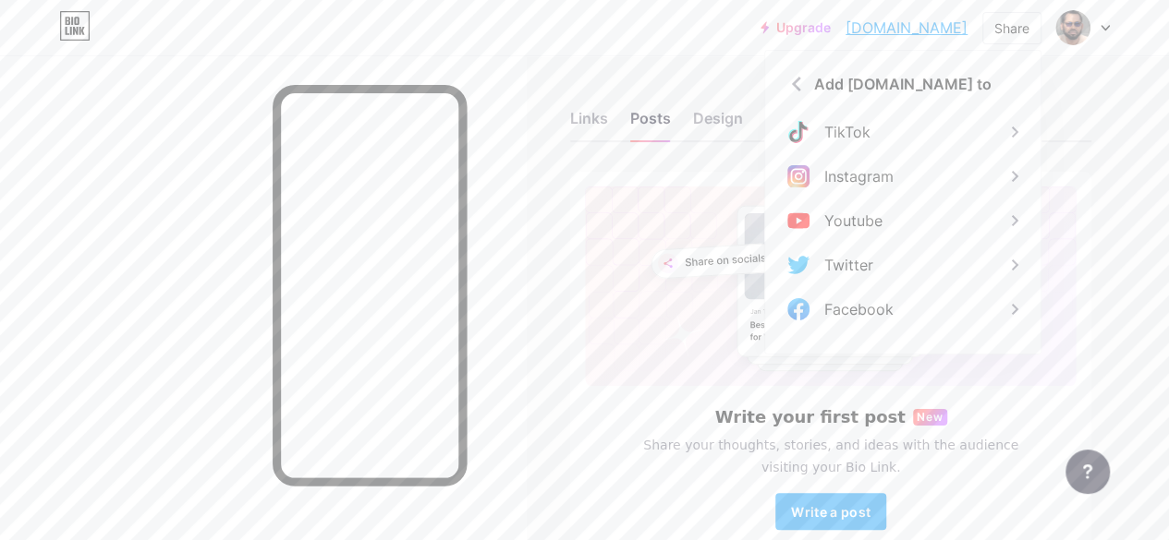
click at [1139, 84] on div "Links Posts Design Subscribers NEW Stats Settings Write your first post New Sha…" at bounding box center [584, 351] width 1169 height 593
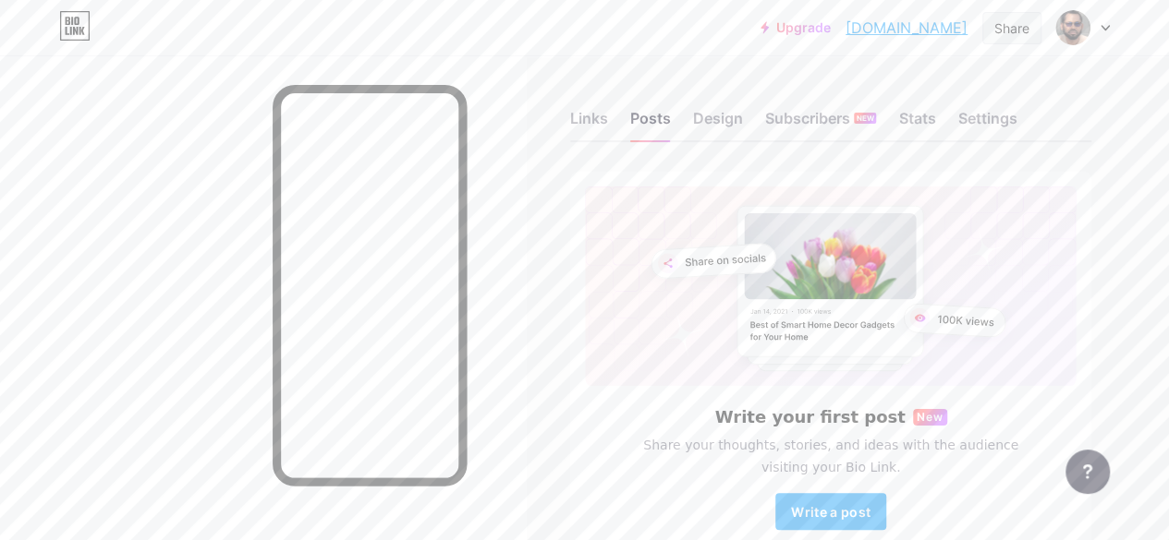
click at [1005, 23] on div "Share" at bounding box center [1011, 27] width 35 height 19
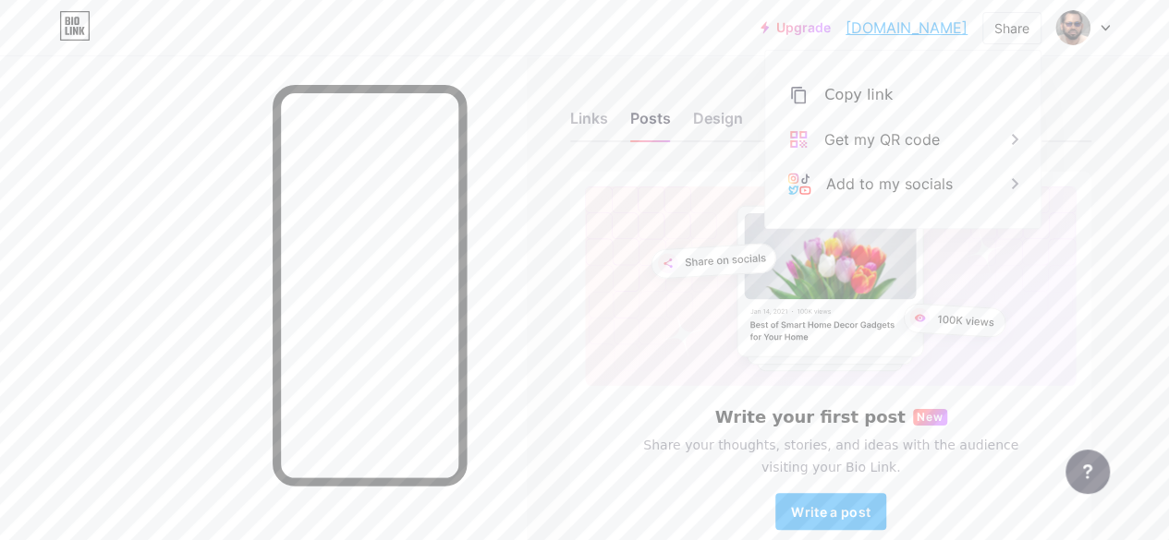
click at [1122, 96] on div "Links Posts Design Subscribers NEW Stats Settings Write your first post New Sha…" at bounding box center [584, 351] width 1169 height 593
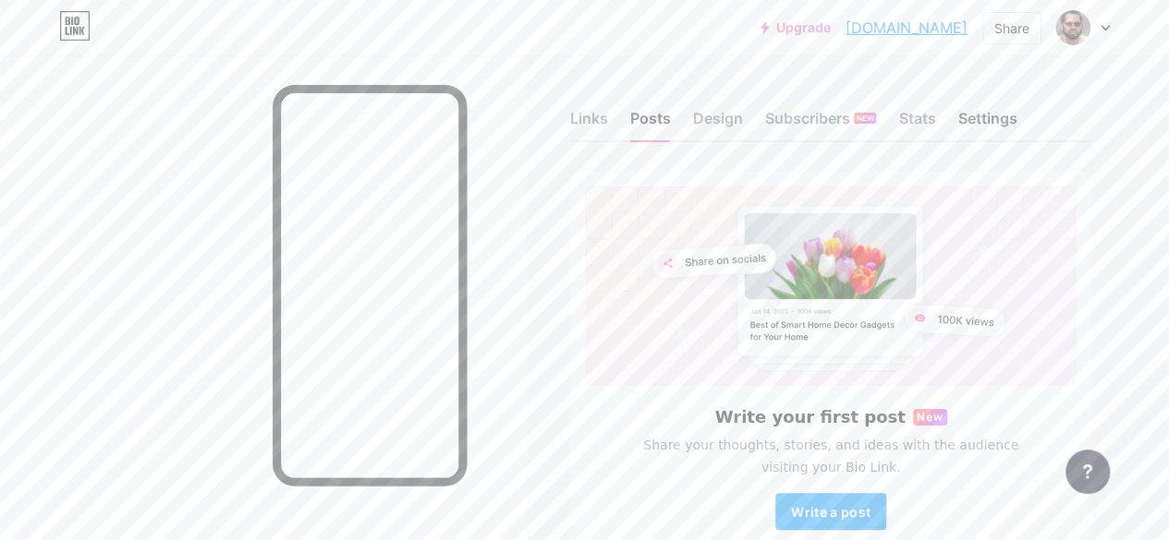
click at [998, 114] on div "Settings" at bounding box center [986, 123] width 59 height 33
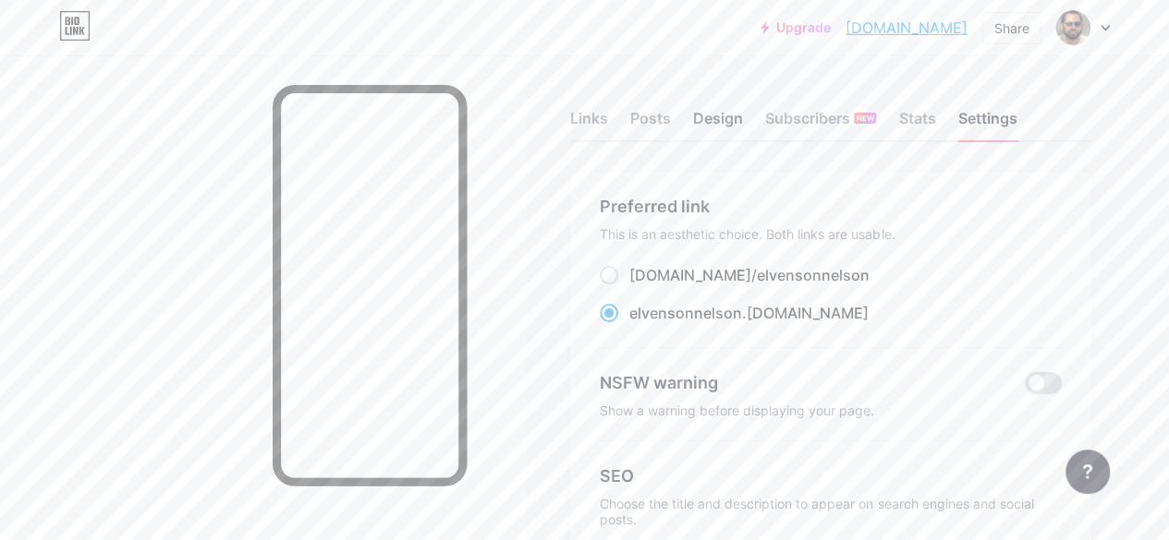
click at [721, 115] on div "Design" at bounding box center [718, 123] width 50 height 33
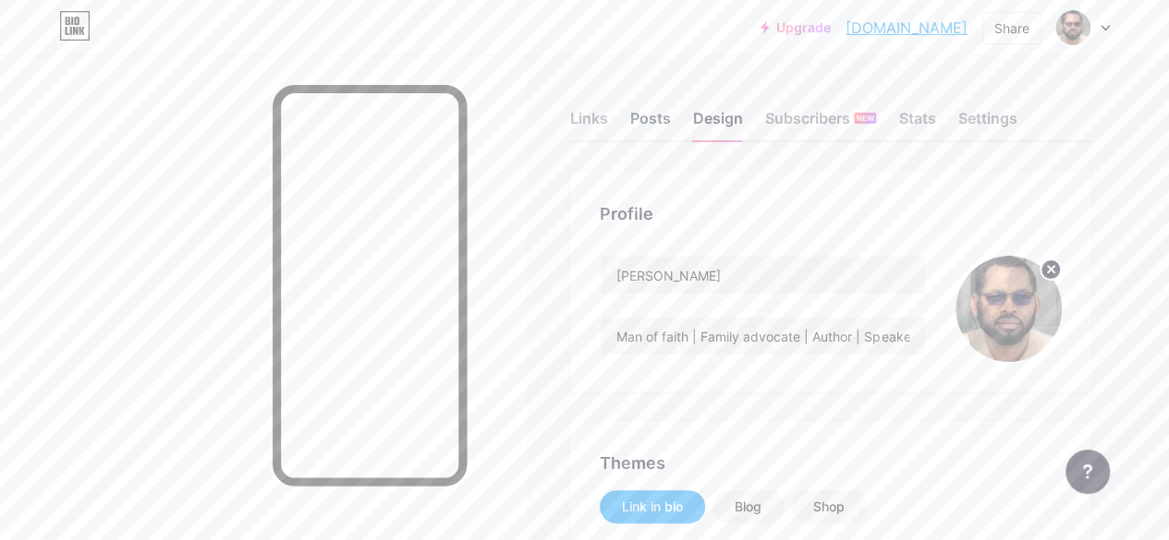
click at [661, 117] on div "Posts" at bounding box center [650, 123] width 41 height 33
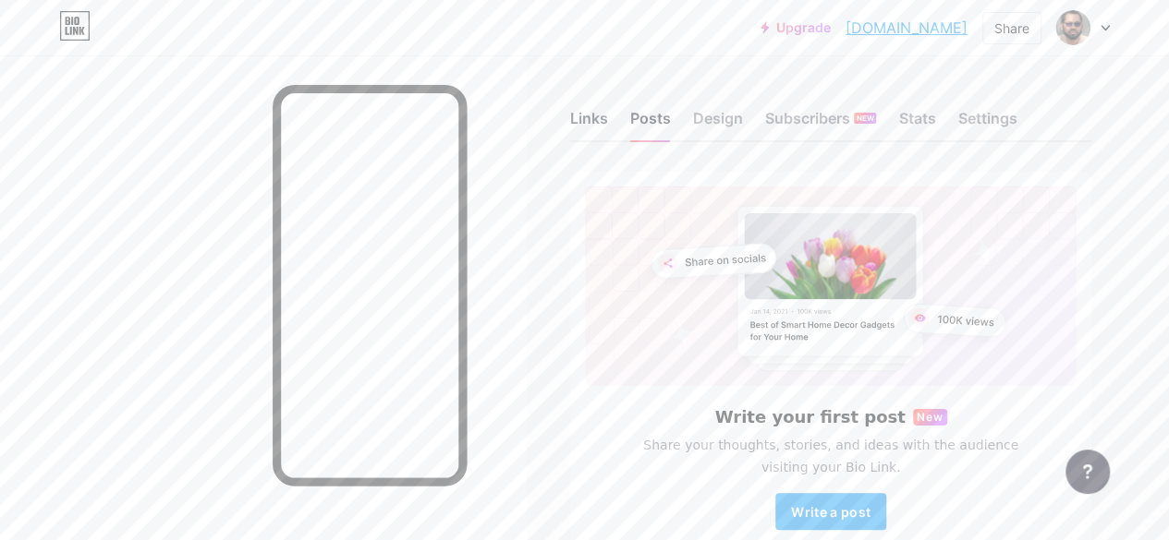
click at [593, 115] on div "Links" at bounding box center [589, 123] width 38 height 33
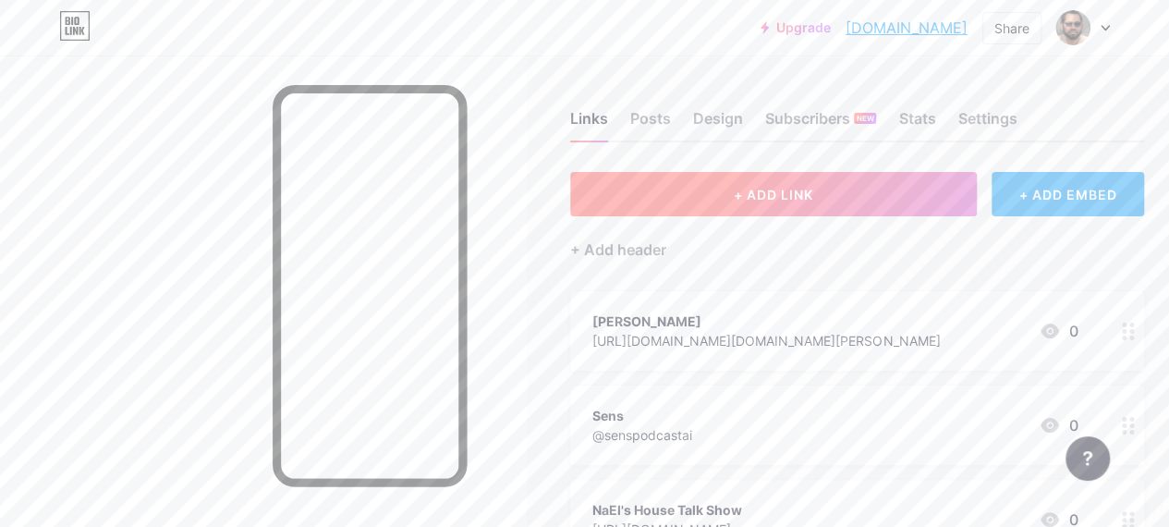
click at [844, 202] on button "+ ADD LINK" at bounding box center [773, 194] width 406 height 44
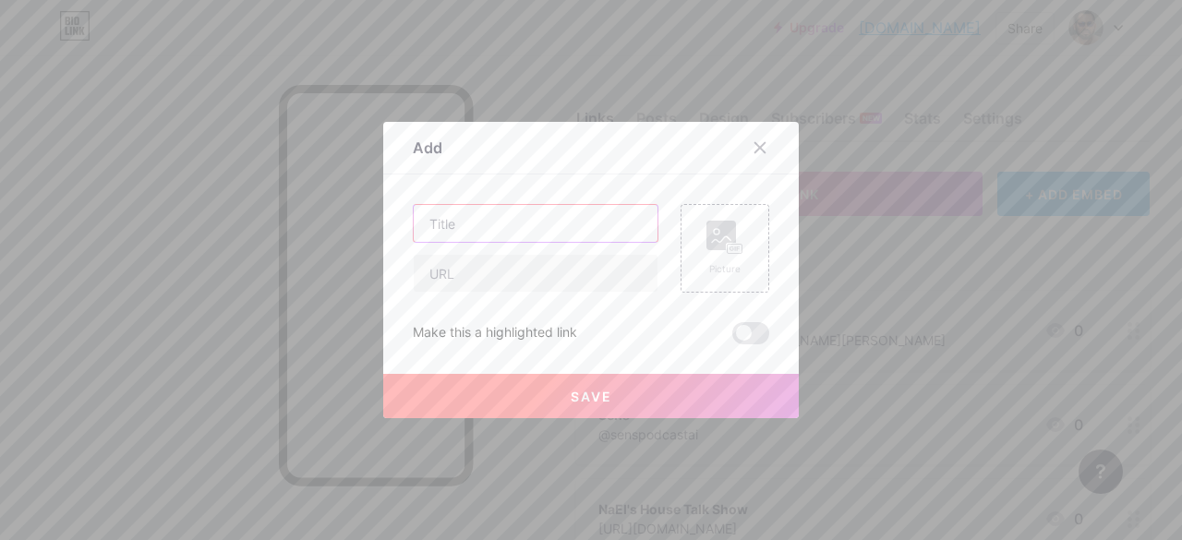
click at [423, 225] on input "text" at bounding box center [536, 223] width 244 height 37
type input "[PERSON_NAME]"
click at [426, 274] on input "text" at bounding box center [536, 273] width 244 height 37
type input "https://tiktok.com/nelvenson"
click at [556, 393] on button "Save" at bounding box center [591, 396] width 416 height 44
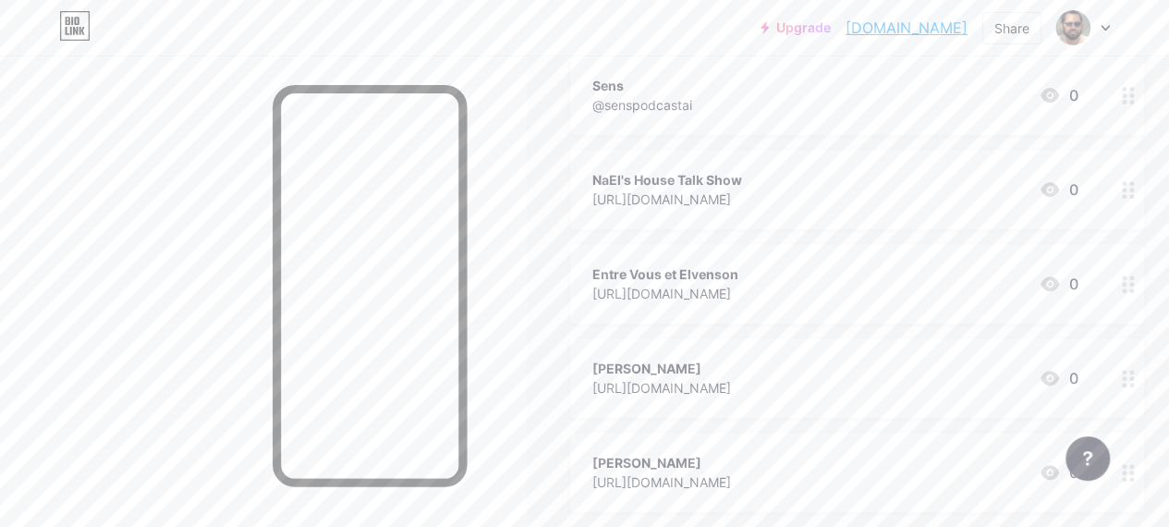
scroll to position [347, 0]
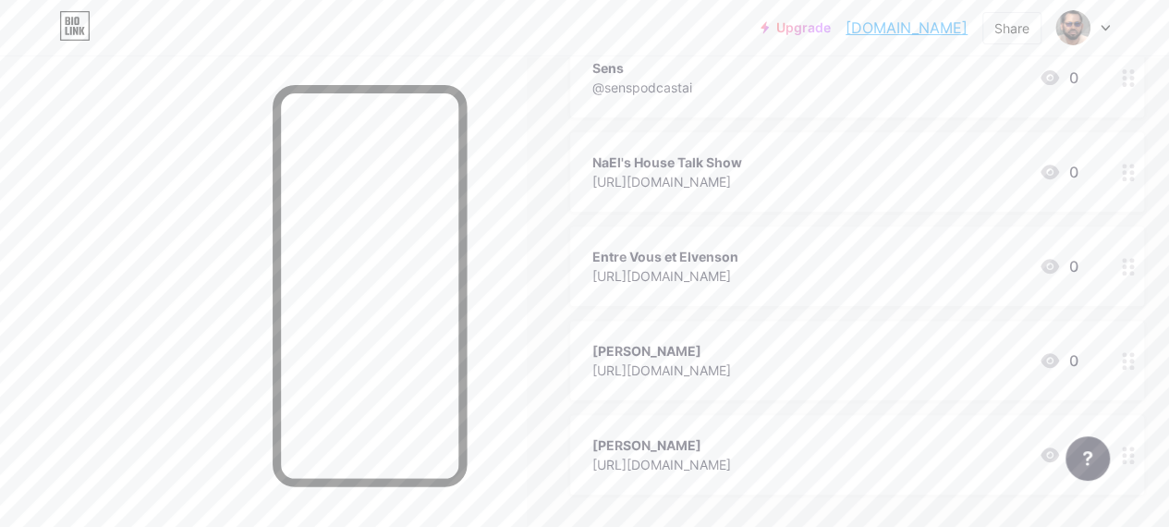
click at [1134, 362] on icon at bounding box center [1128, 361] width 13 height 18
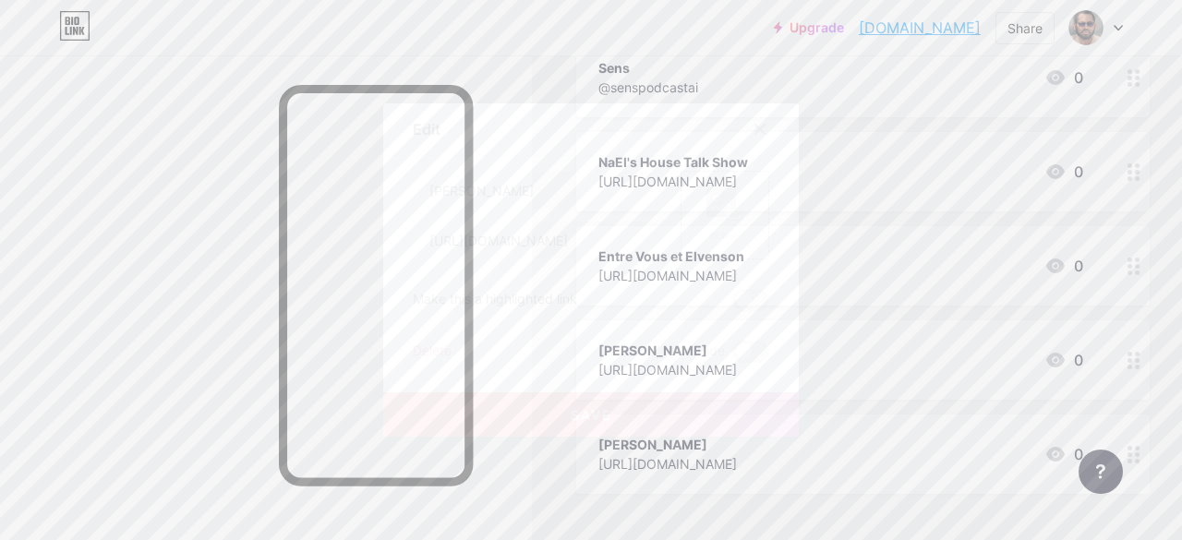
click at [756, 128] on icon at bounding box center [761, 130] width 10 height 10
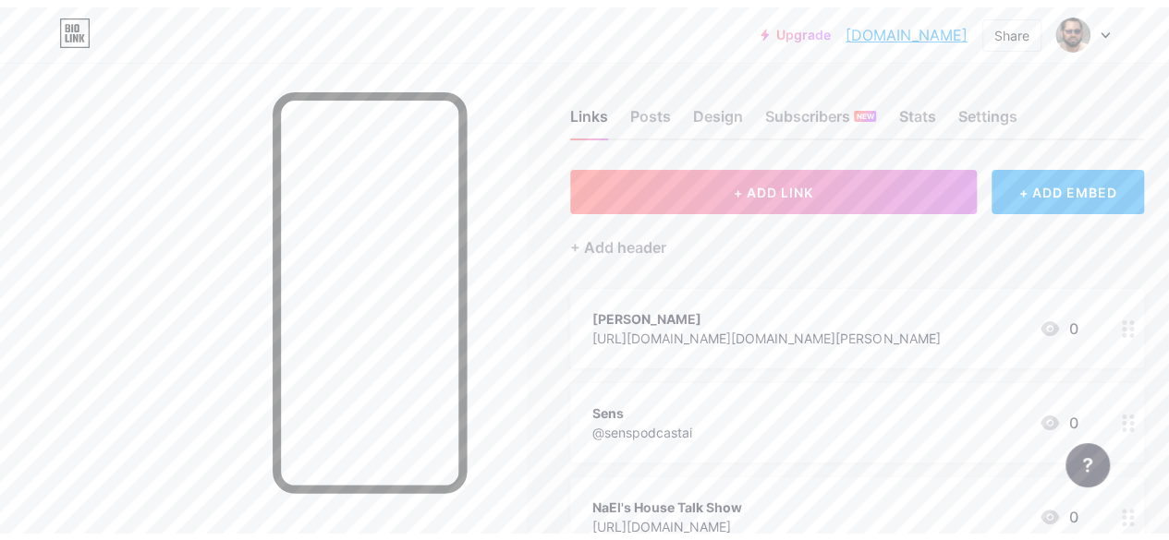
scroll to position [0, 0]
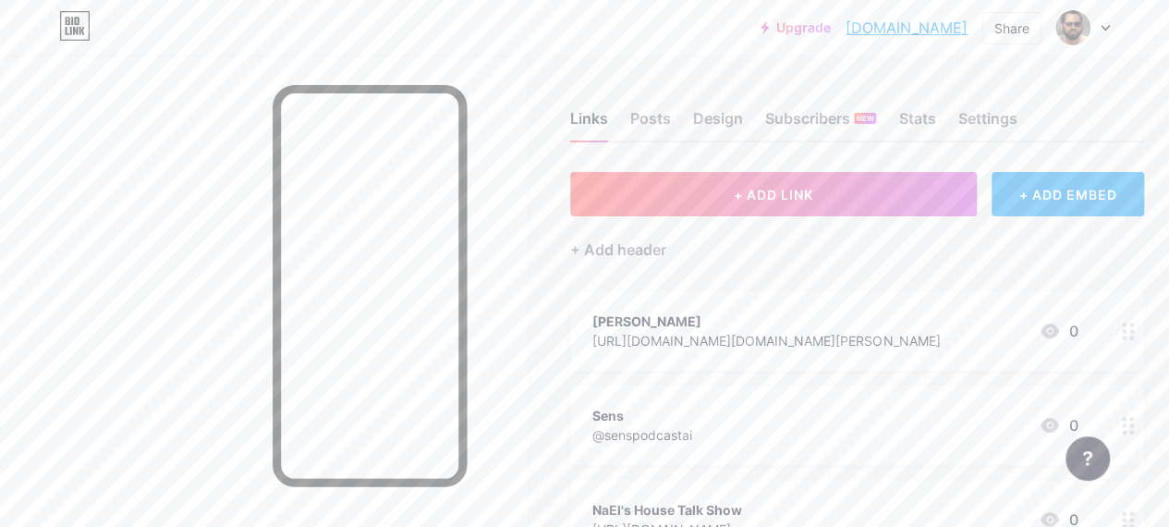
click at [599, 115] on div "Links" at bounding box center [589, 123] width 38 height 33
click at [985, 125] on div "Settings" at bounding box center [986, 123] width 59 height 33
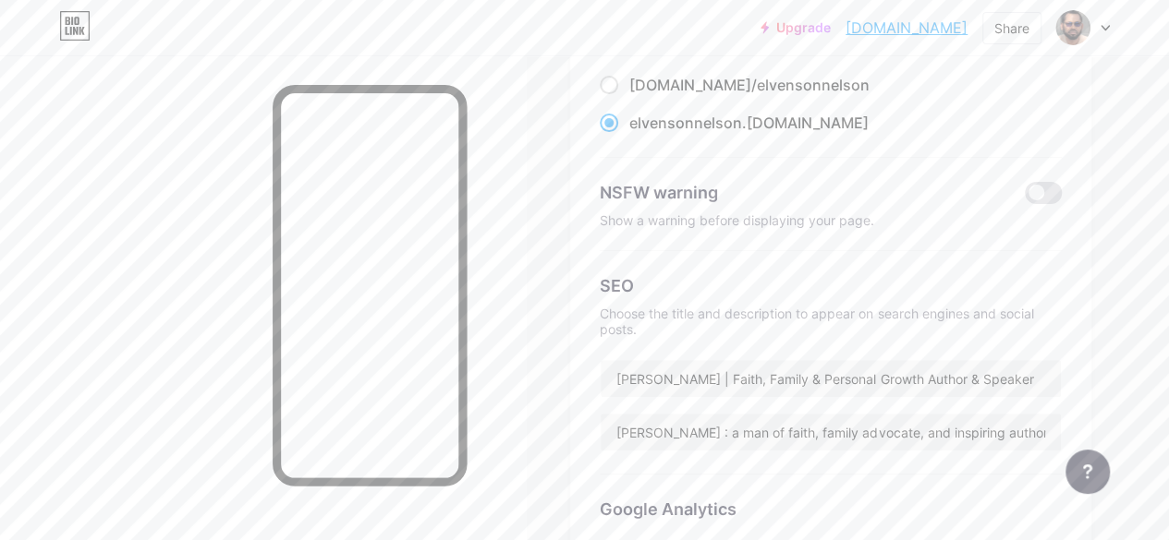
scroll to position [164, 0]
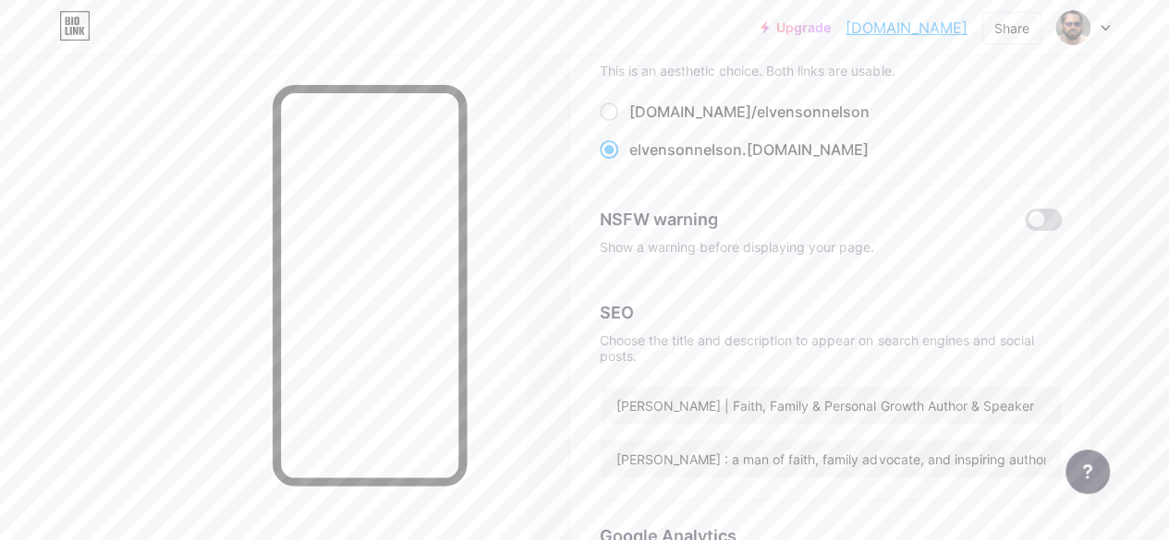
click at [1040, 218] on span at bounding box center [1043, 220] width 37 height 22
click at [1025, 224] on input "checkbox" at bounding box center [1025, 224] width 0 height 0
click at [1040, 218] on span at bounding box center [1043, 220] width 37 height 22
click at [1025, 224] on input "checkbox" at bounding box center [1025, 224] width 0 height 0
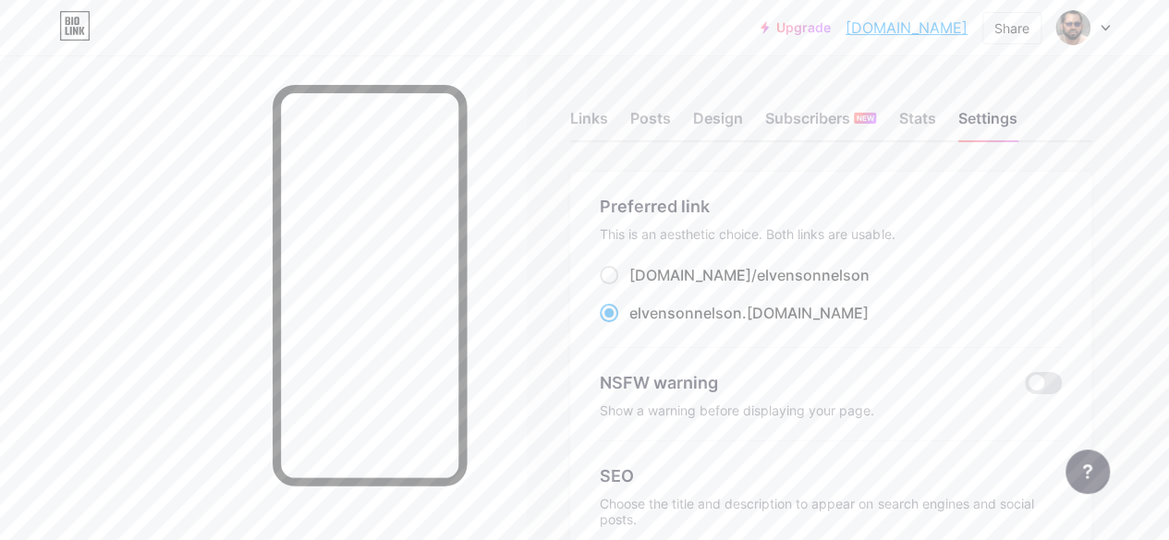
scroll to position [6, 0]
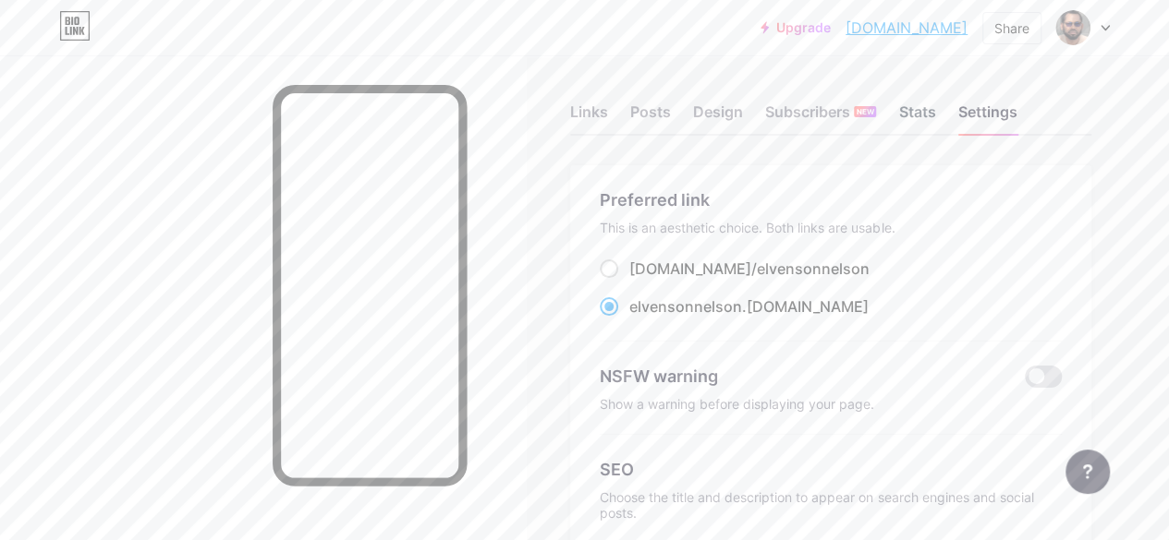
click at [935, 108] on div "Stats" at bounding box center [916, 117] width 37 height 33
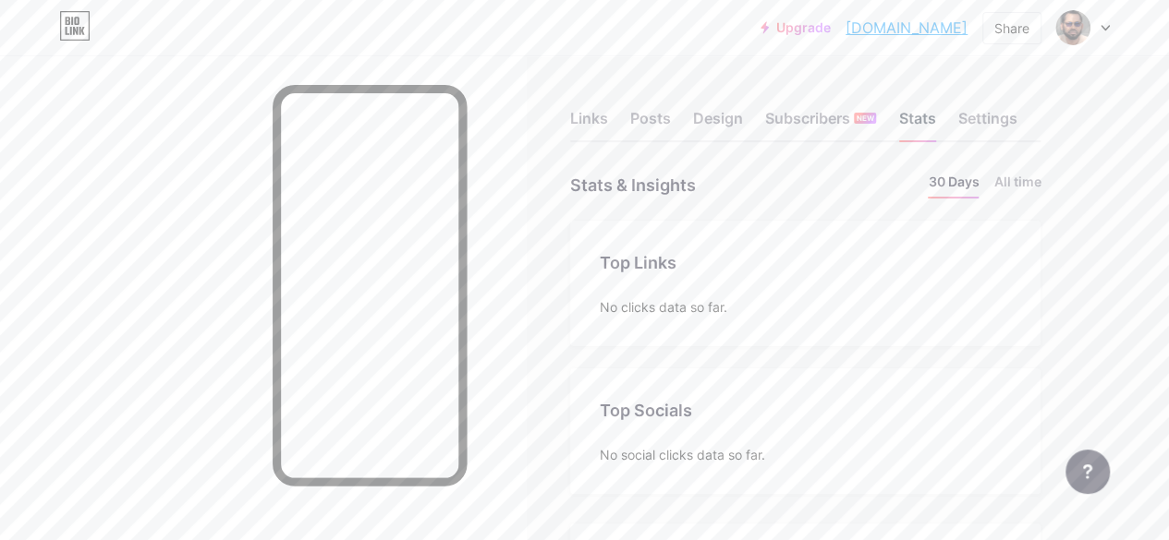
scroll to position [540, 1168]
click at [823, 123] on div "Subscribers NEW" at bounding box center [820, 123] width 111 height 33
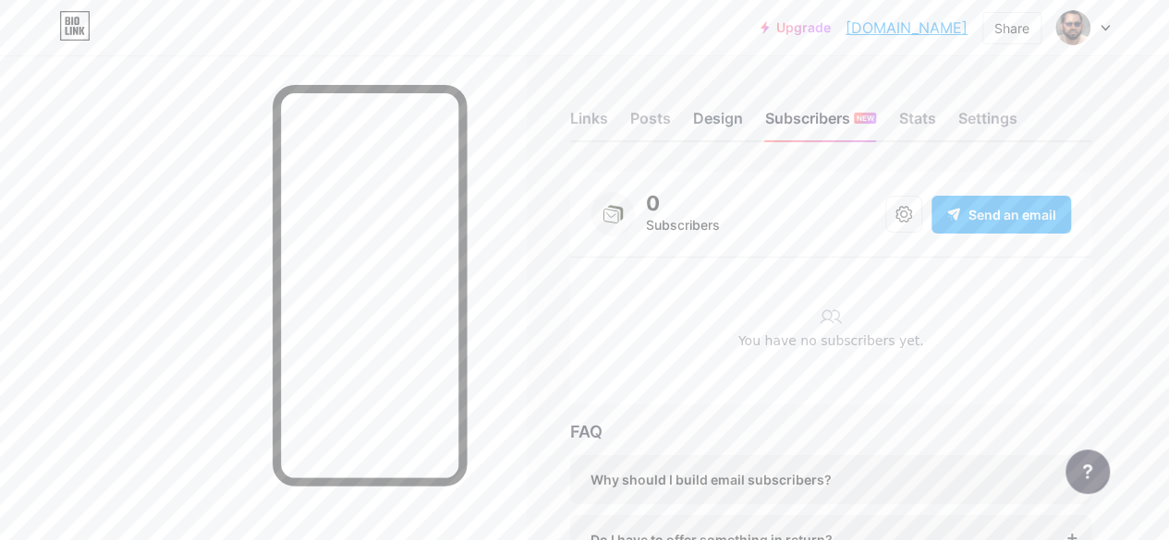
click at [735, 115] on div "Design" at bounding box center [718, 123] width 50 height 33
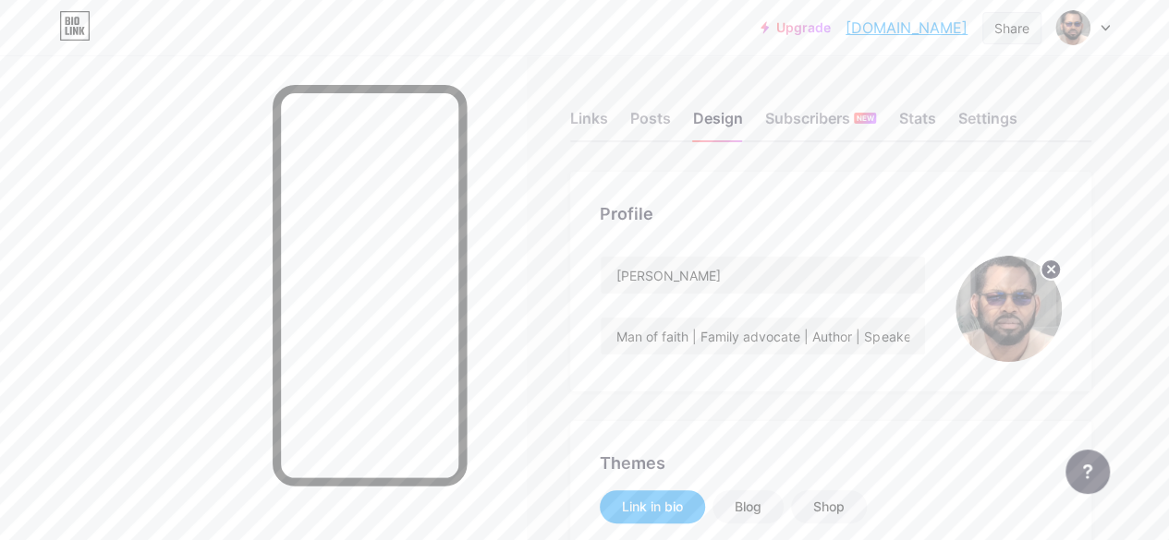
click at [1001, 24] on div "Share" at bounding box center [1011, 27] width 35 height 19
click at [861, 101] on div "Copy link" at bounding box center [858, 95] width 68 height 22
